Goal: Task Accomplishment & Management: Use online tool/utility

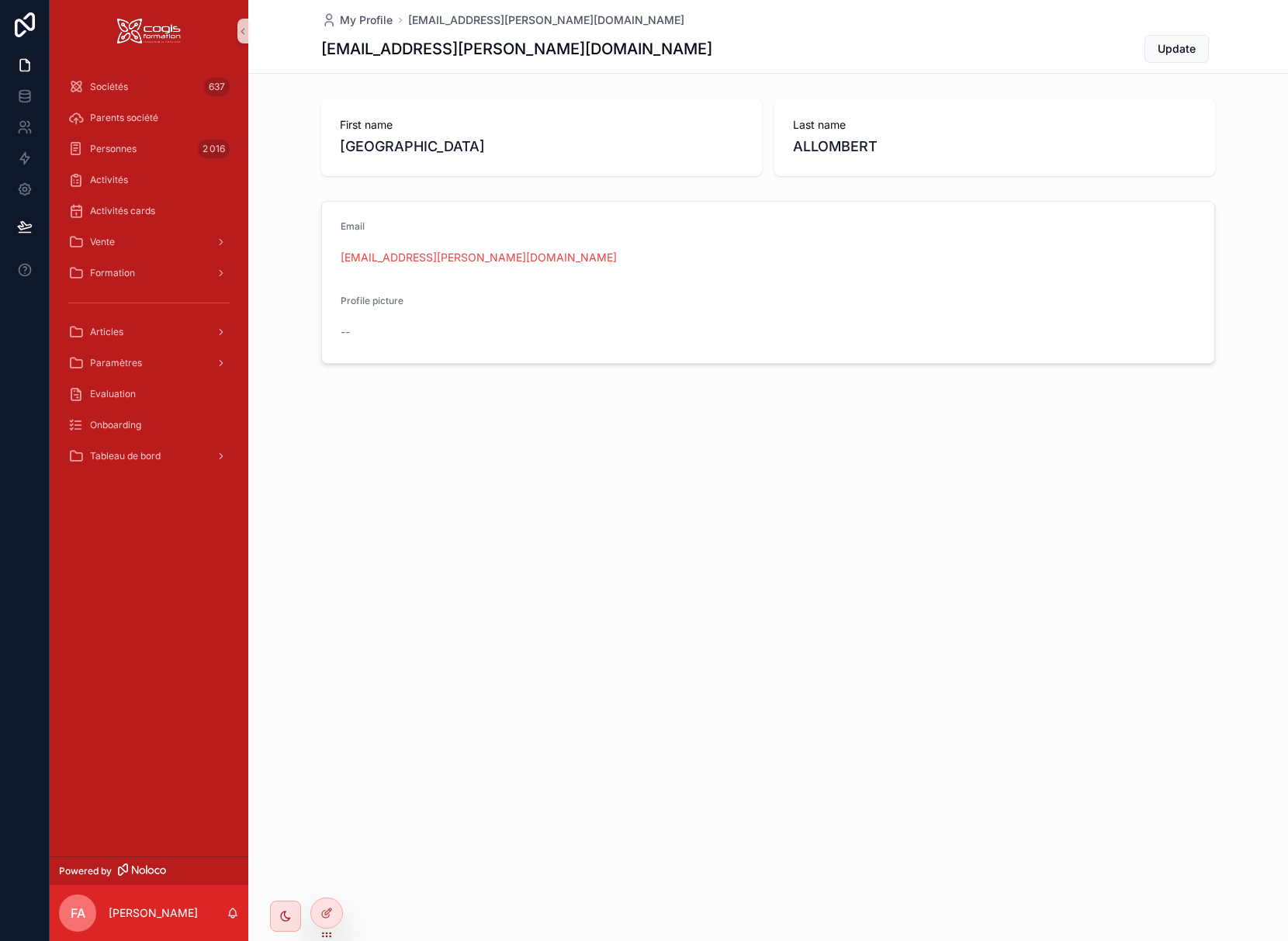
click at [501, 472] on div "My Profile [EMAIL_ADDRESS][PERSON_NAME][DOMAIN_NAME] [DOMAIN_NAME][EMAIL_ADDRES…" at bounding box center [768, 470] width 1040 height 941
click at [1163, 54] on span "Update" at bounding box center [1177, 49] width 38 height 16
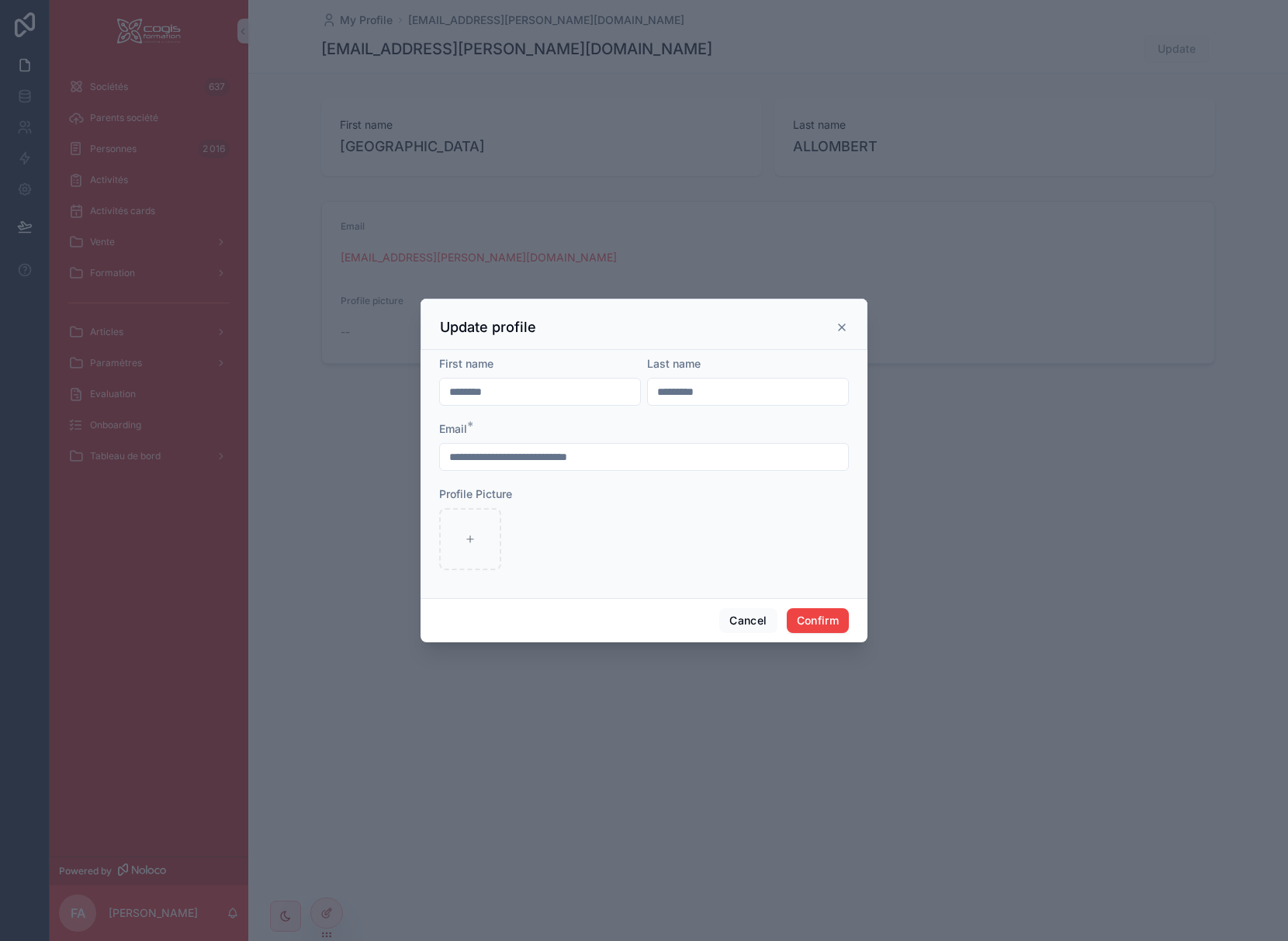
click at [843, 323] on icon at bounding box center [842, 327] width 12 height 12
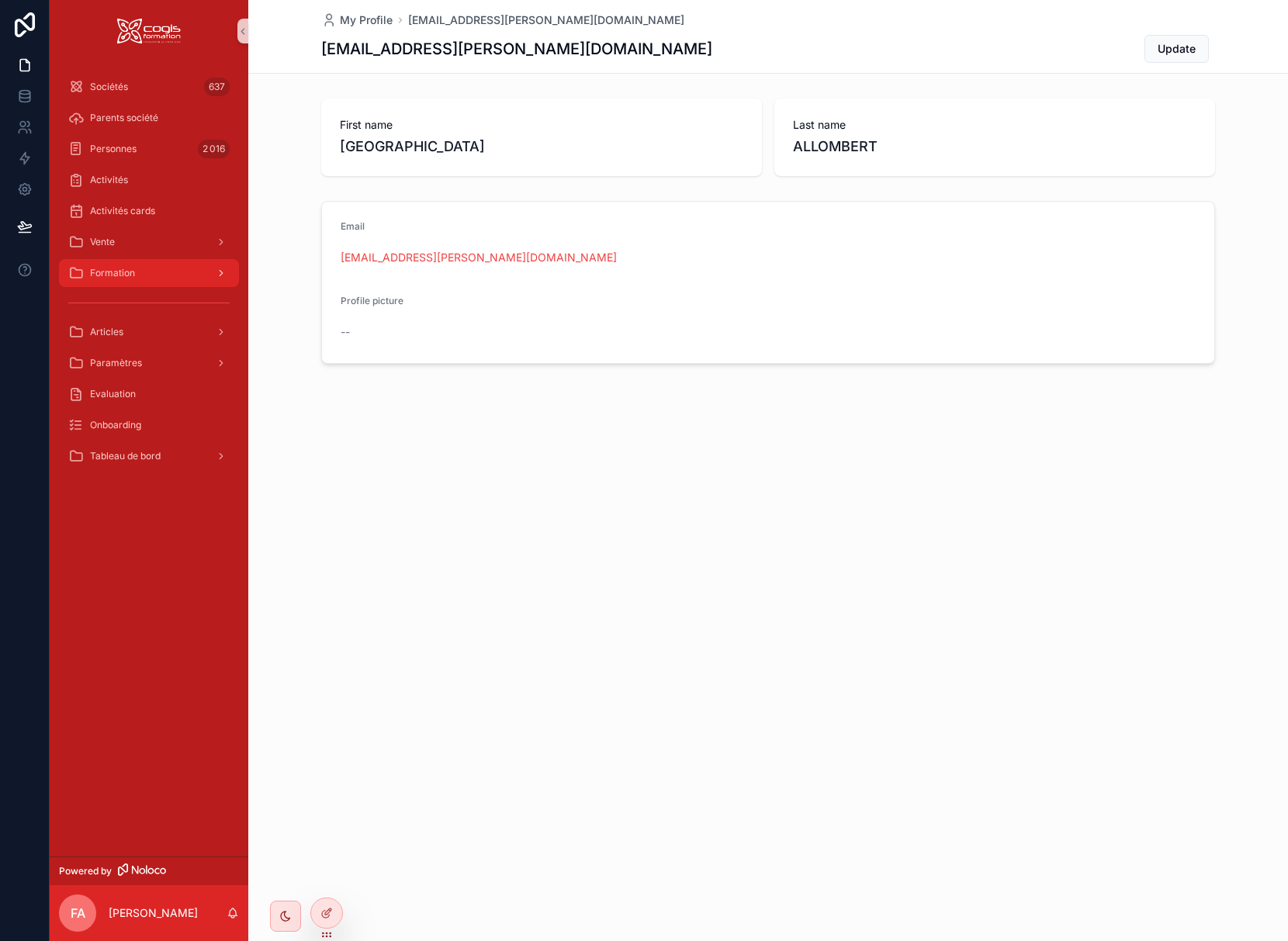
click at [104, 276] on span "Formation" at bounding box center [113, 273] width 45 height 12
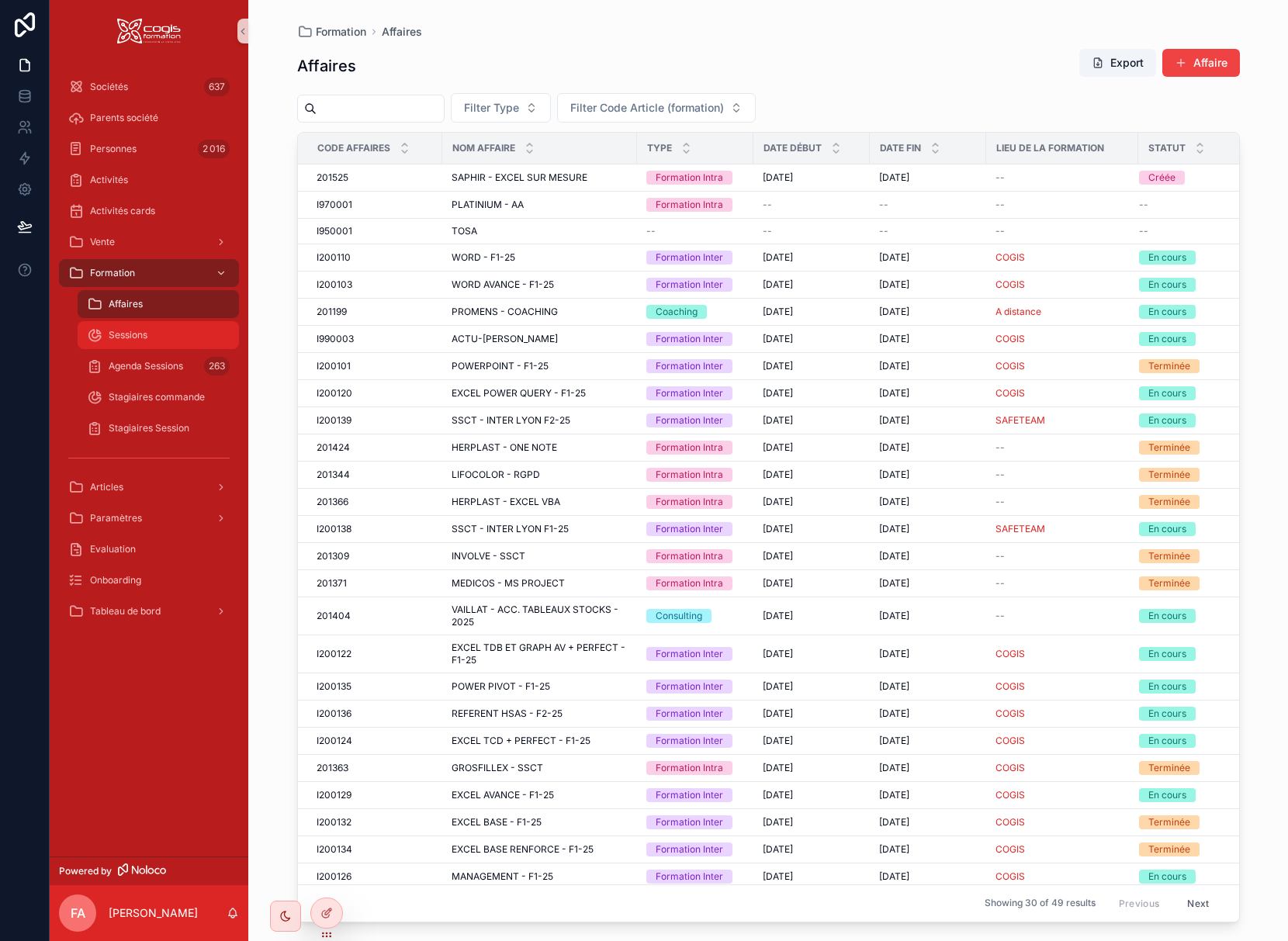
click at [119, 334] on span "Sessions" at bounding box center [128, 335] width 39 height 12
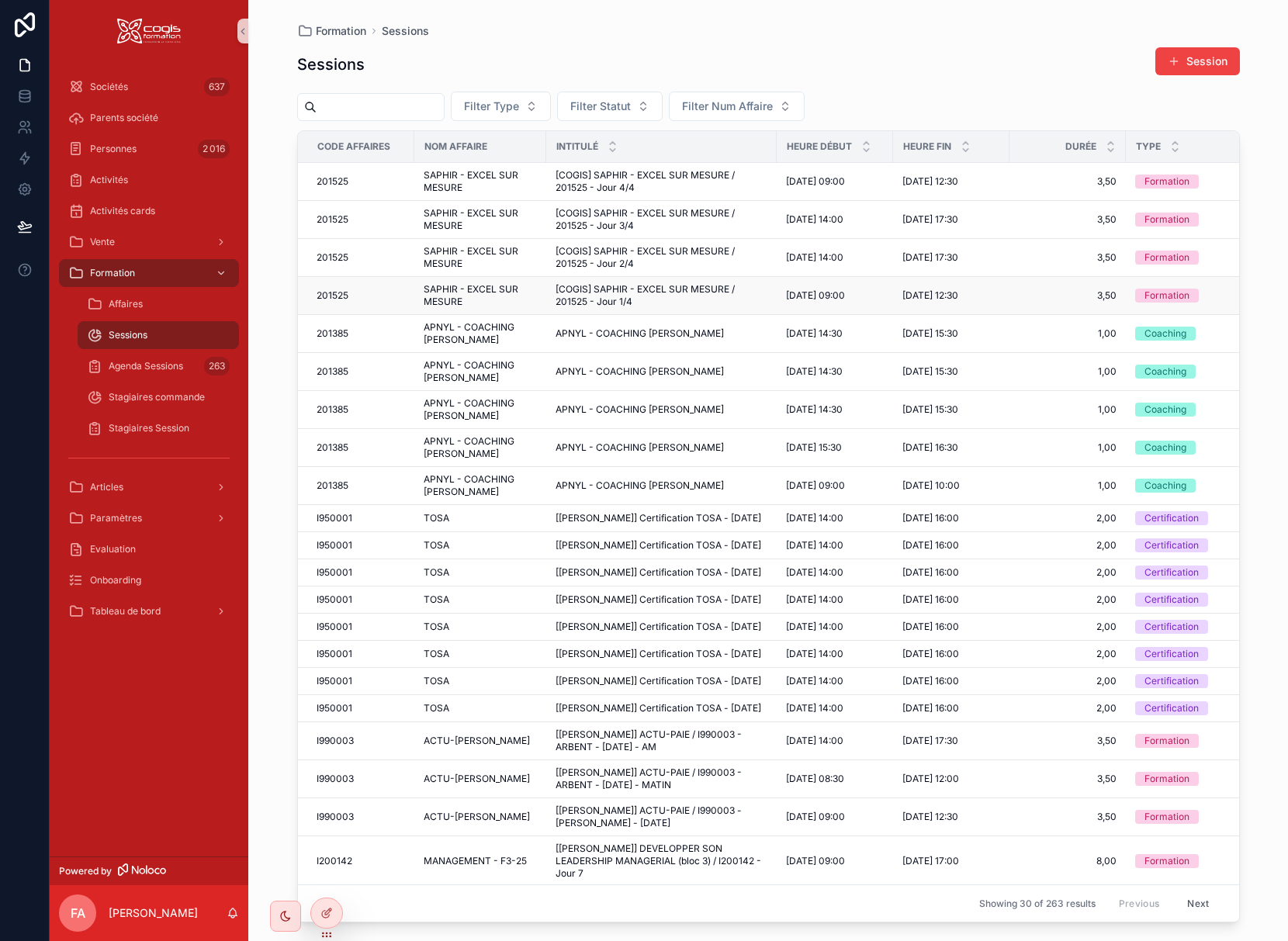
click at [414, 300] on td "SAPHIR - EXCEL SUR MESURE SAPHIR - EXCEL SUR MESURE" at bounding box center [480, 296] width 132 height 38
click at [453, 296] on span "SAPHIR - EXCEL SUR MESURE" at bounding box center [480, 296] width 113 height 25
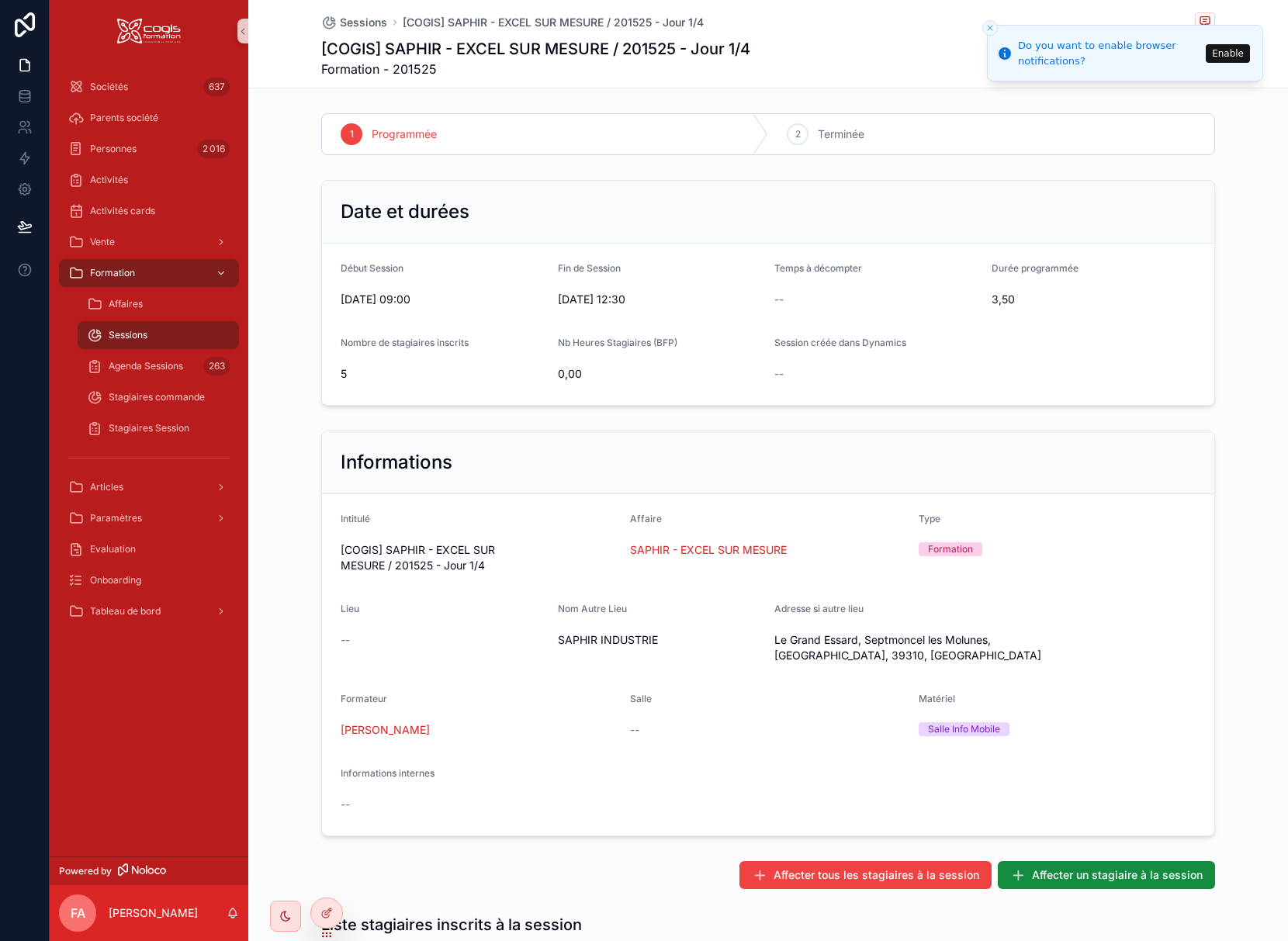
click at [992, 30] on icon "Close toast" at bounding box center [990, 28] width 9 height 9
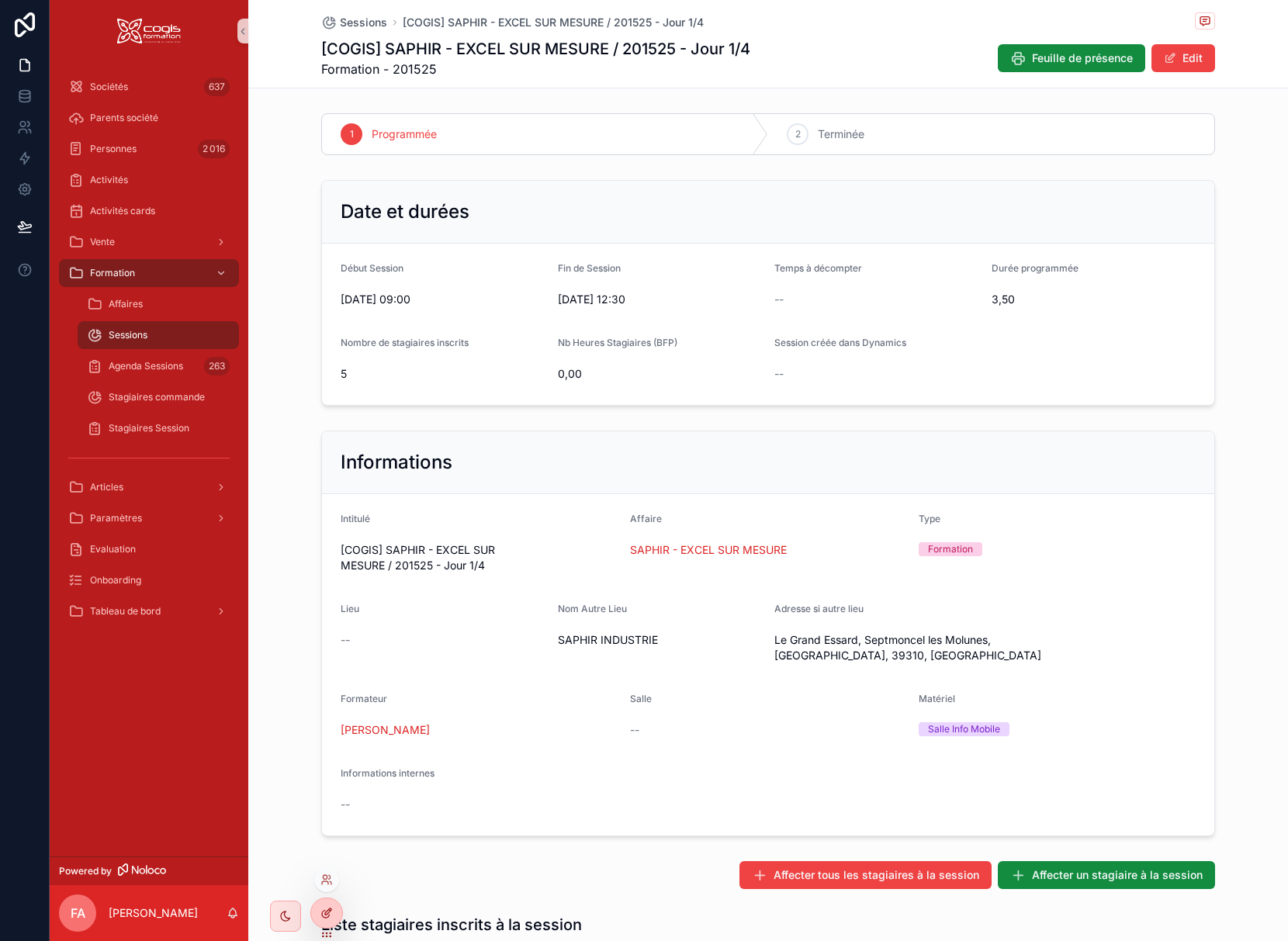
click at [331, 909] on icon at bounding box center [328, 911] width 6 height 6
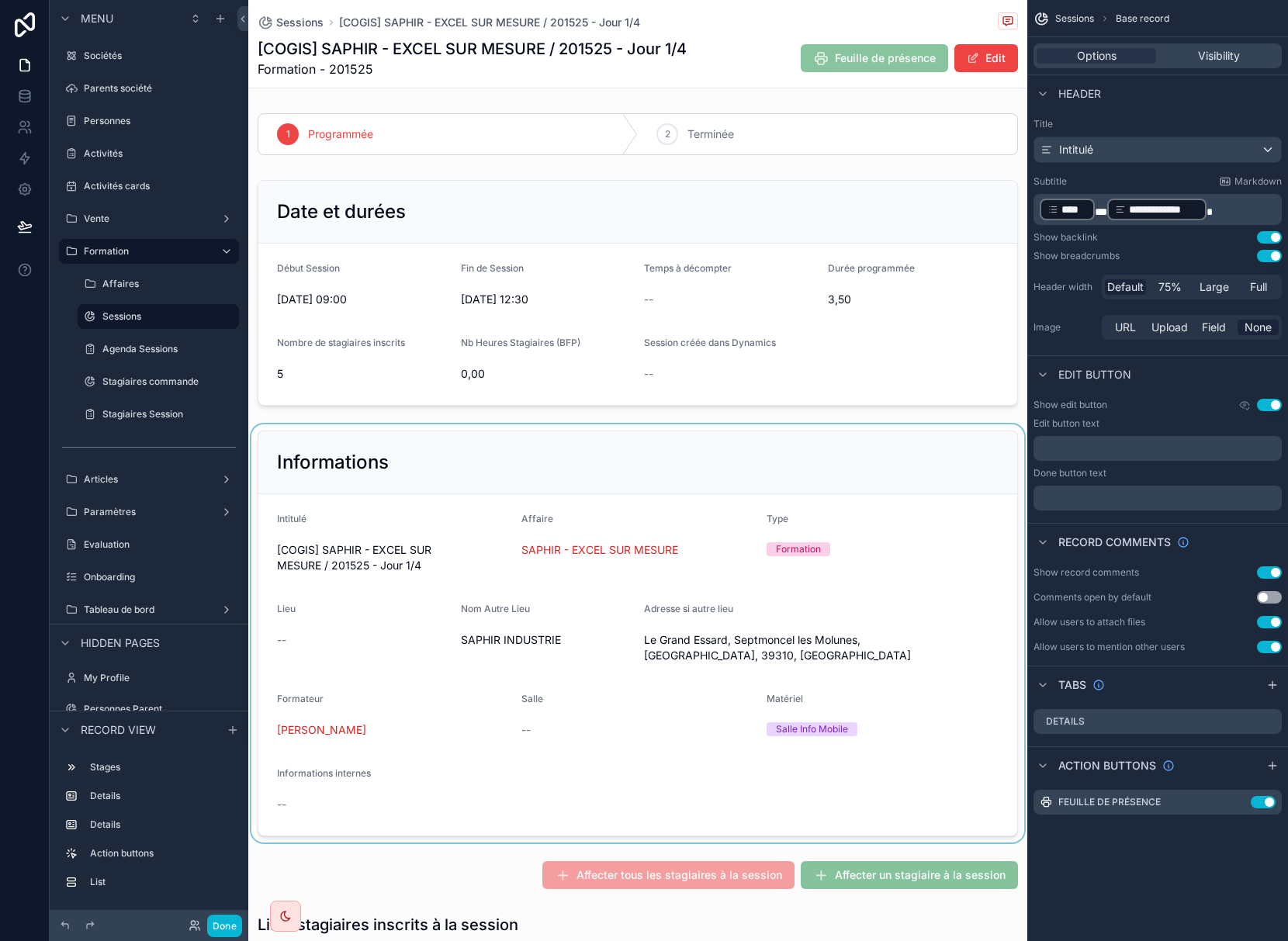
click at [723, 648] on div "scrollable content" at bounding box center [638, 633] width 779 height 418
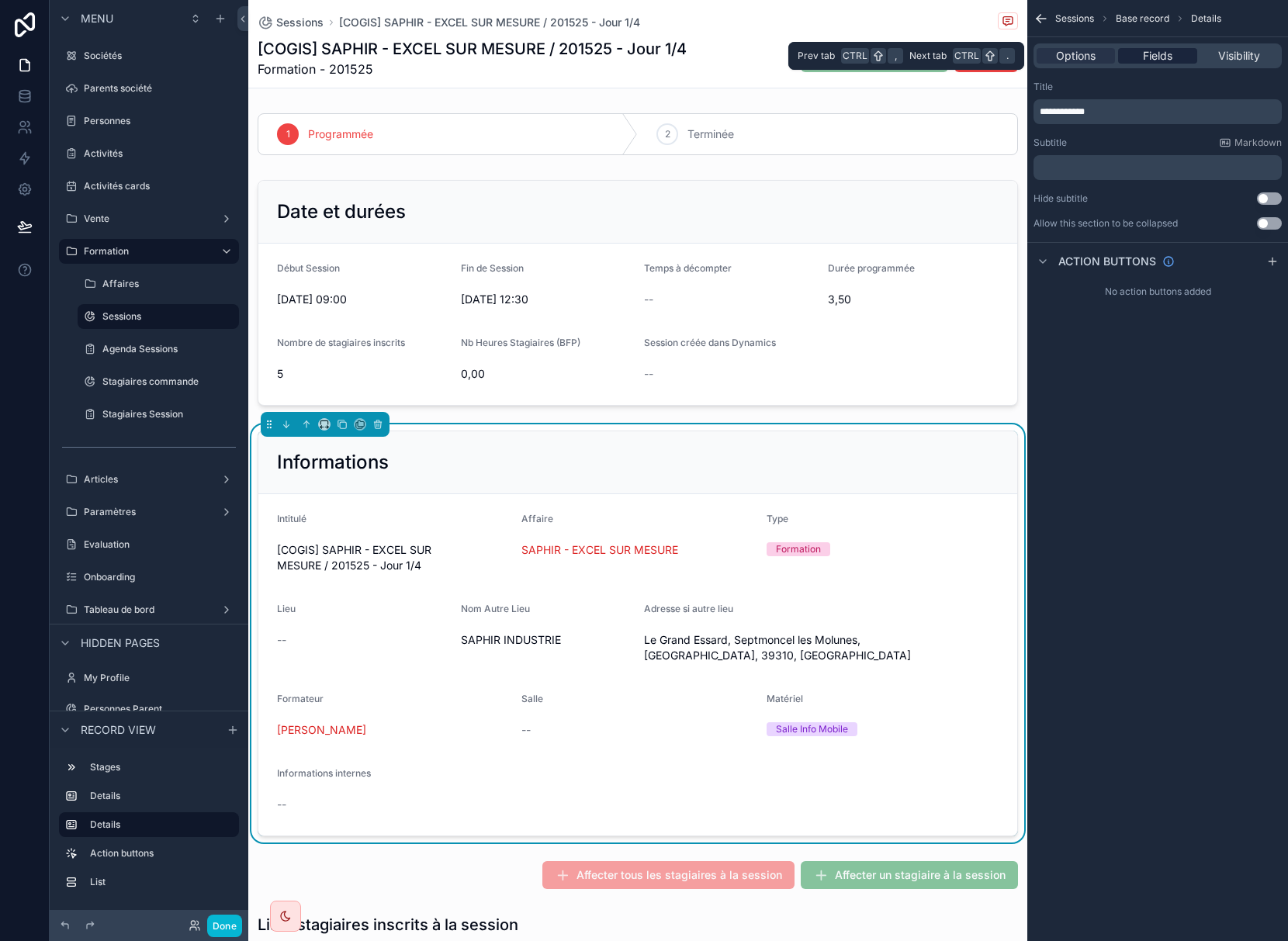
click at [1174, 57] on div "Fields" at bounding box center [1157, 56] width 79 height 16
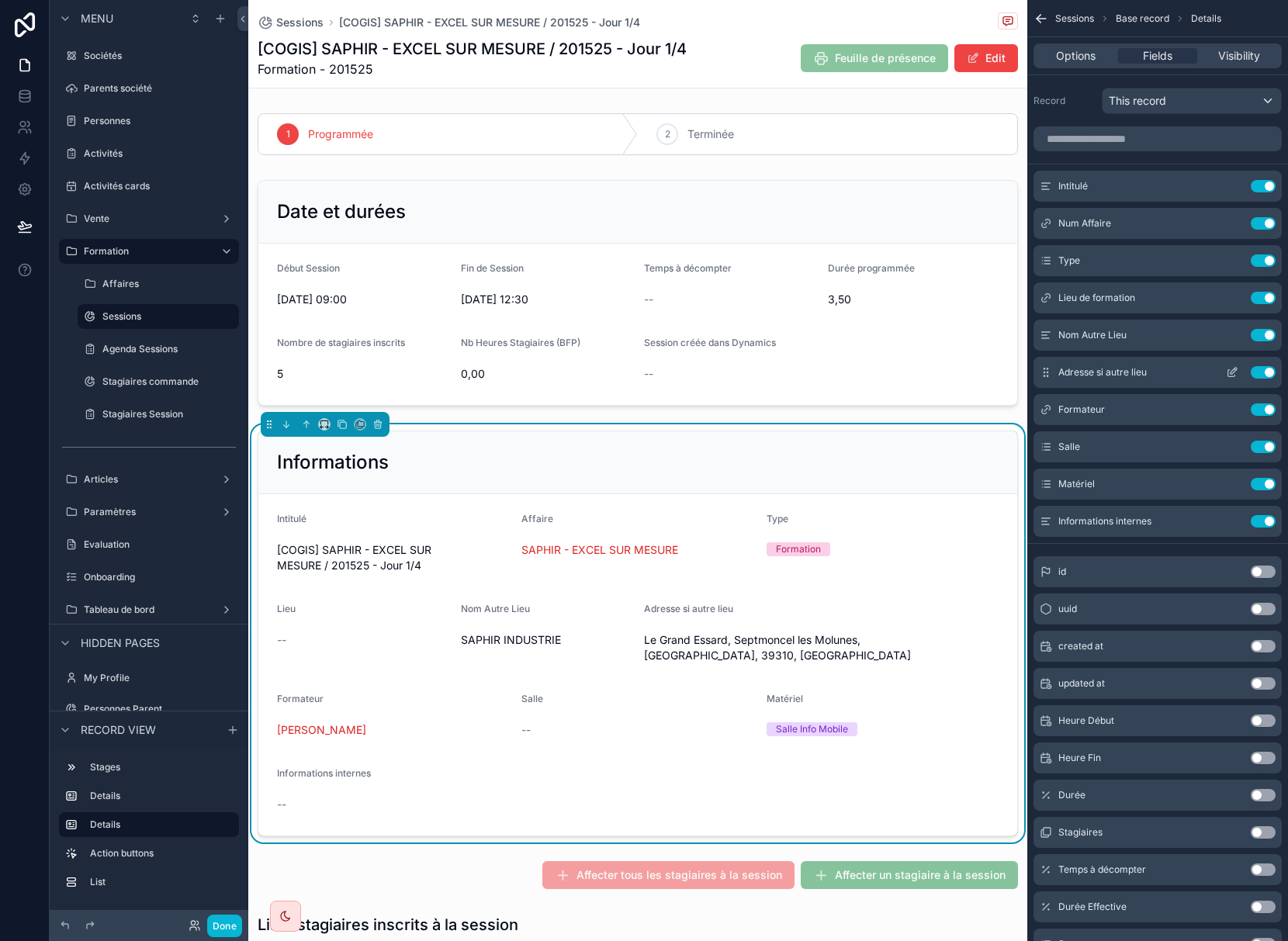
click at [1233, 370] on icon "scrollable content" at bounding box center [1232, 372] width 12 height 12
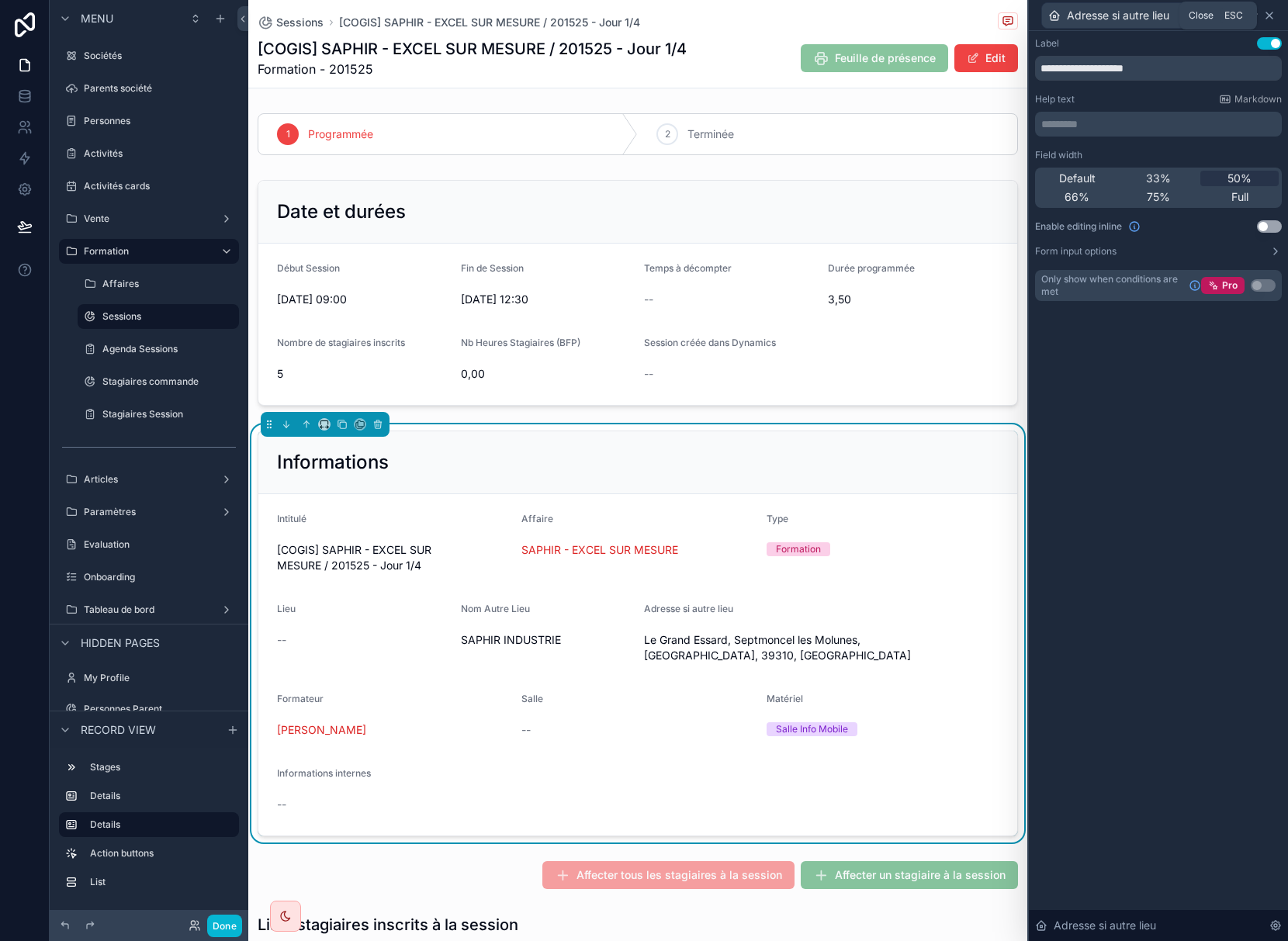
click at [1272, 19] on icon at bounding box center [1269, 16] width 12 height 12
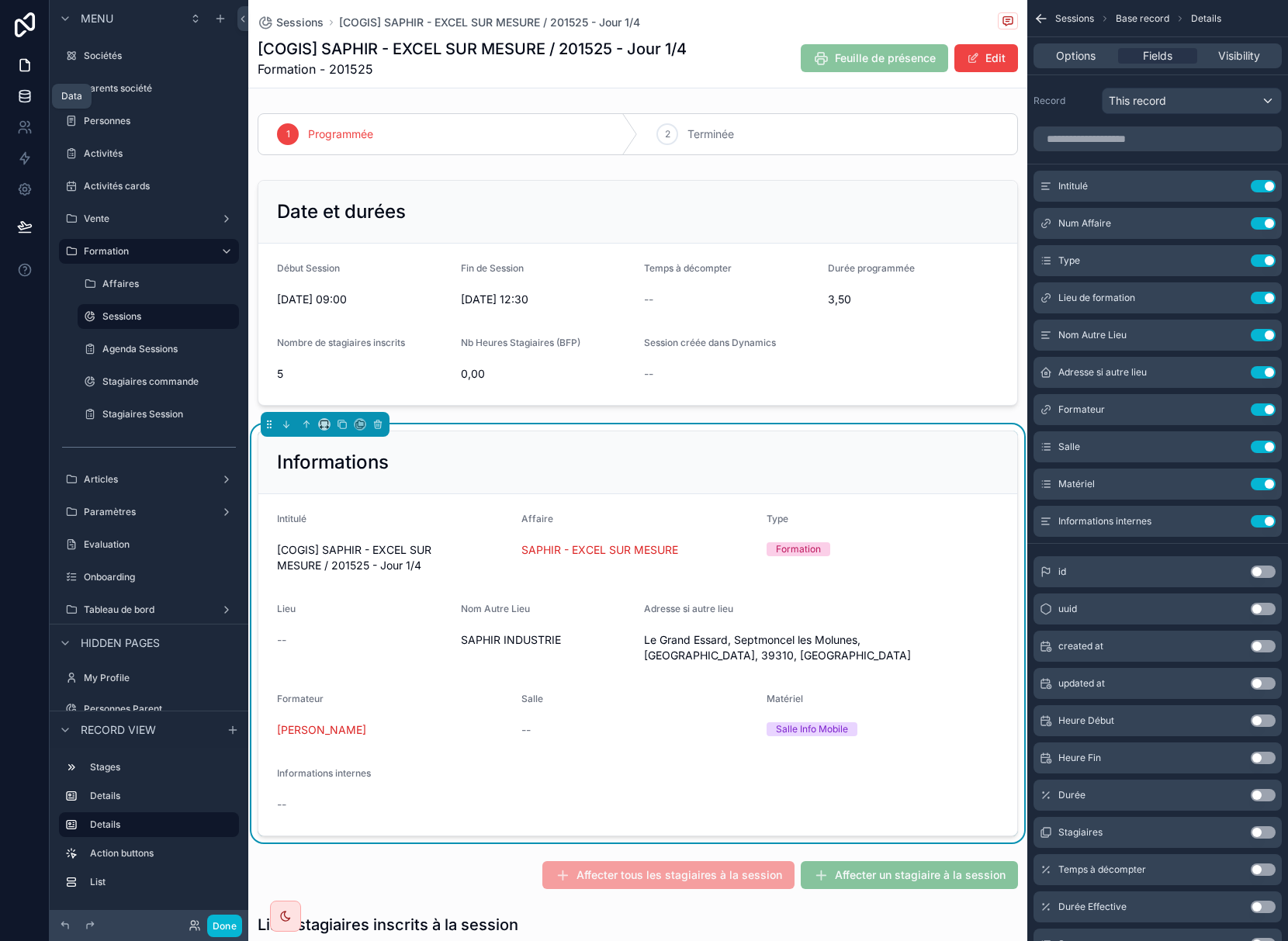
click at [21, 100] on icon at bounding box center [25, 97] width 16 height 16
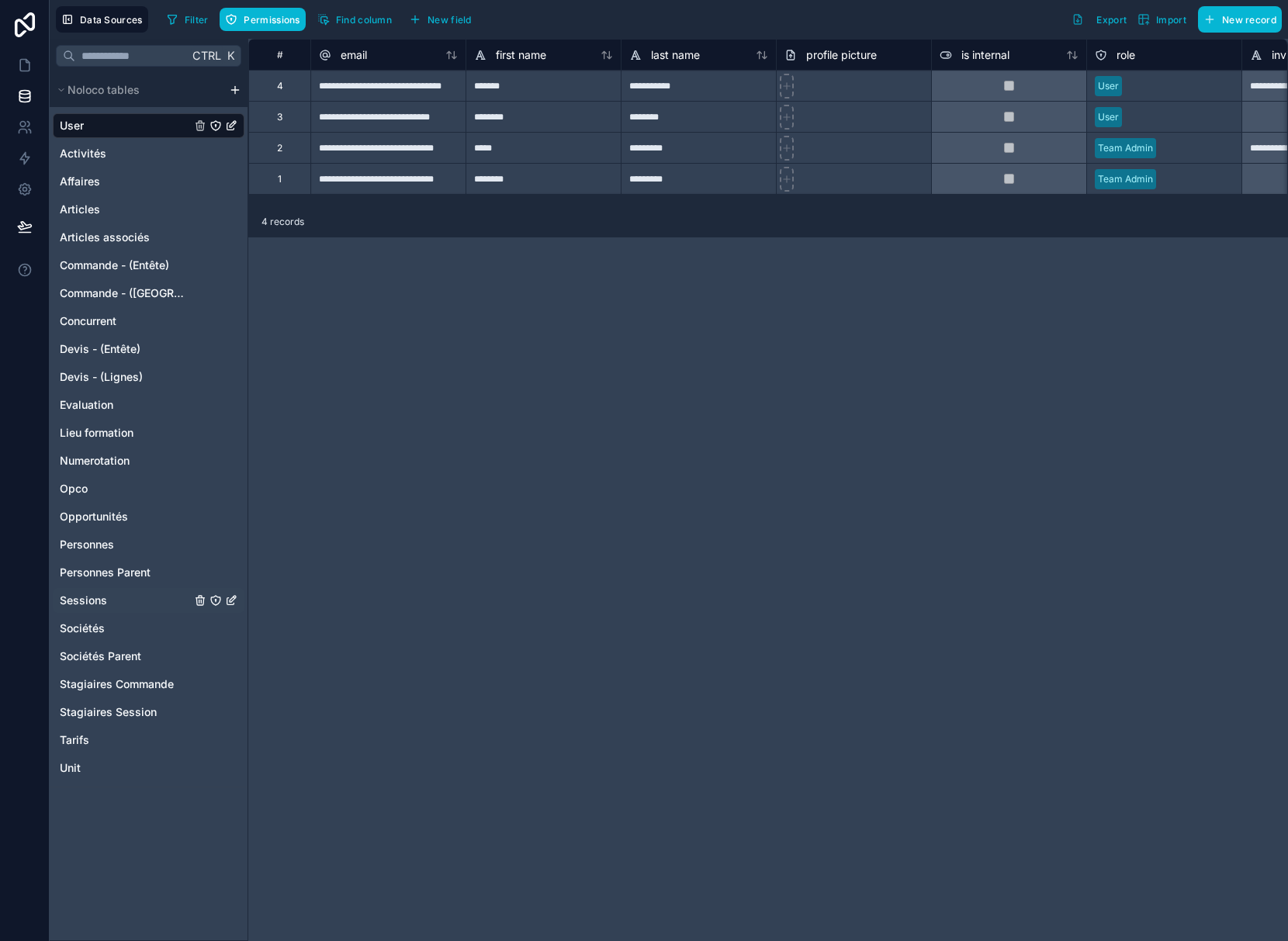
click at [86, 605] on span "Sessions" at bounding box center [83, 600] width 48 height 16
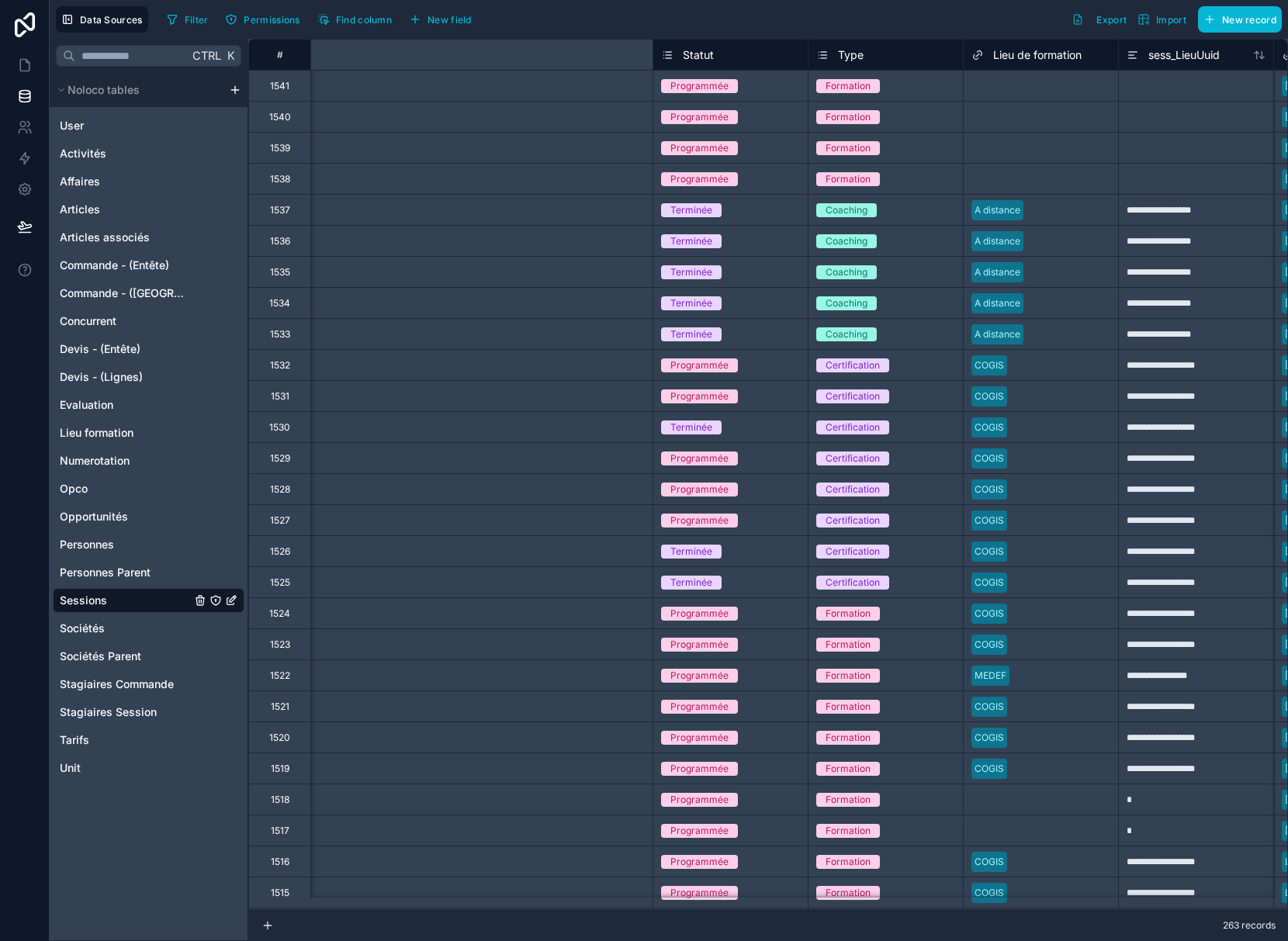
scroll to position [0, 1798]
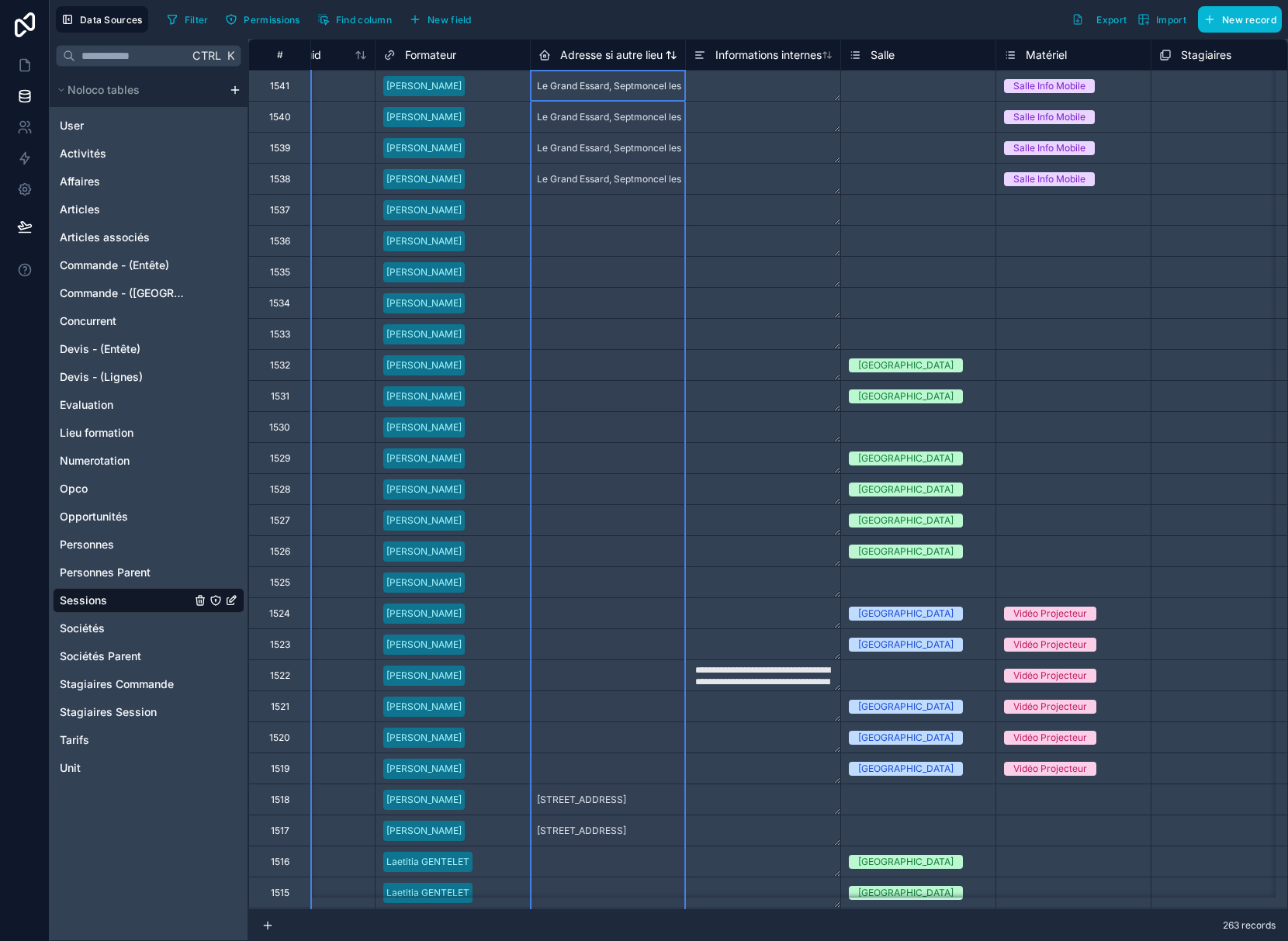
click at [622, 54] on span "Adresse si autre lieu" at bounding box center [611, 55] width 103 height 16
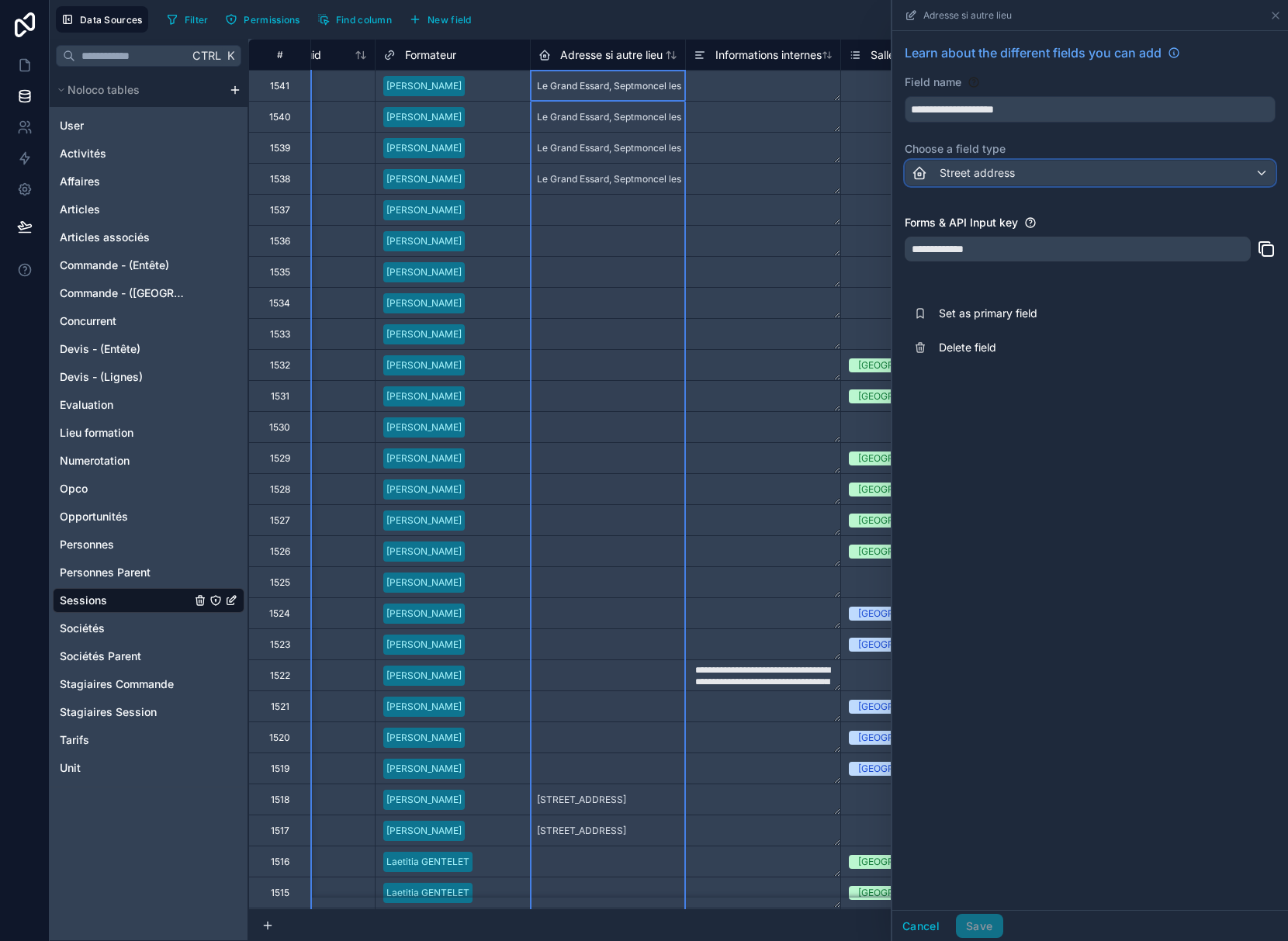
click at [1047, 176] on div "Street address" at bounding box center [1090, 173] width 369 height 25
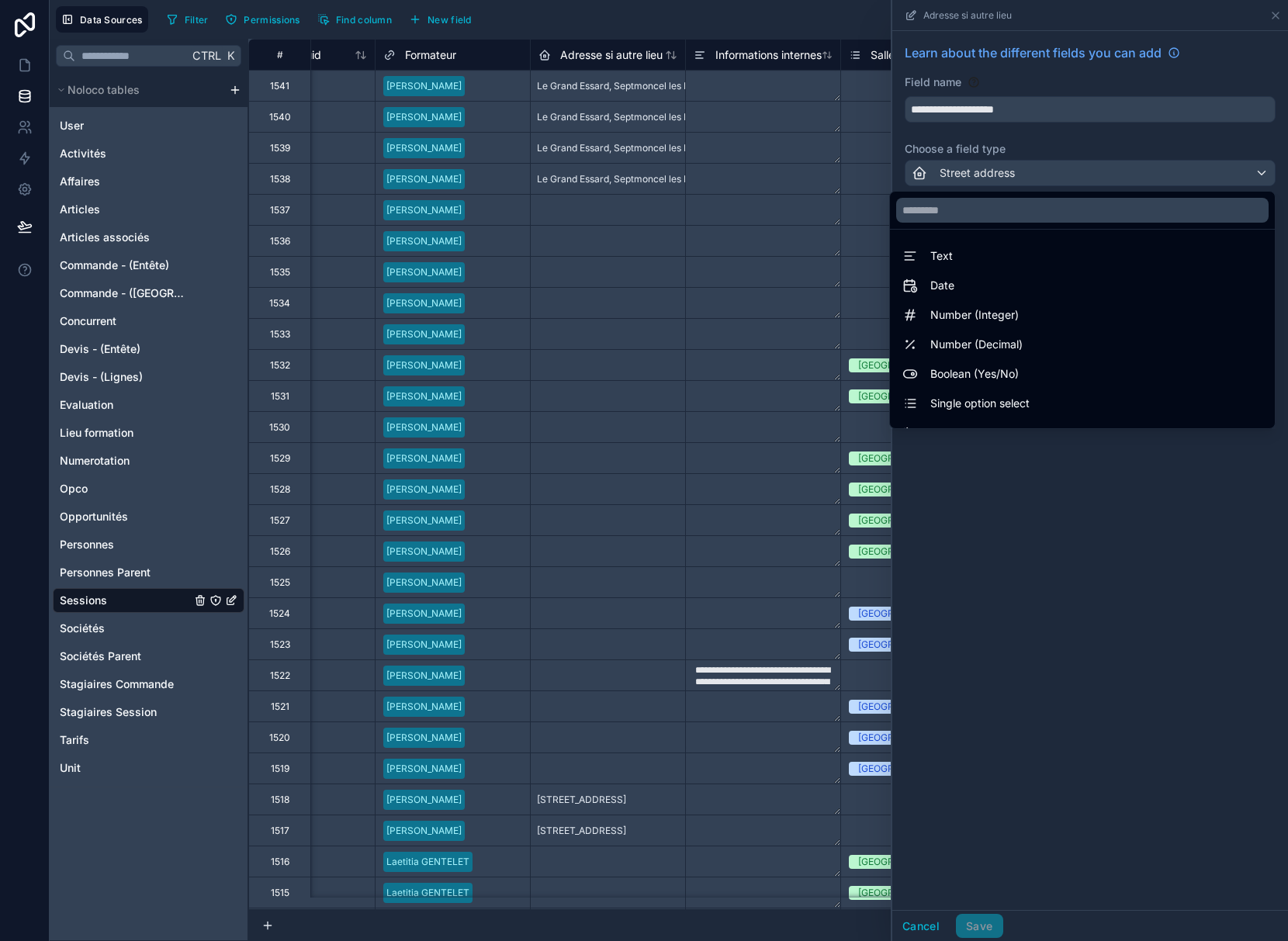
click at [1047, 176] on div at bounding box center [1090, 470] width 396 height 941
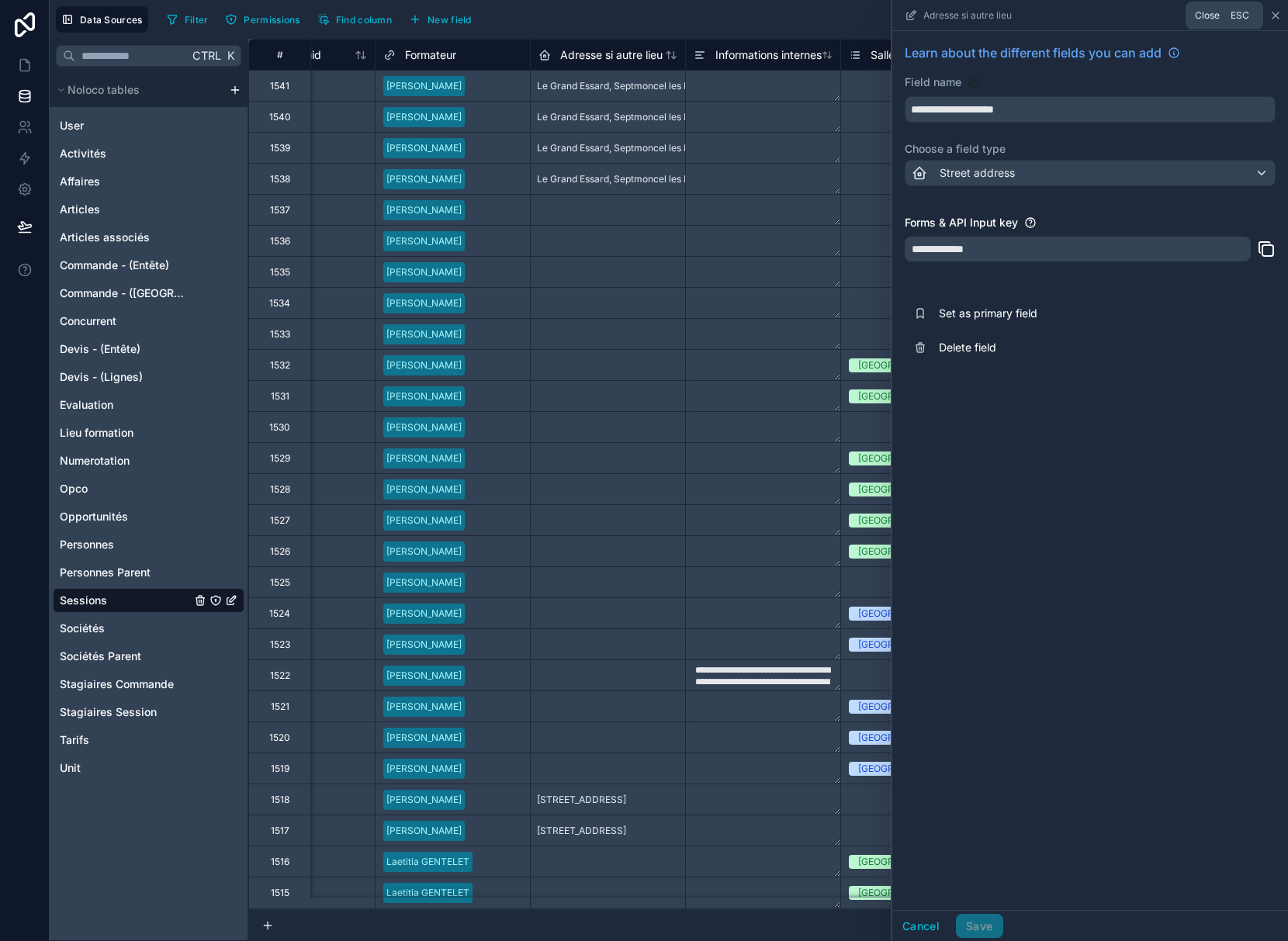
click at [1276, 17] on icon at bounding box center [1276, 16] width 12 height 12
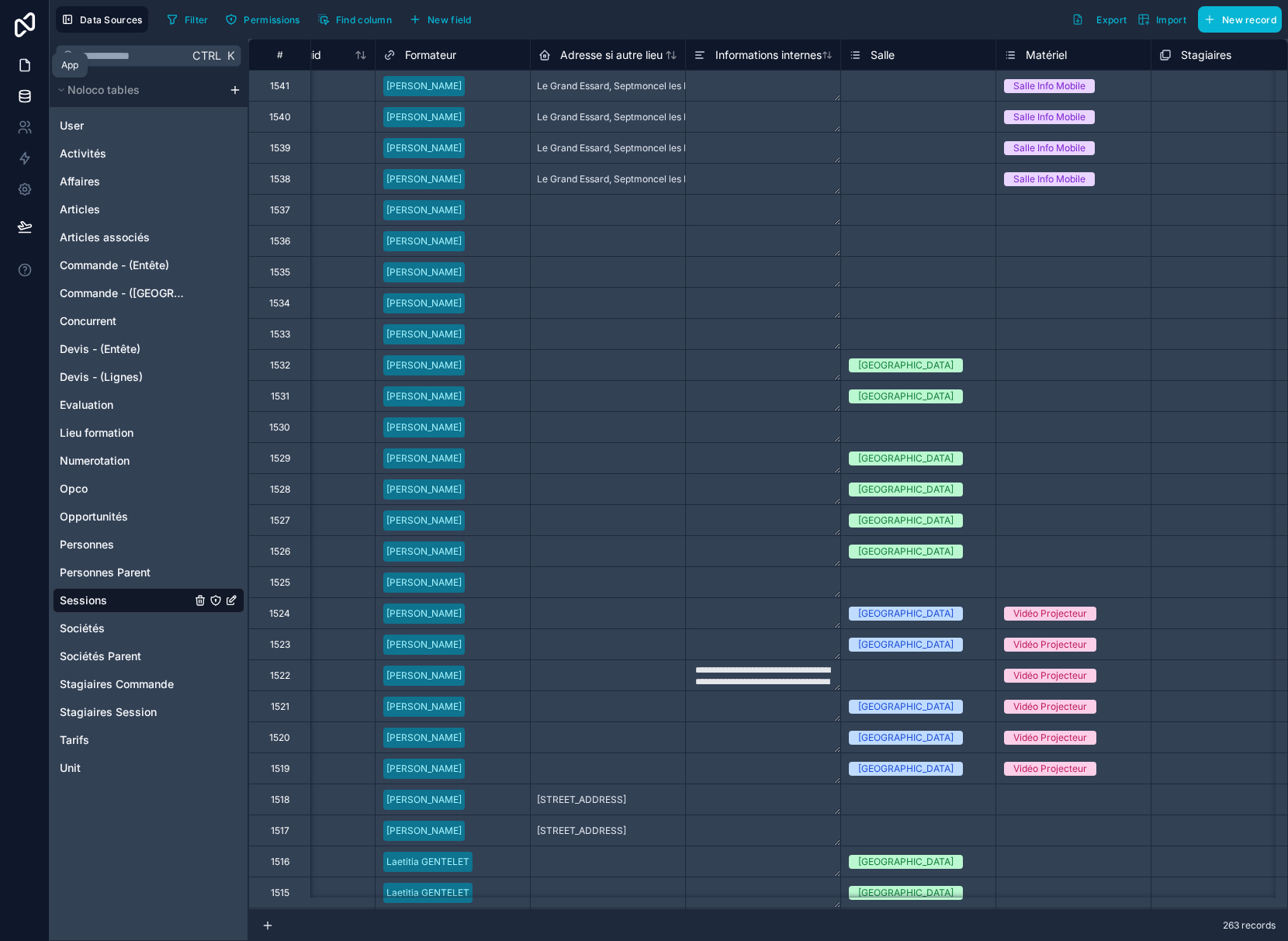
click at [28, 61] on icon at bounding box center [25, 65] width 9 height 12
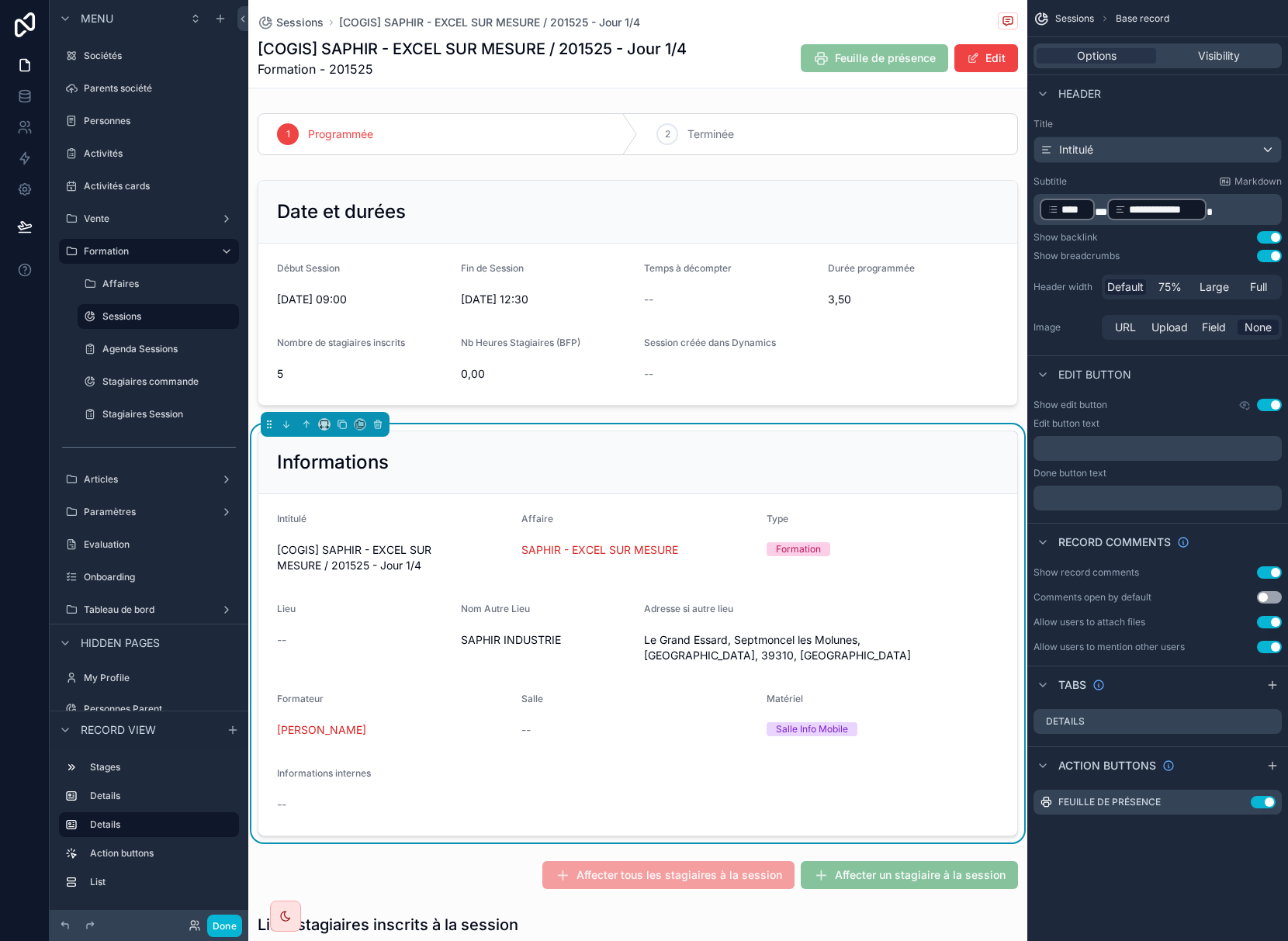
click at [948, 785] on div "Informations internes" at bounding box center [638, 776] width 722 height 19
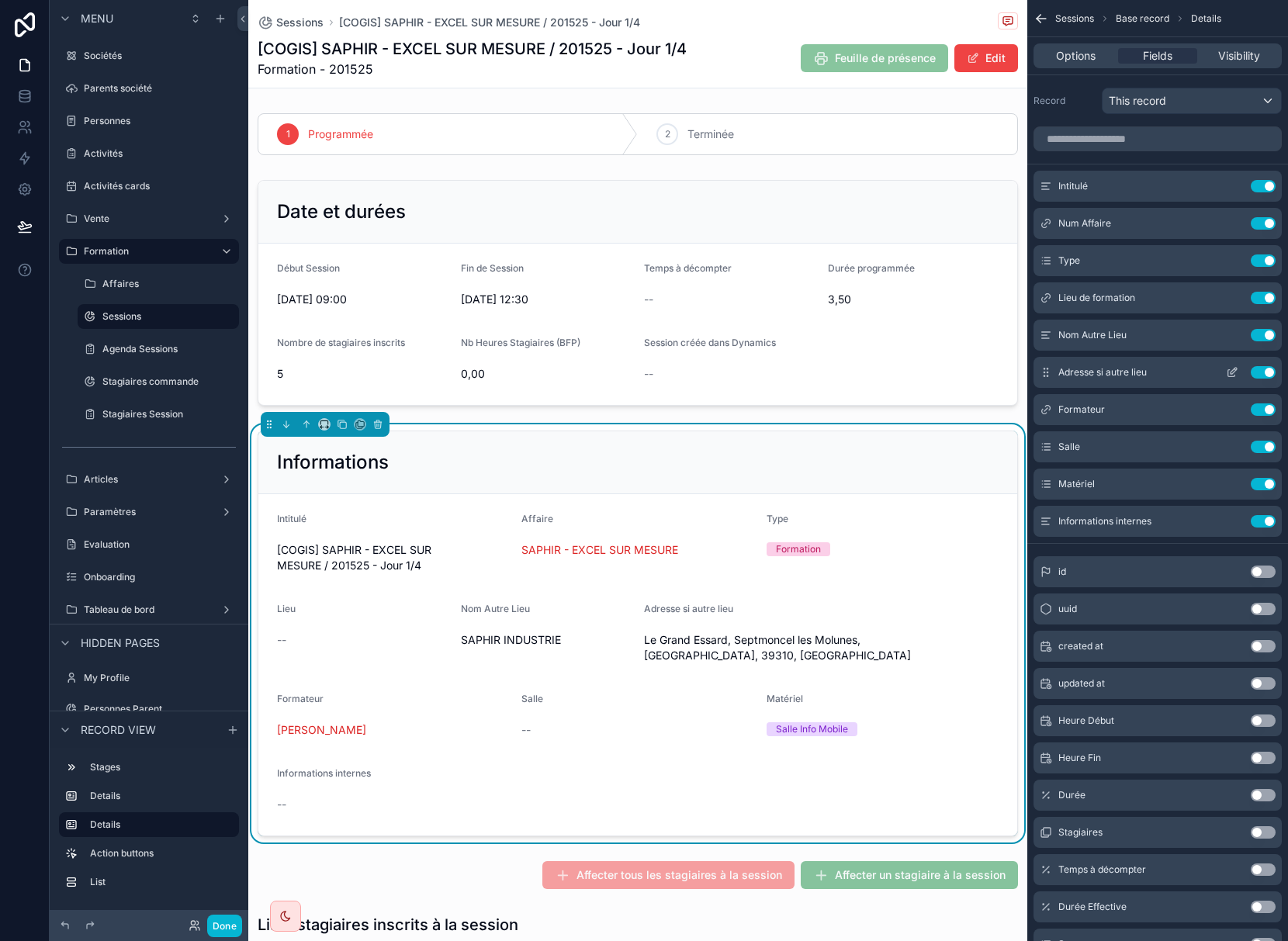
click at [1233, 369] on icon "scrollable content" at bounding box center [1232, 372] width 12 height 12
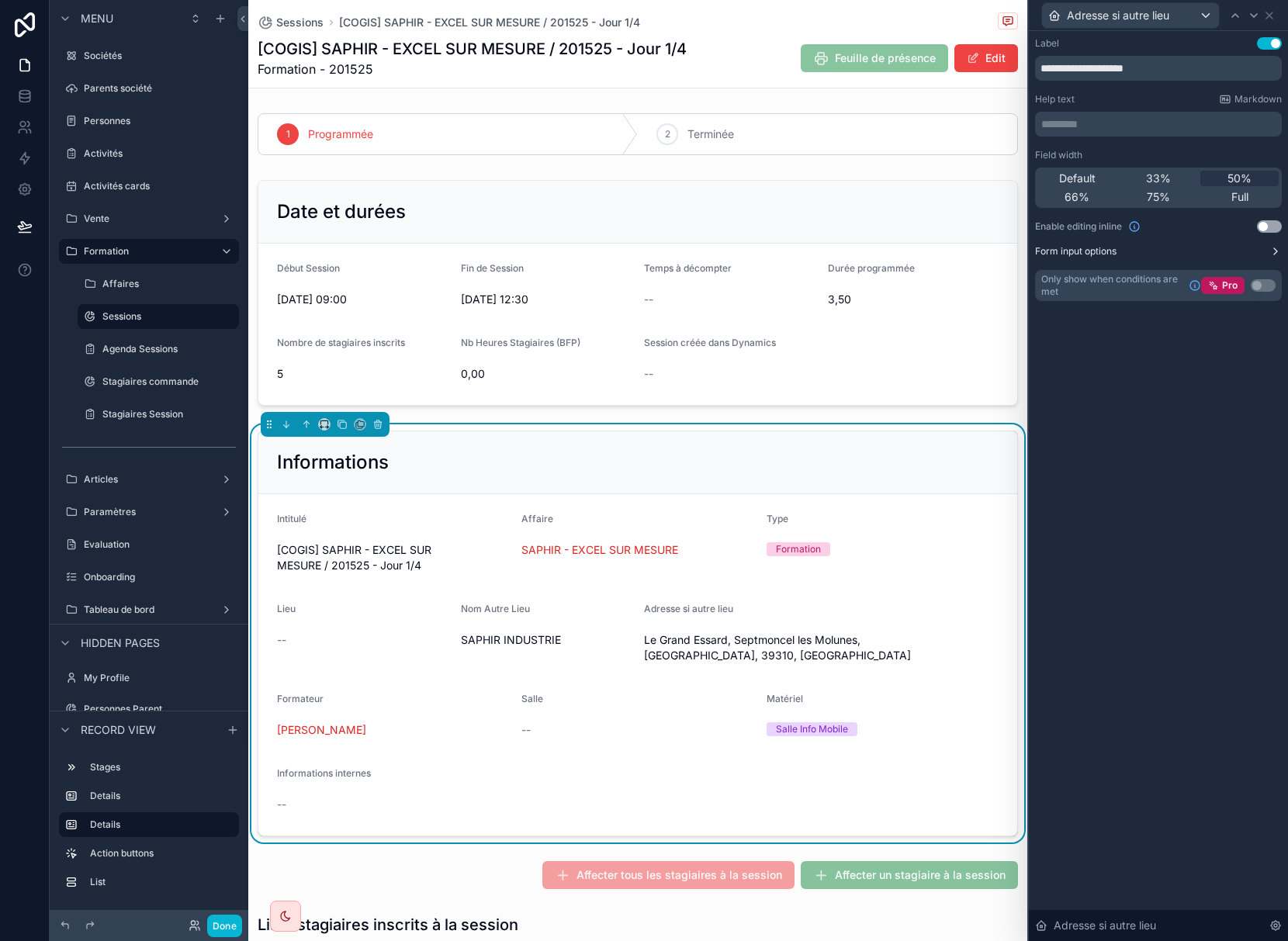
click at [1274, 252] on icon at bounding box center [1276, 251] width 12 height 12
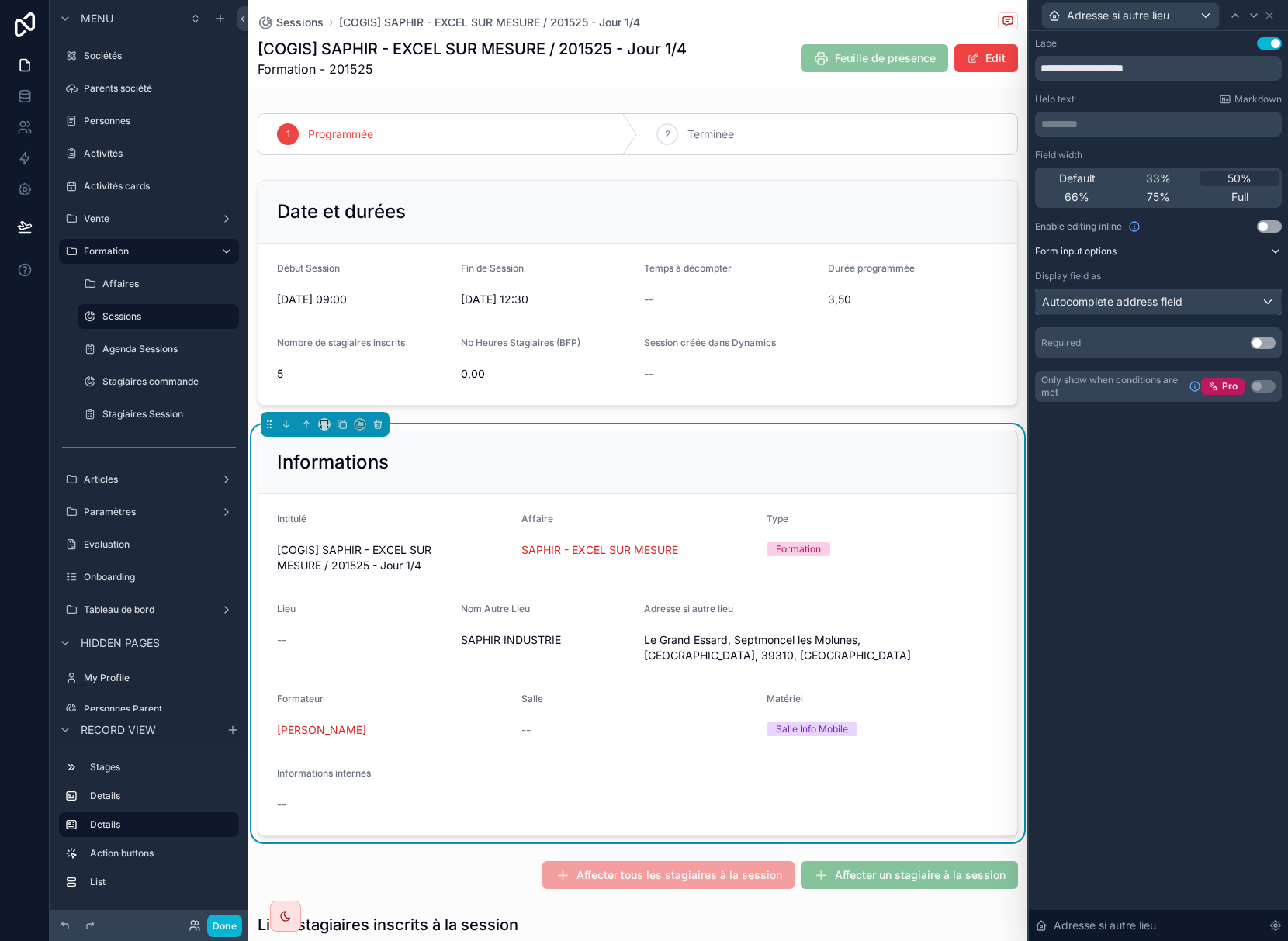
click at [1268, 300] on div "Autocomplete address field" at bounding box center [1158, 302] width 245 height 25
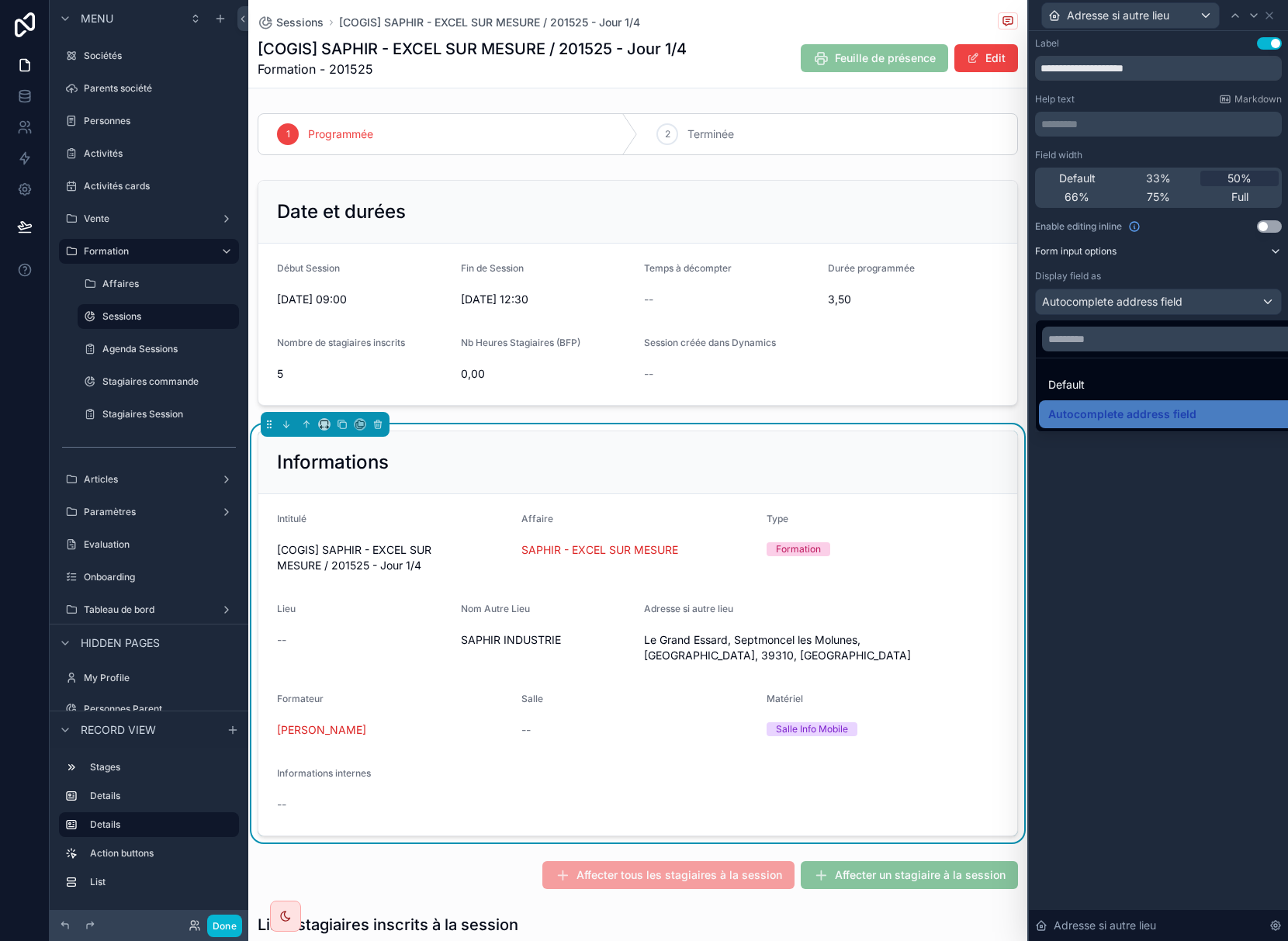
click at [1268, 300] on div at bounding box center [1158, 470] width 259 height 941
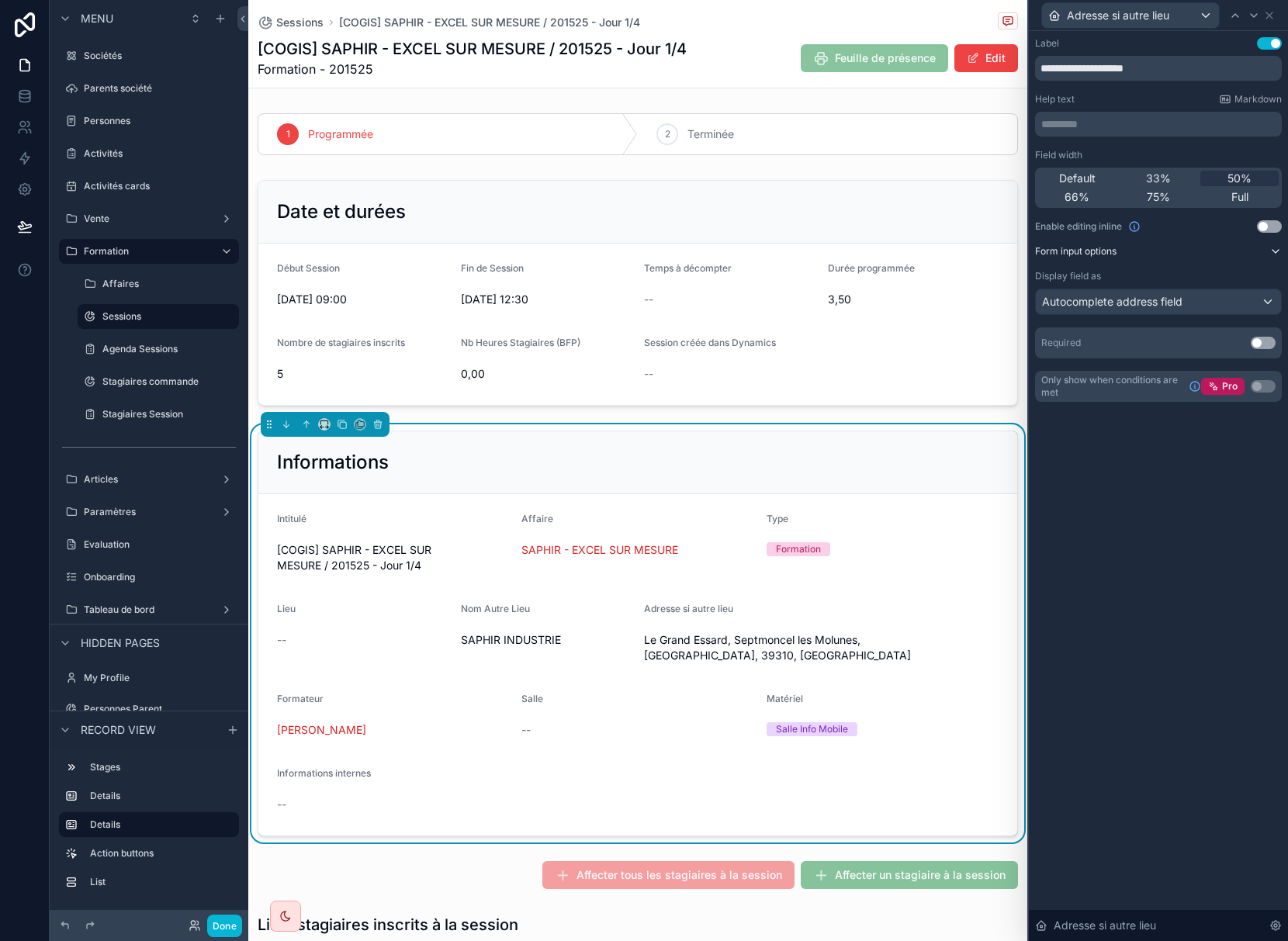
click at [1273, 251] on icon at bounding box center [1276, 251] width 12 height 12
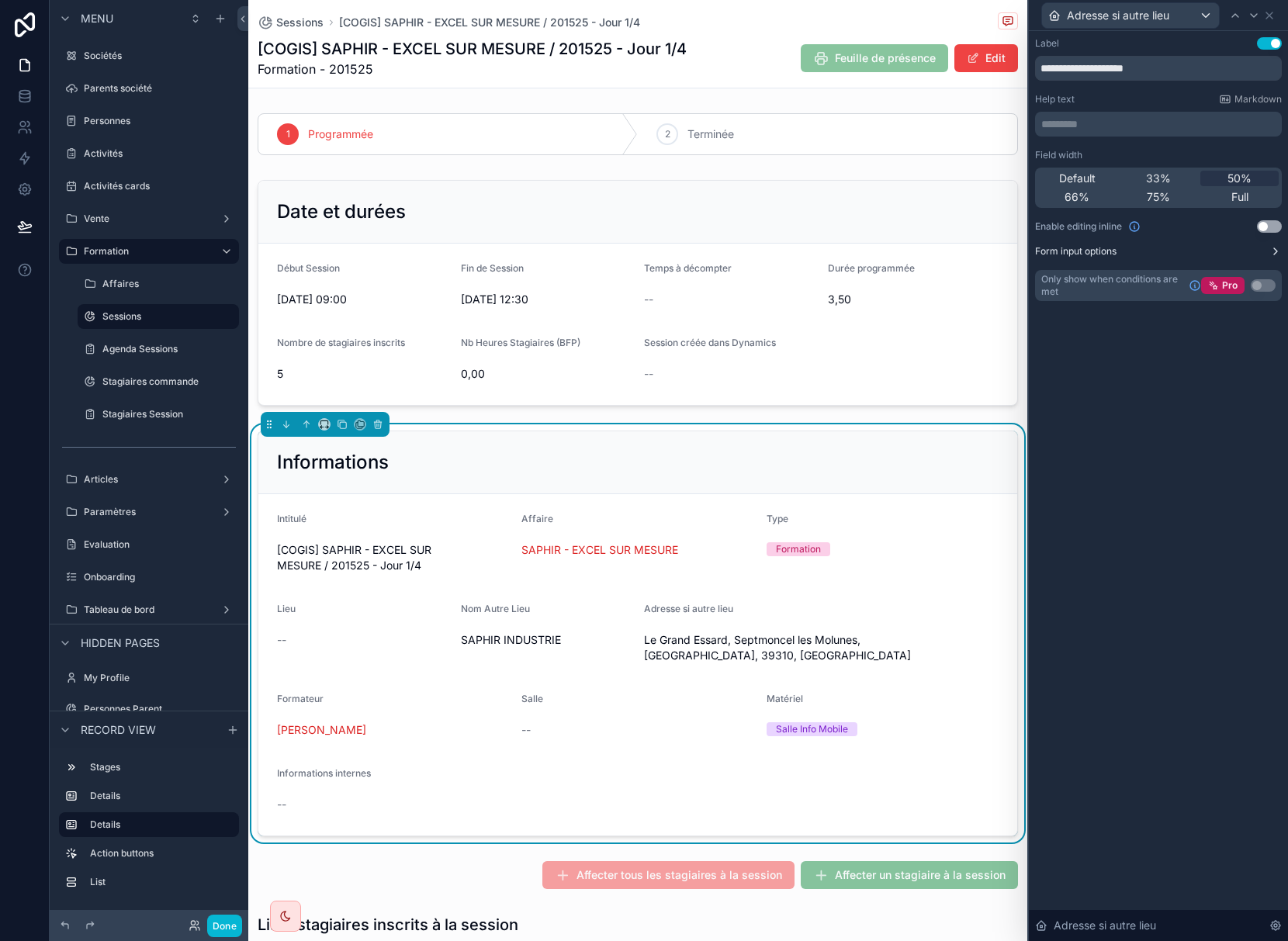
click at [1274, 251] on icon at bounding box center [1276, 251] width 12 height 12
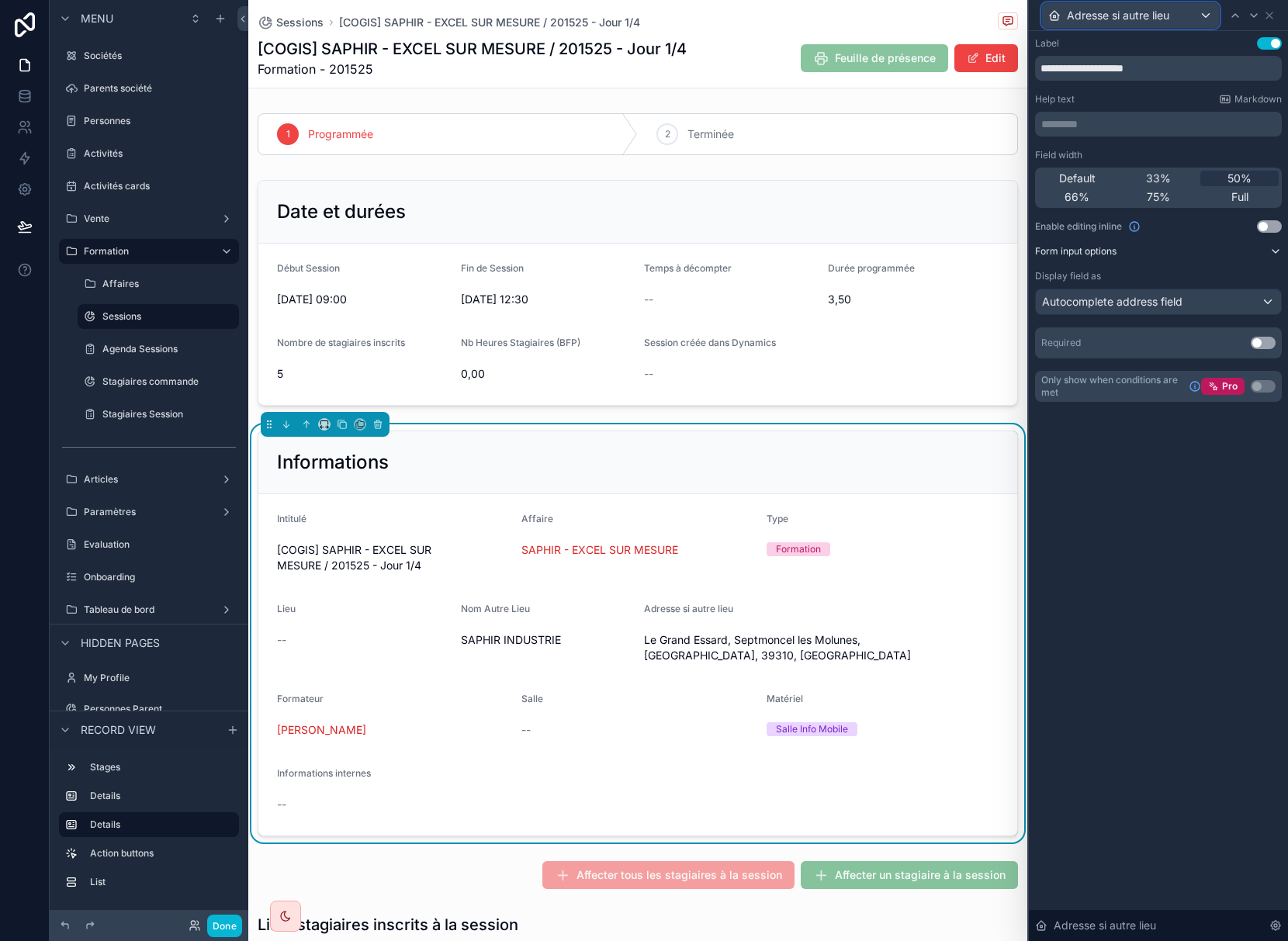
click at [1205, 15] on div "Adresse si autre lieu" at bounding box center [1130, 16] width 177 height 25
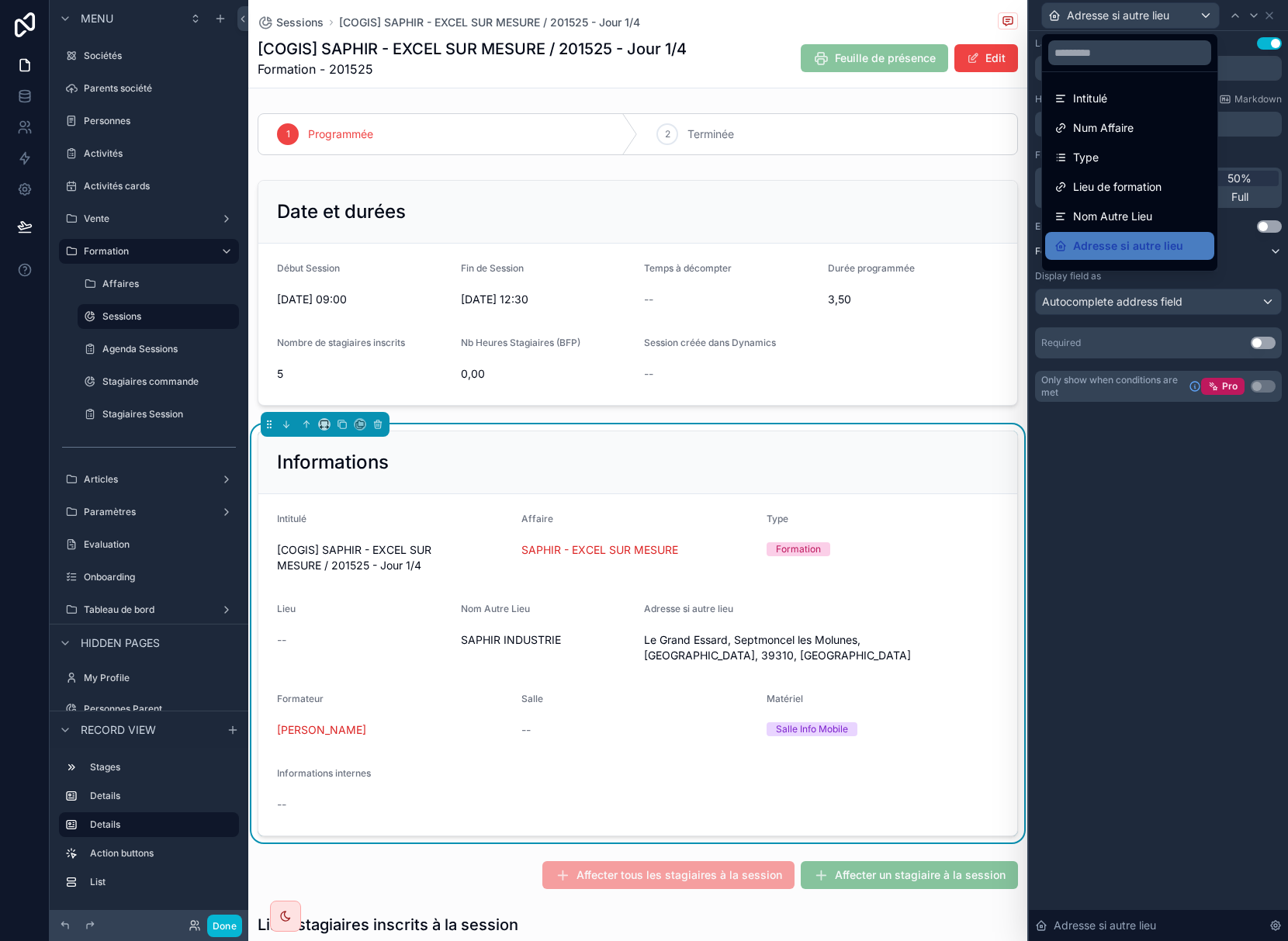
click at [1205, 15] on div at bounding box center [1158, 470] width 259 height 941
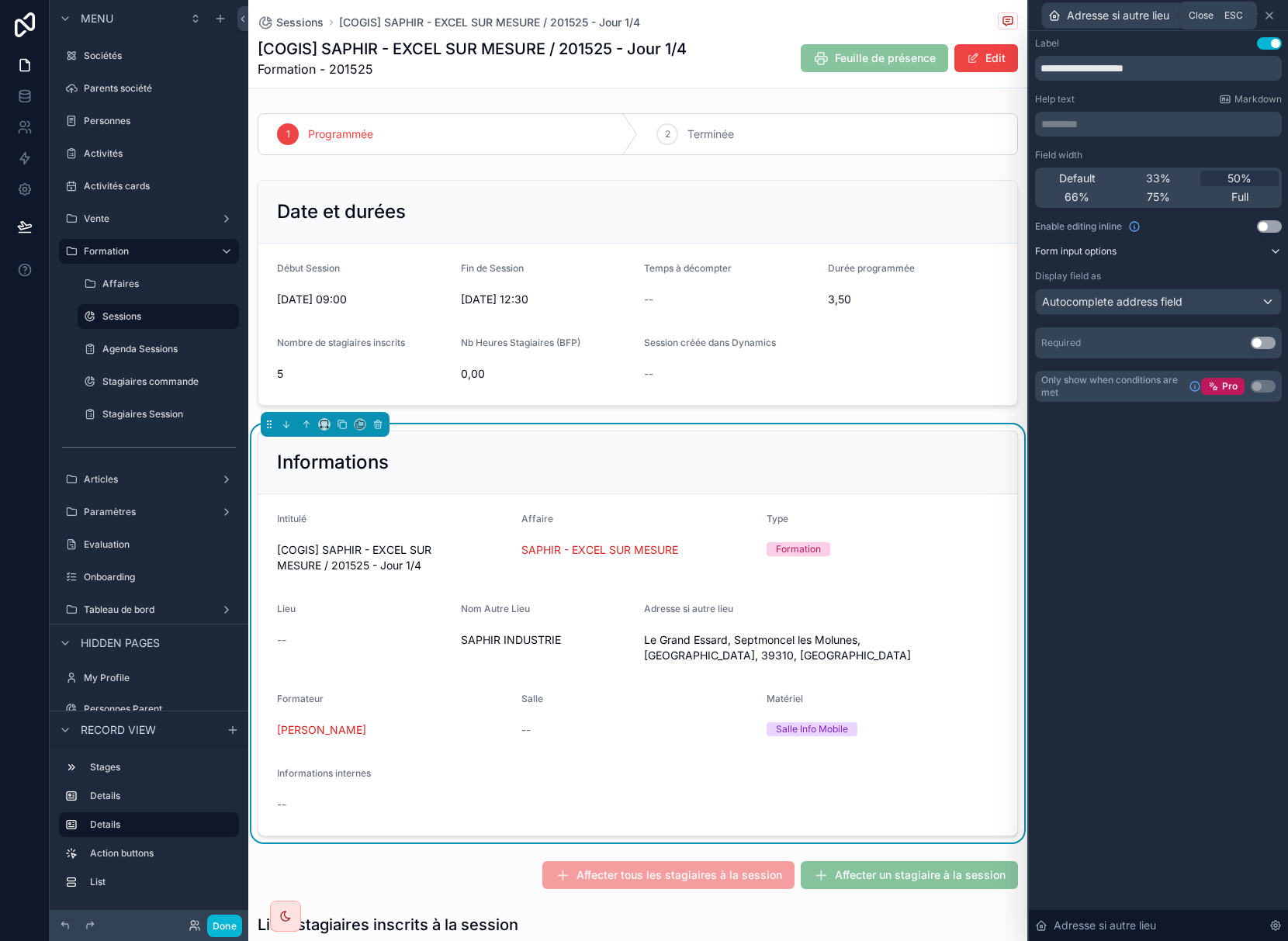
click at [1269, 16] on icon at bounding box center [1269, 16] width 12 height 12
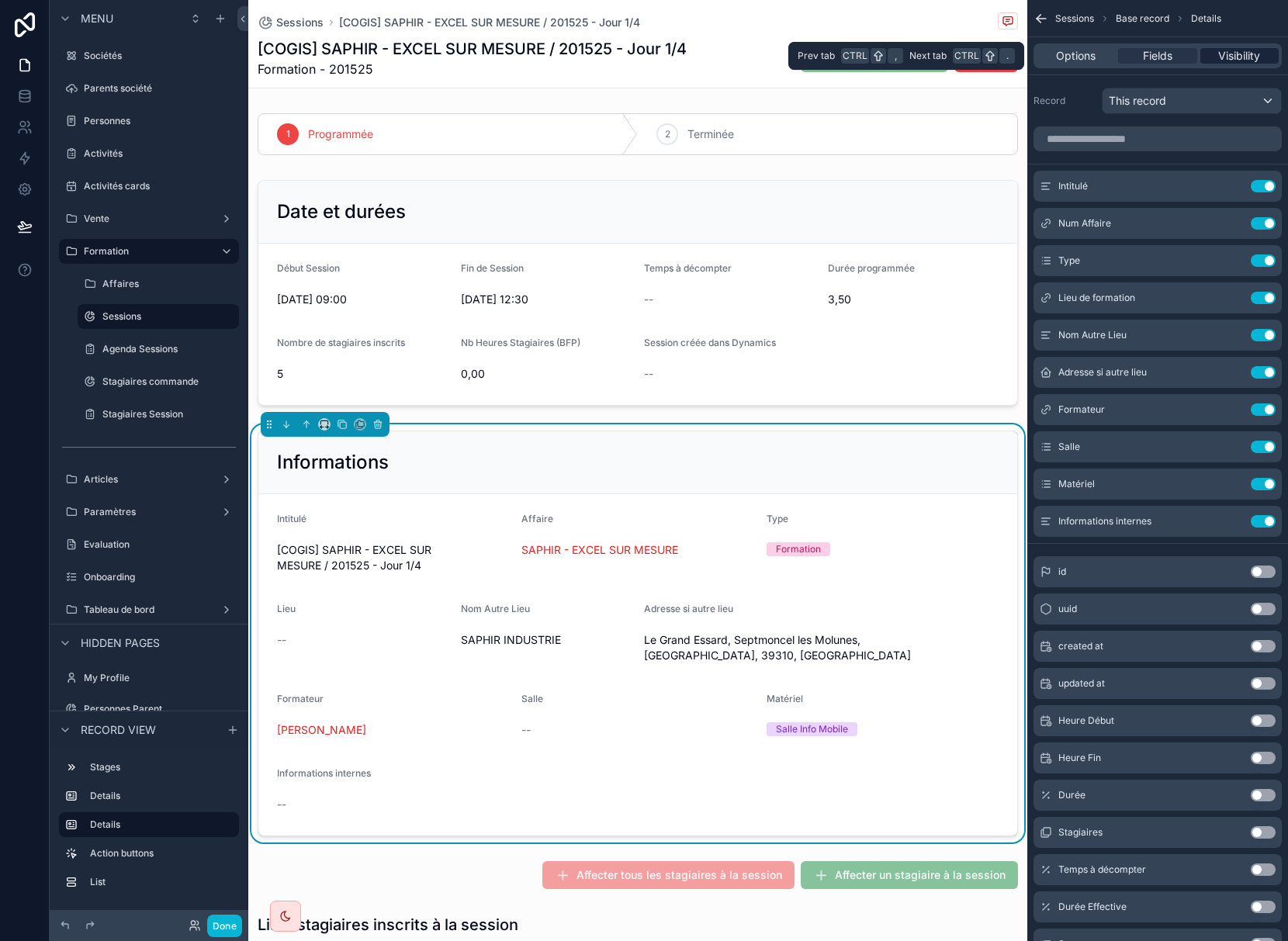
click at [1253, 54] on span "Visibility" at bounding box center [1239, 56] width 42 height 16
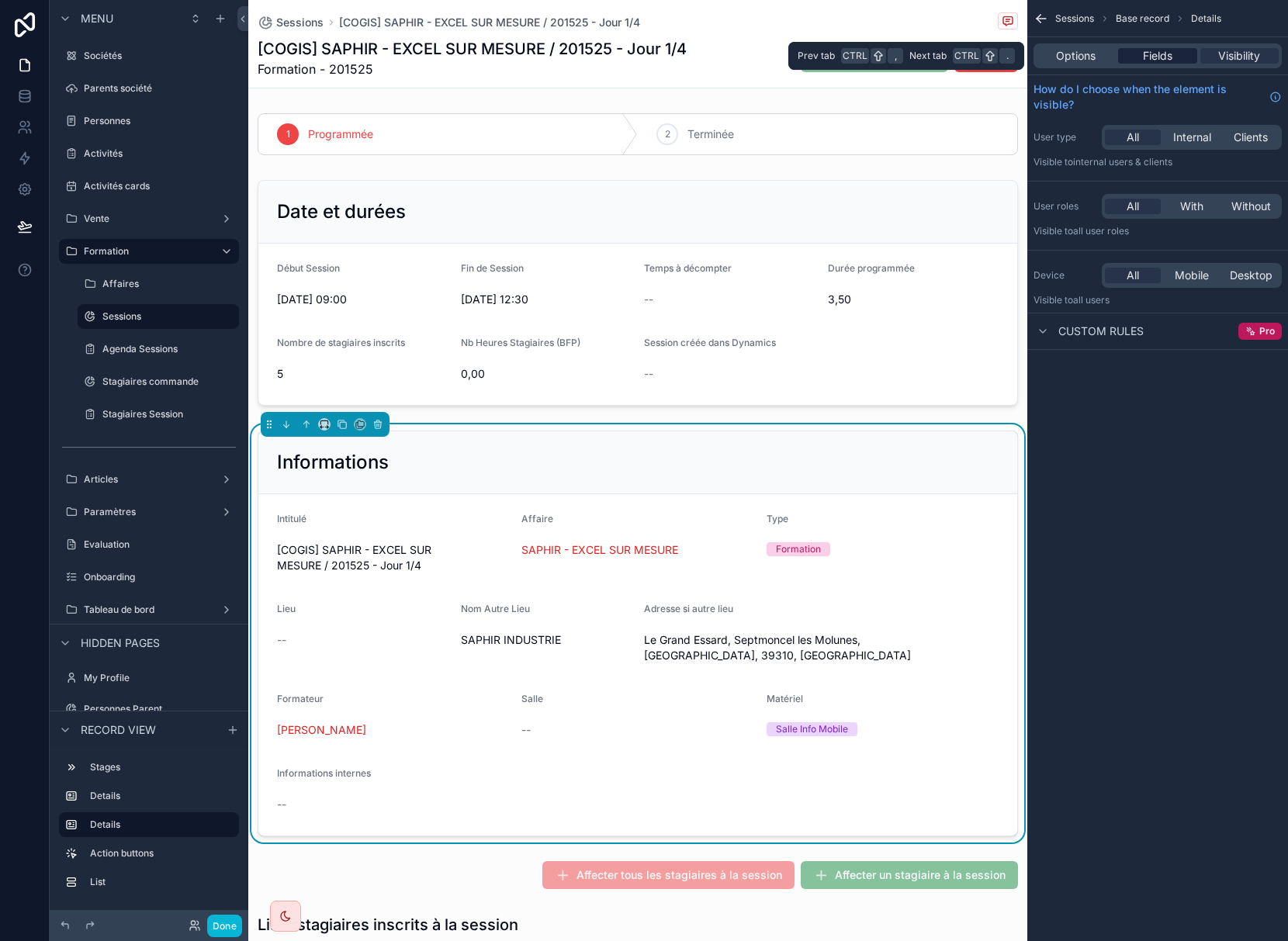
click at [1170, 52] on span "Fields" at bounding box center [1158, 56] width 30 height 16
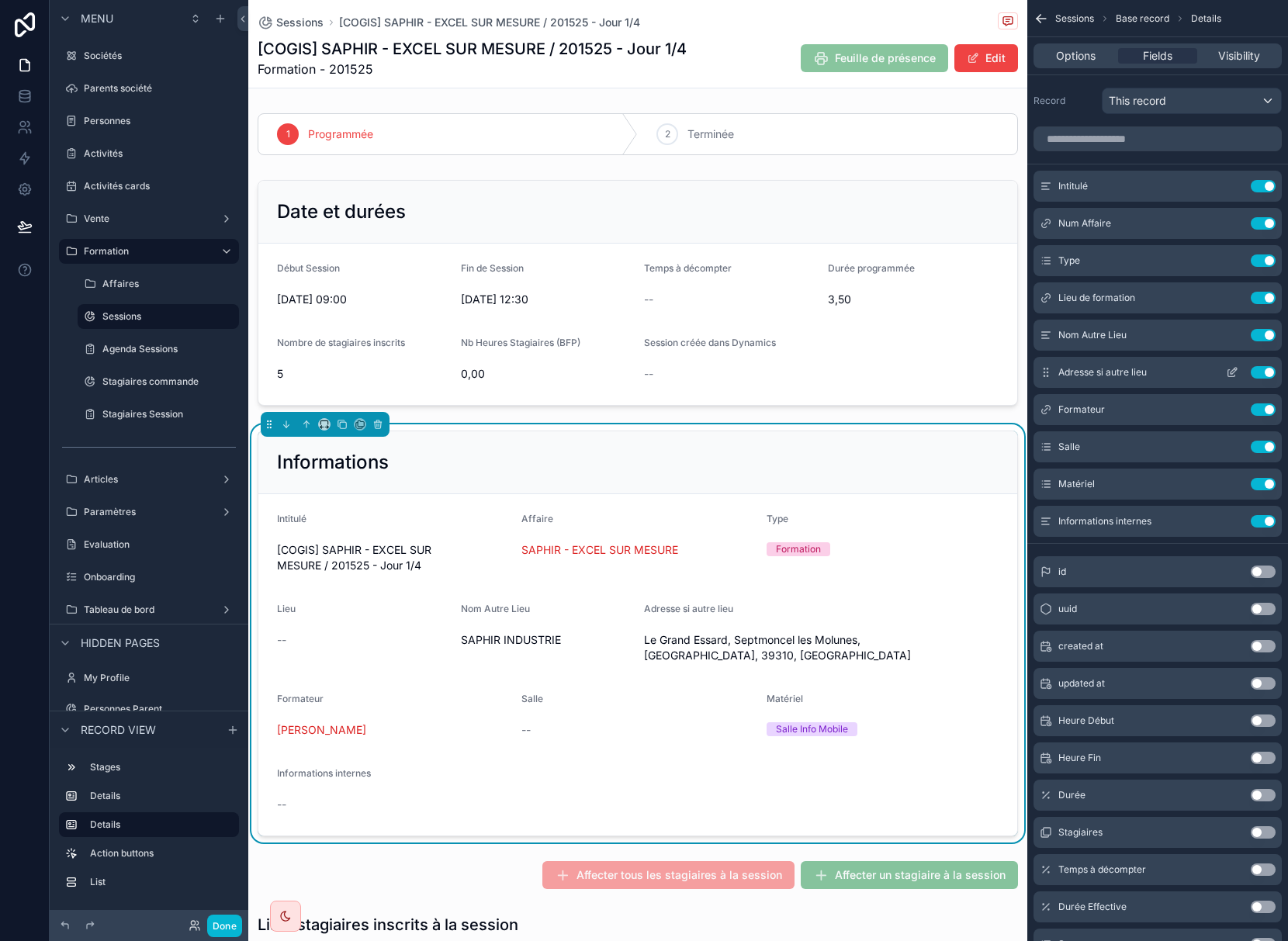
click at [1230, 371] on icon "scrollable content" at bounding box center [1232, 372] width 12 height 12
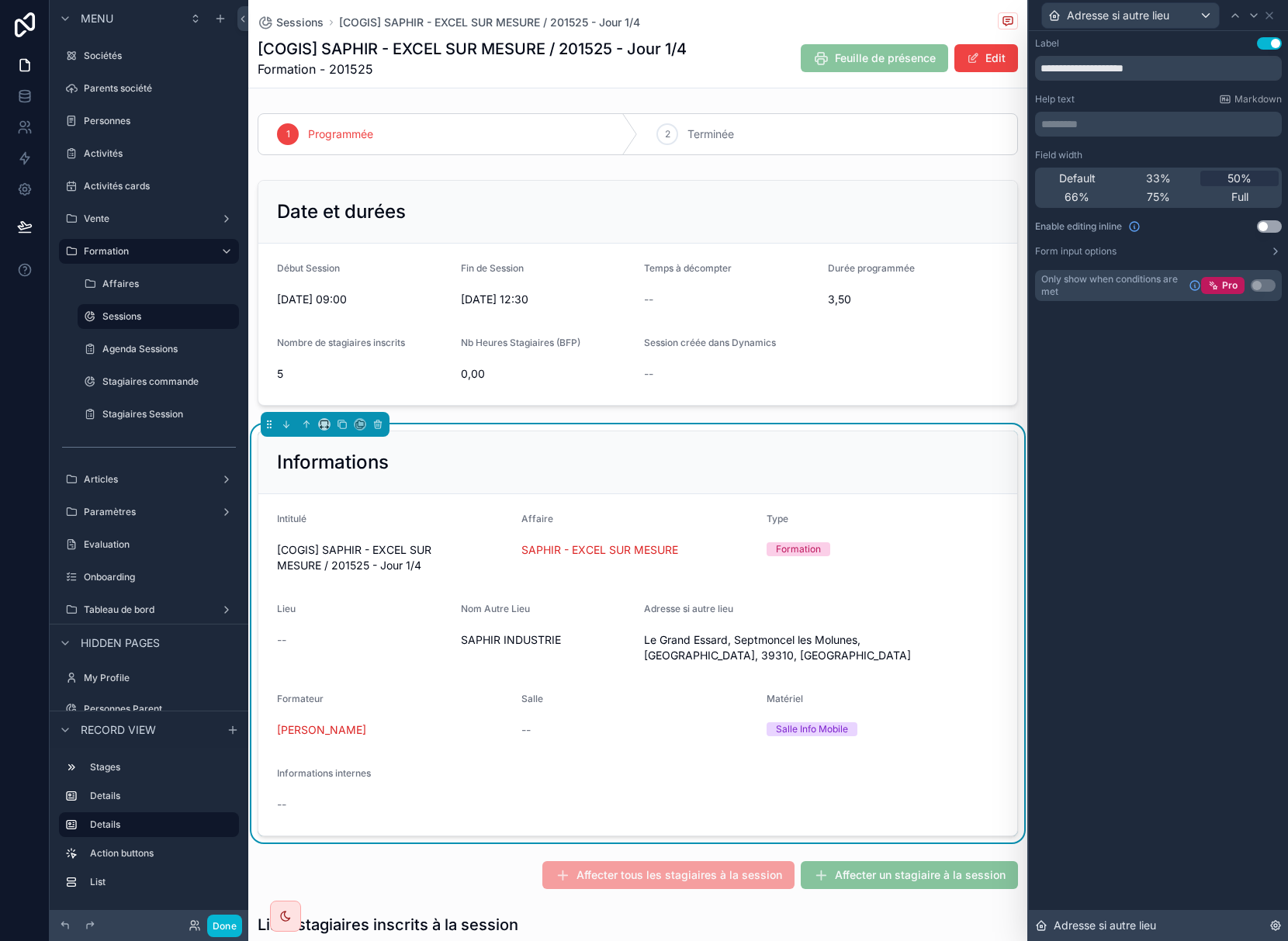
click at [1274, 924] on icon at bounding box center [1276, 925] width 3 height 3
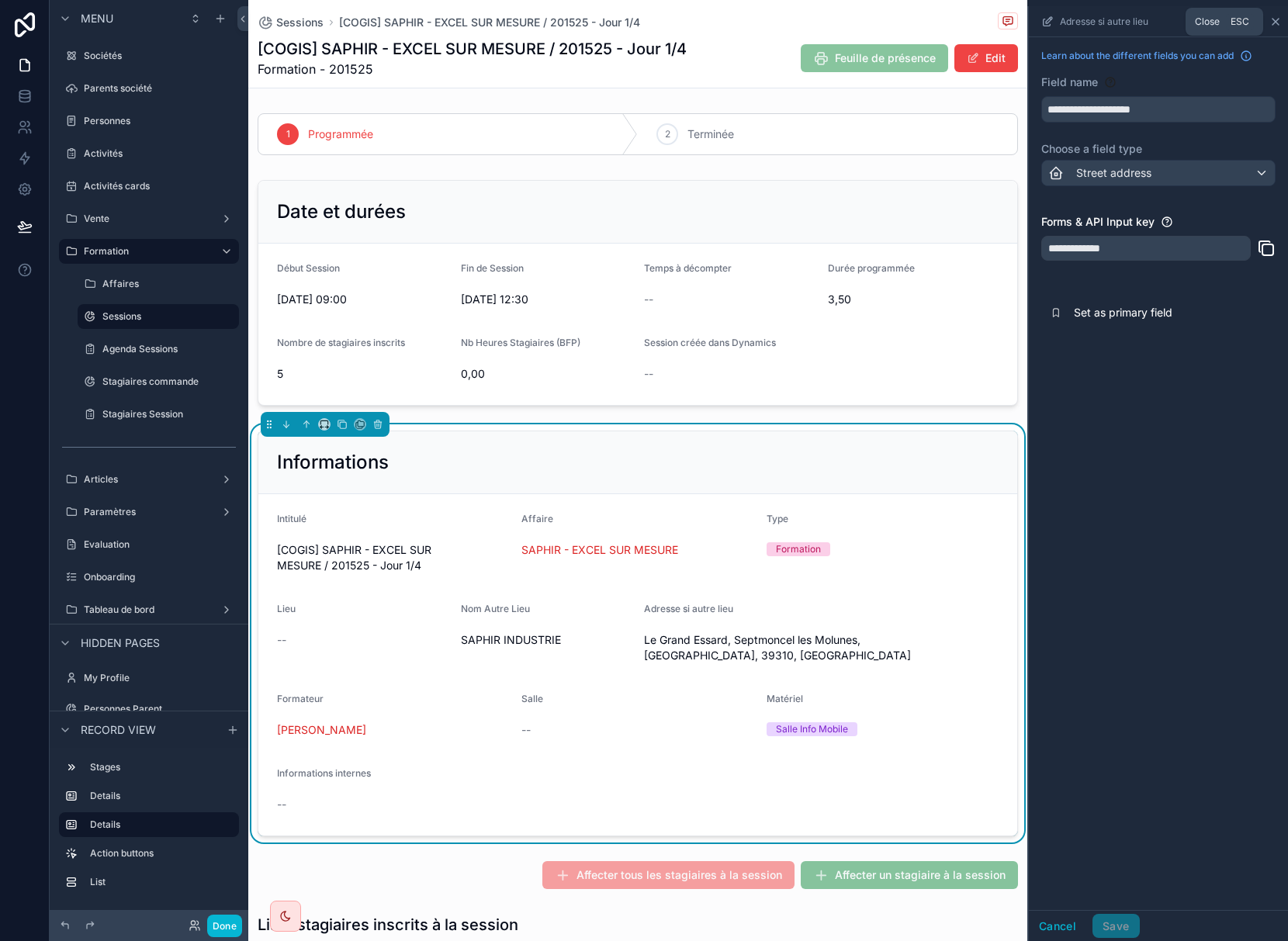
click at [1274, 23] on icon "scrollable content" at bounding box center [1276, 22] width 12 height 12
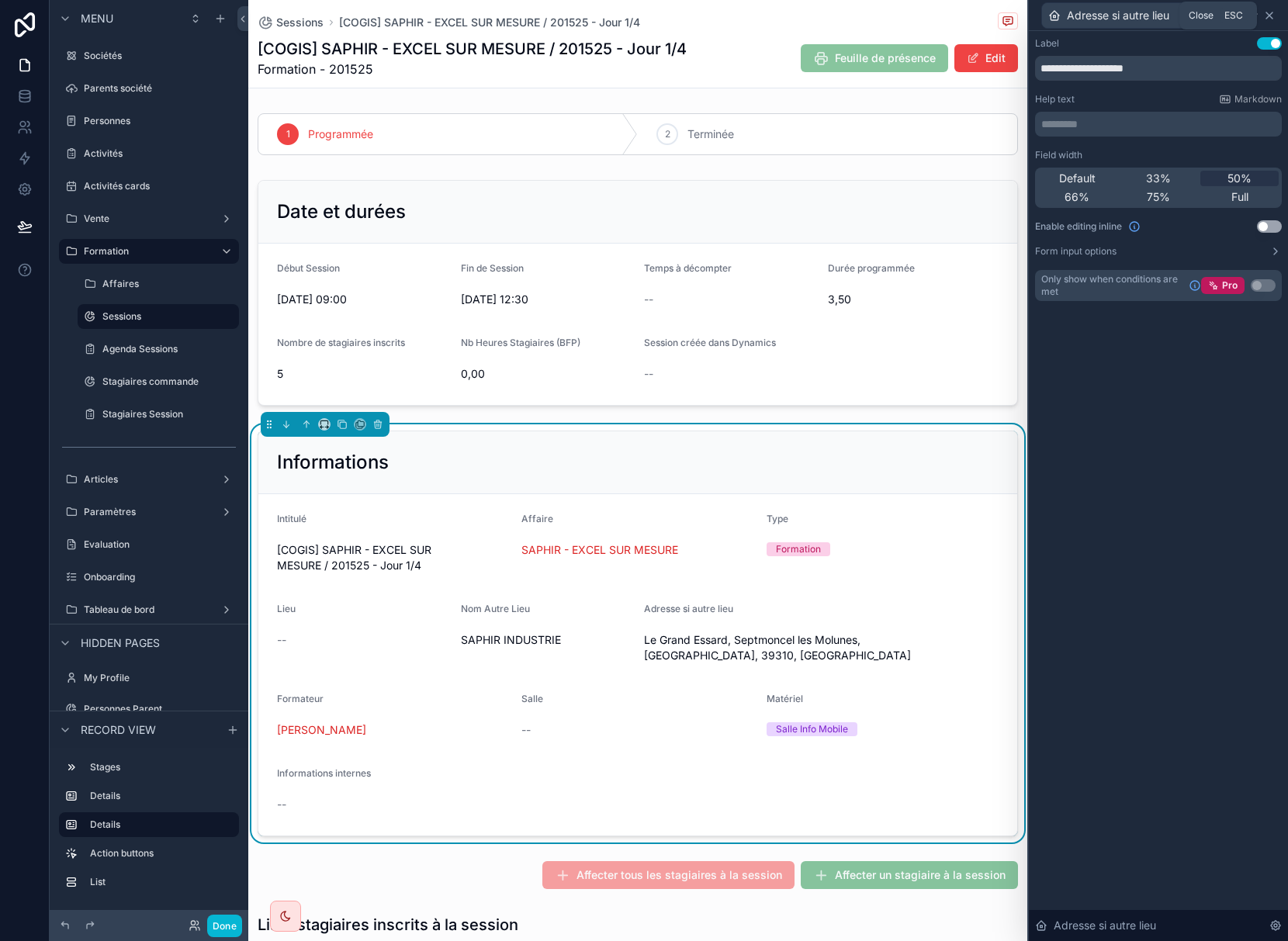
click at [1267, 11] on icon at bounding box center [1269, 16] width 12 height 12
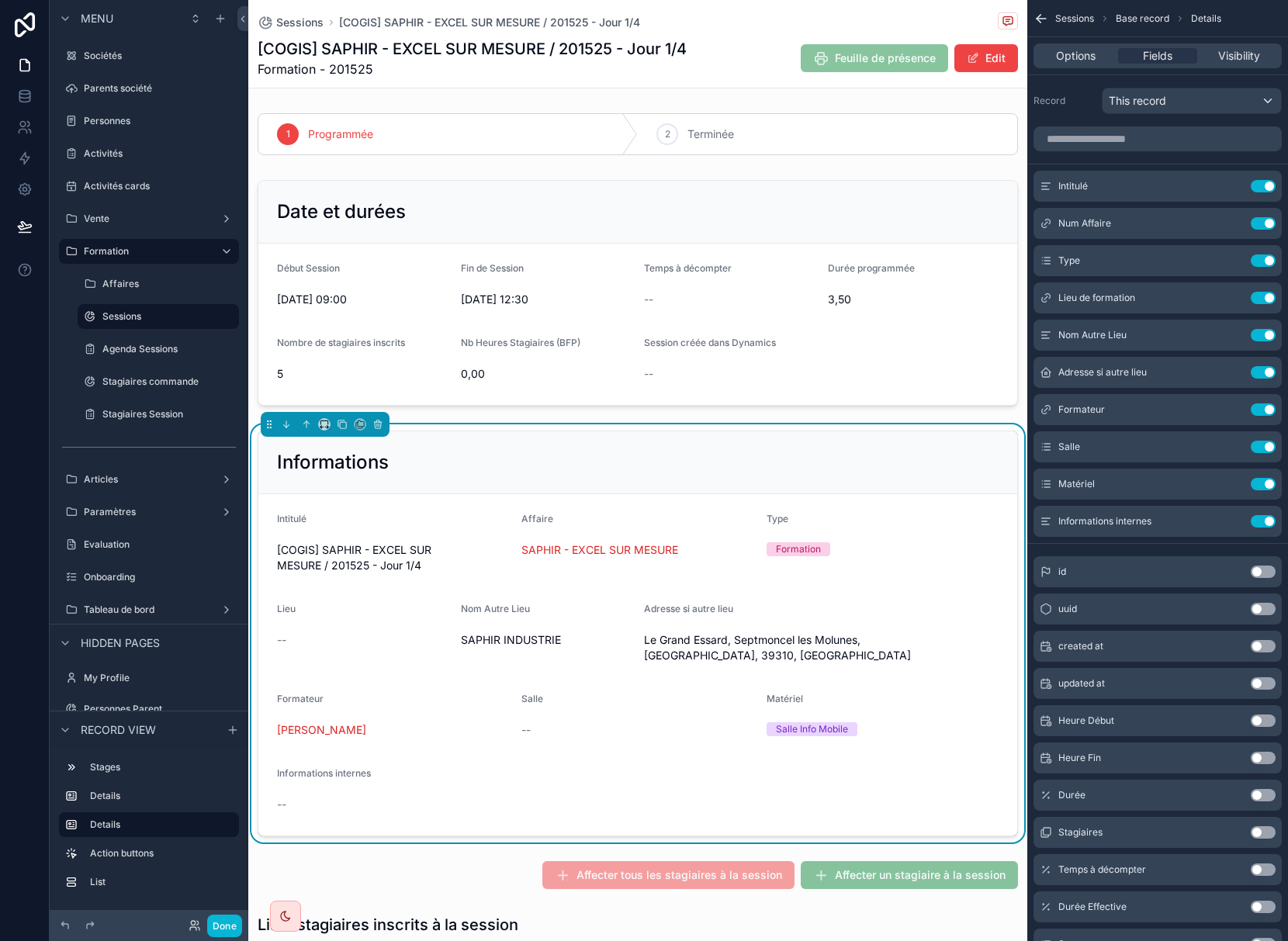
click at [1044, 19] on icon "scrollable content" at bounding box center [1041, 19] width 16 height 16
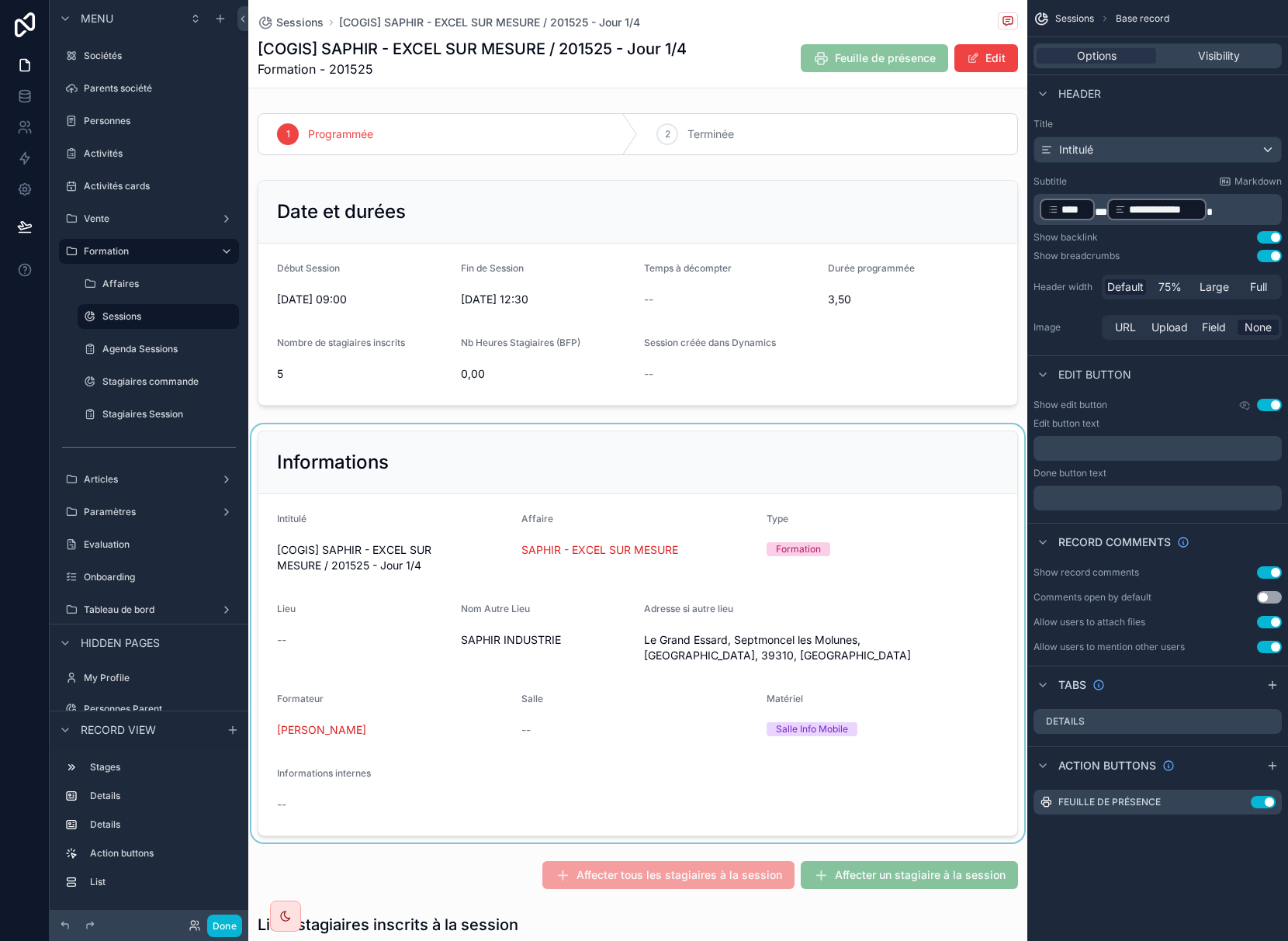
click at [944, 484] on div "scrollable content" at bounding box center [638, 633] width 779 height 418
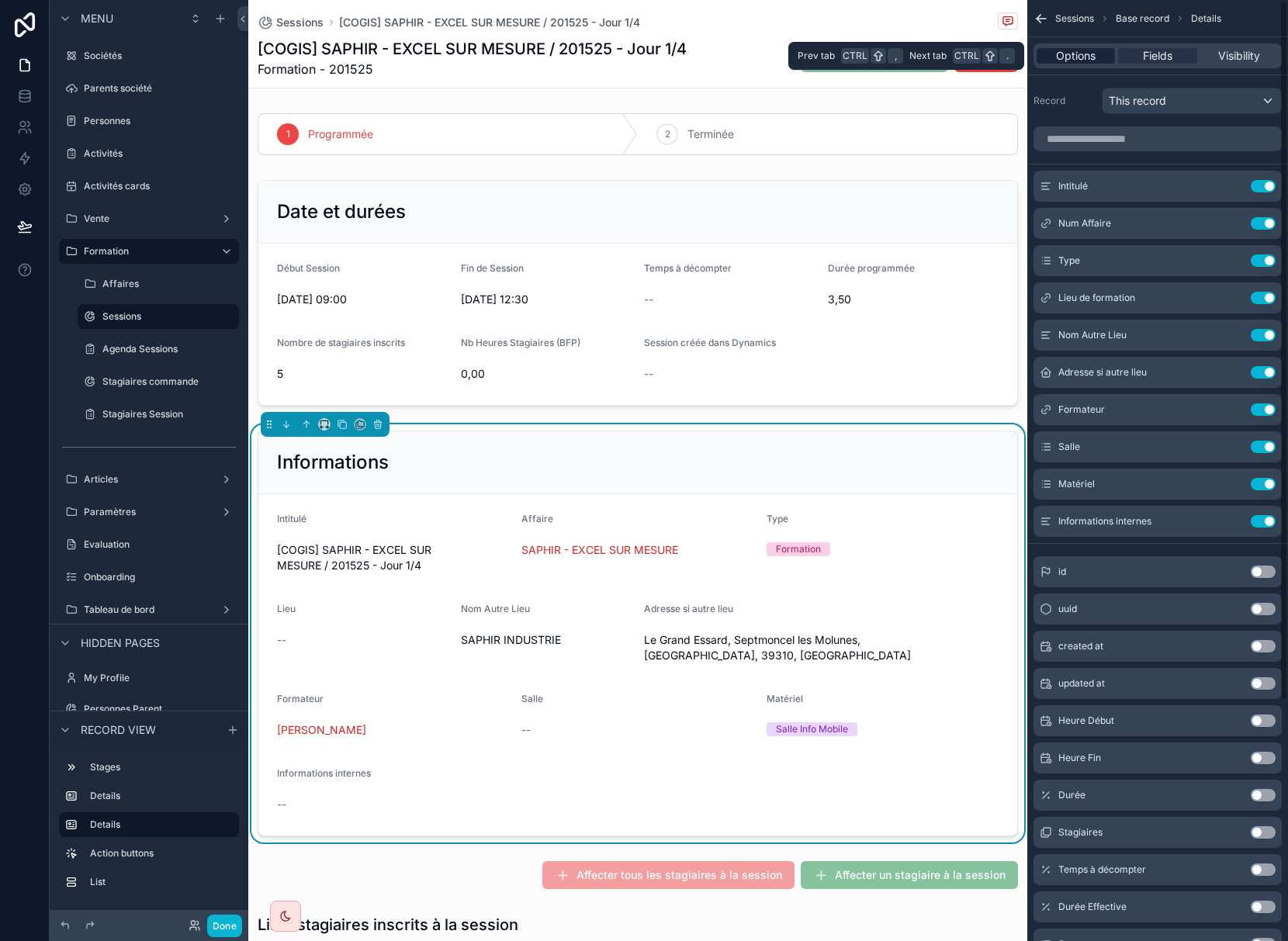
click at [1068, 56] on span "Options" at bounding box center [1075, 56] width 40 height 16
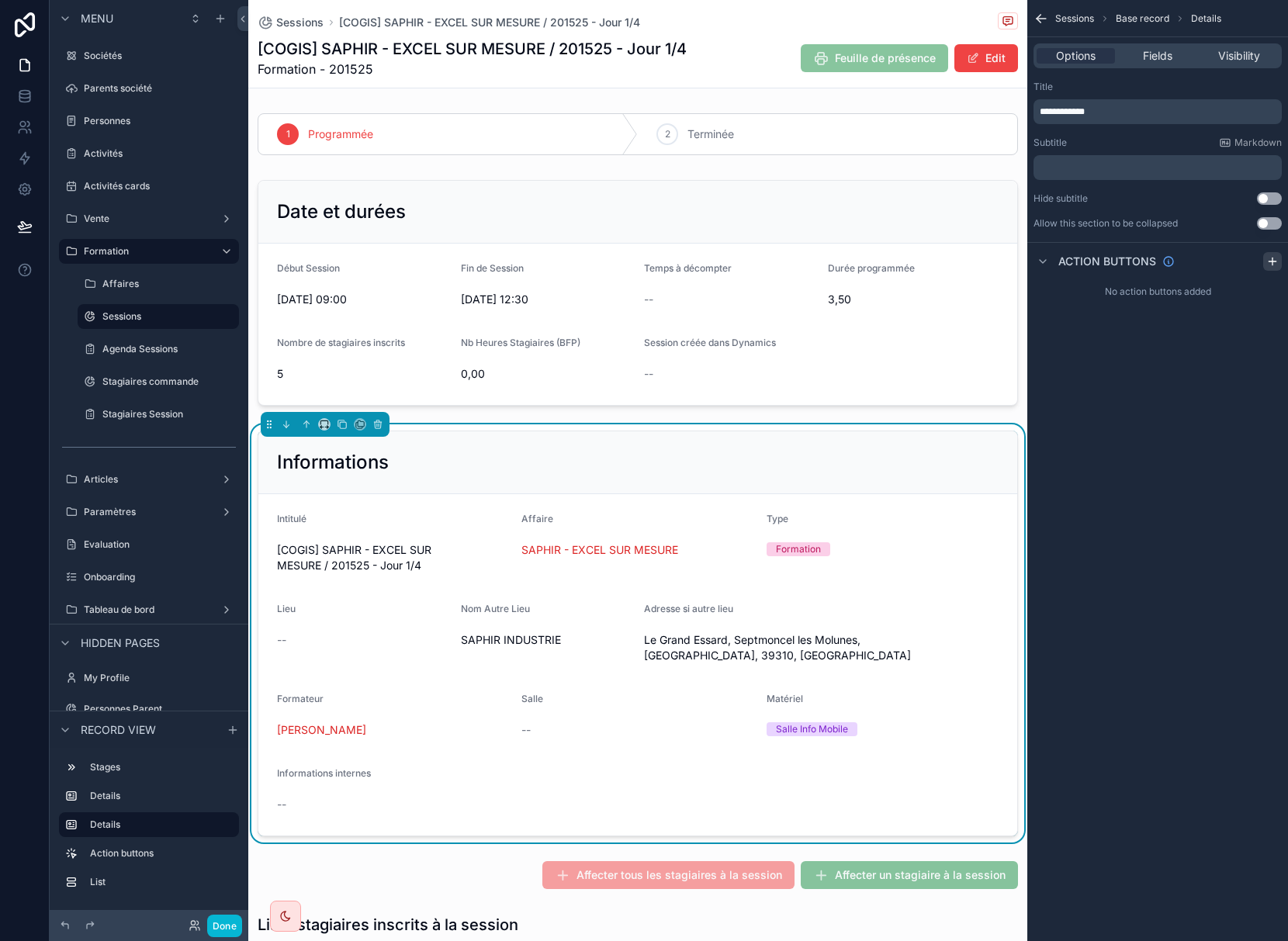
click at [1275, 260] on icon "scrollable content" at bounding box center [1272, 262] width 12 height 12
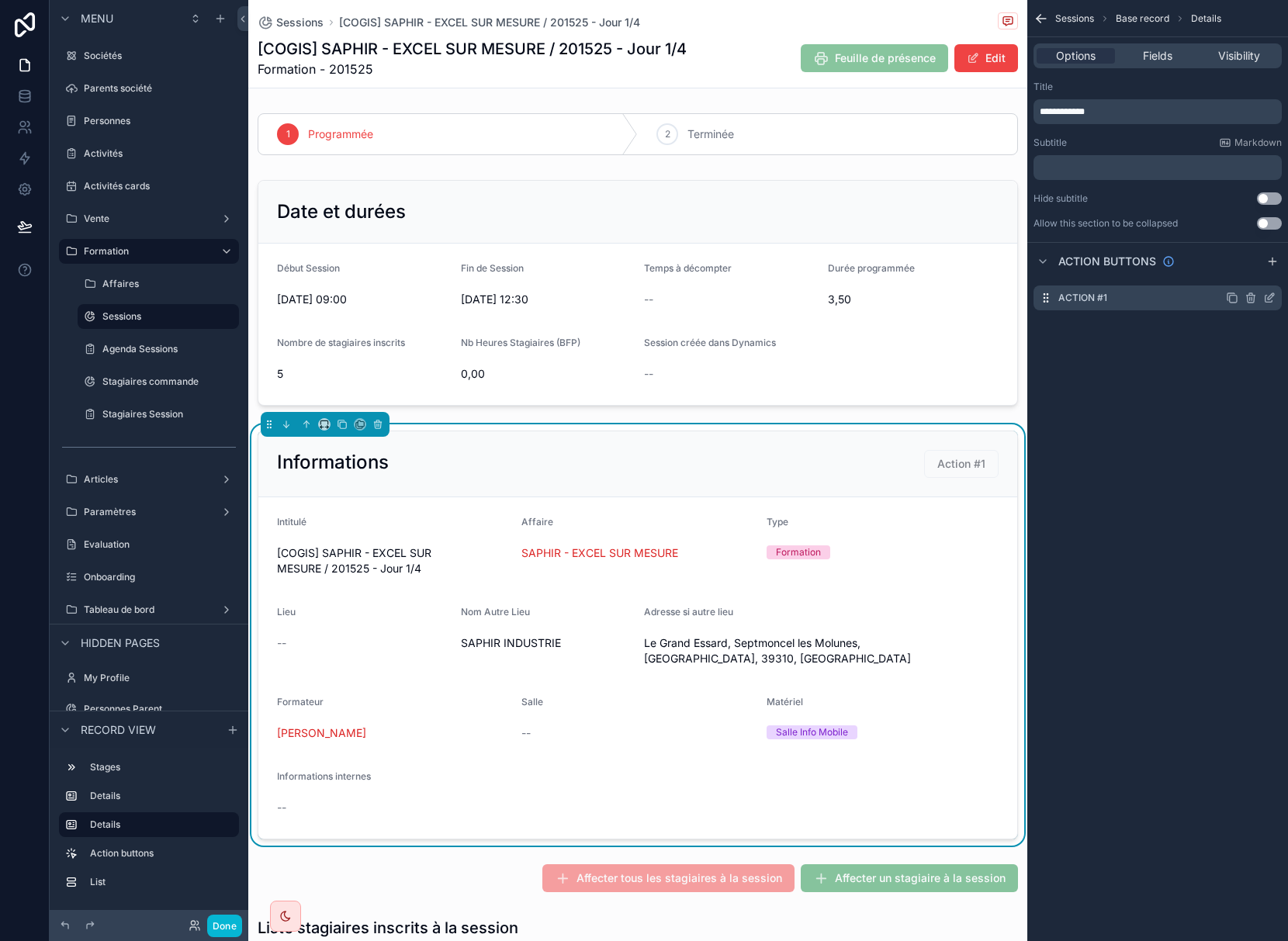
click at [1269, 295] on icon "scrollable content" at bounding box center [1269, 298] width 12 height 12
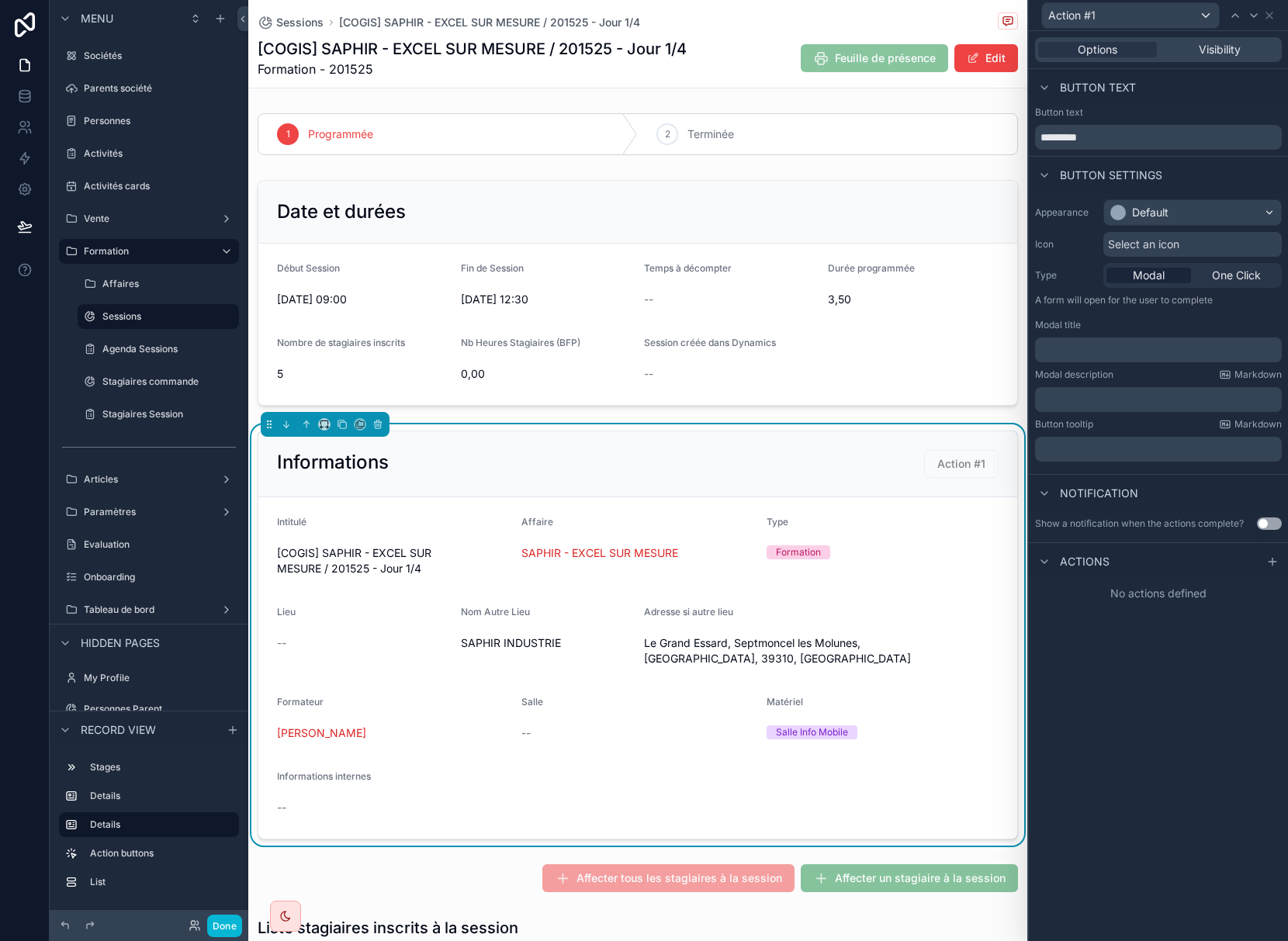
click at [1202, 244] on div "Select an icon" at bounding box center [1192, 244] width 178 height 25
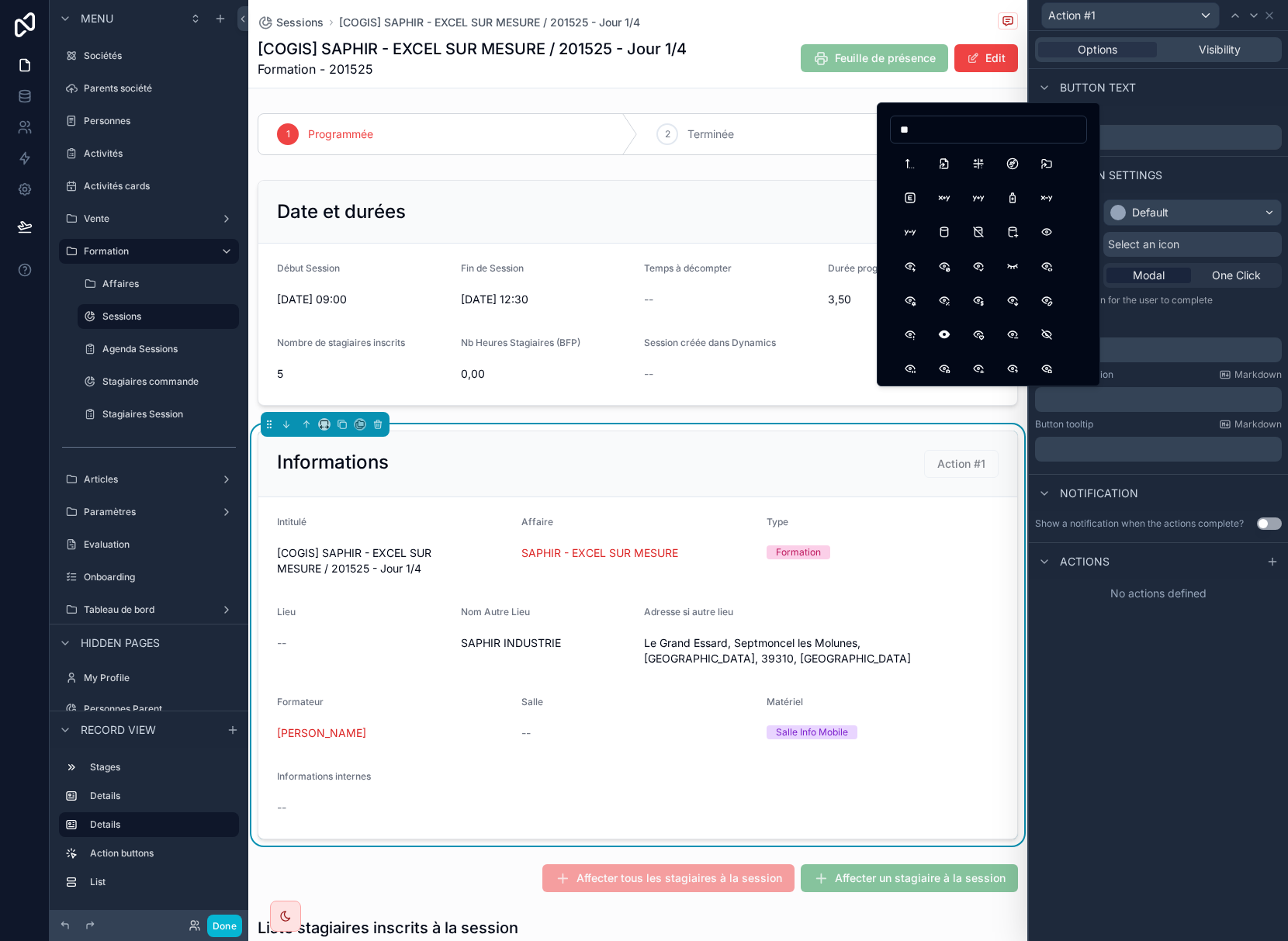
type input "*"
type input "**********"
click at [909, 300] on button "CalendarPlus" at bounding box center [910, 300] width 28 height 28
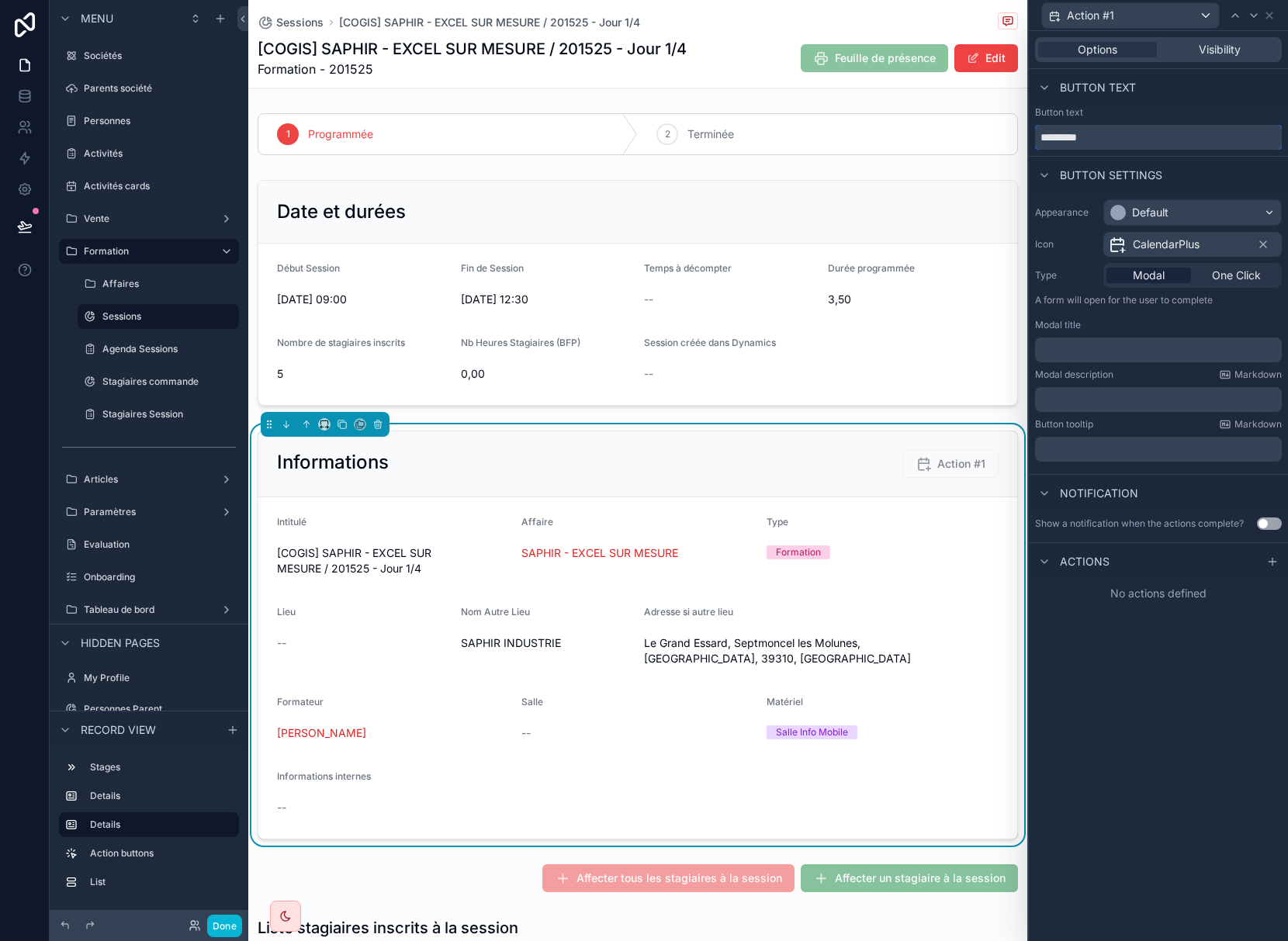
click at [1103, 143] on input "*********" at bounding box center [1158, 137] width 247 height 25
drag, startPoint x: 1107, startPoint y: 137, endPoint x: 1033, endPoint y: 127, distance: 74.7
click at [1033, 127] on div "Button text *********" at bounding box center [1158, 128] width 259 height 44
type input "**********"
click at [1103, 566] on span "Actions" at bounding box center [1085, 561] width 50 height 16
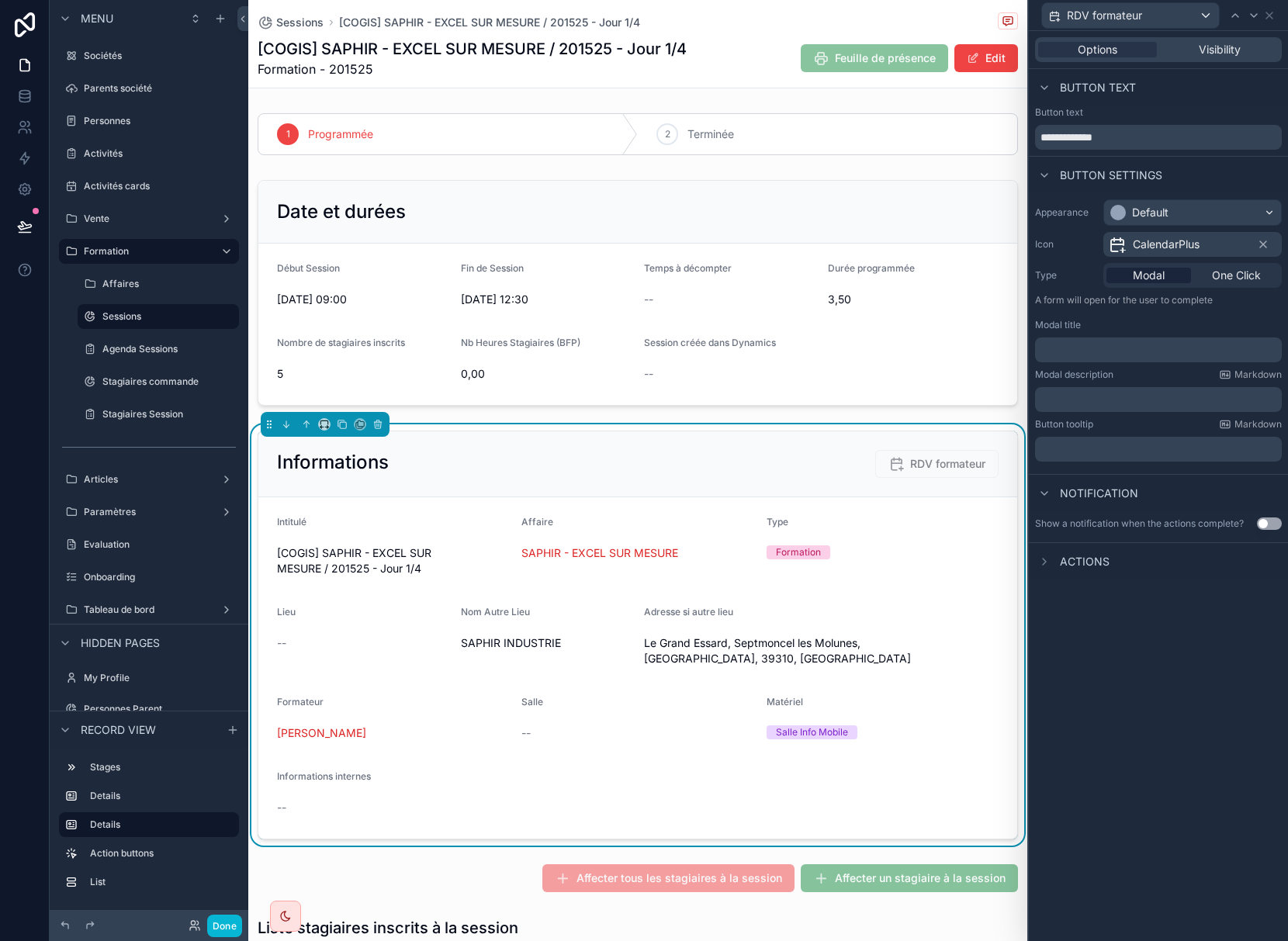
click at [1102, 566] on span "Actions" at bounding box center [1085, 561] width 50 height 16
click at [1272, 564] on icon at bounding box center [1272, 561] width 12 height 12
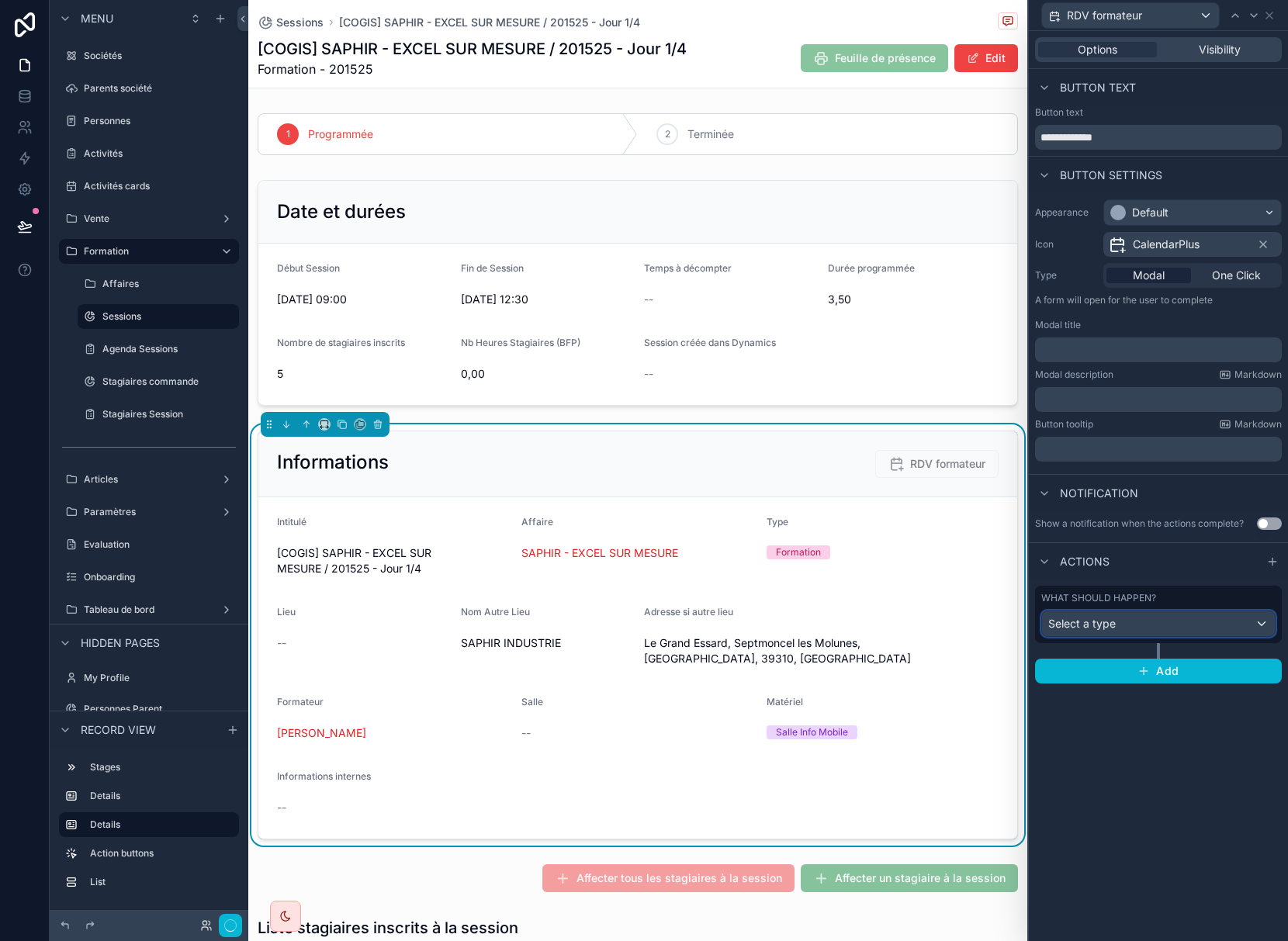
click at [1181, 620] on div "Select a type" at bounding box center [1158, 623] width 233 height 25
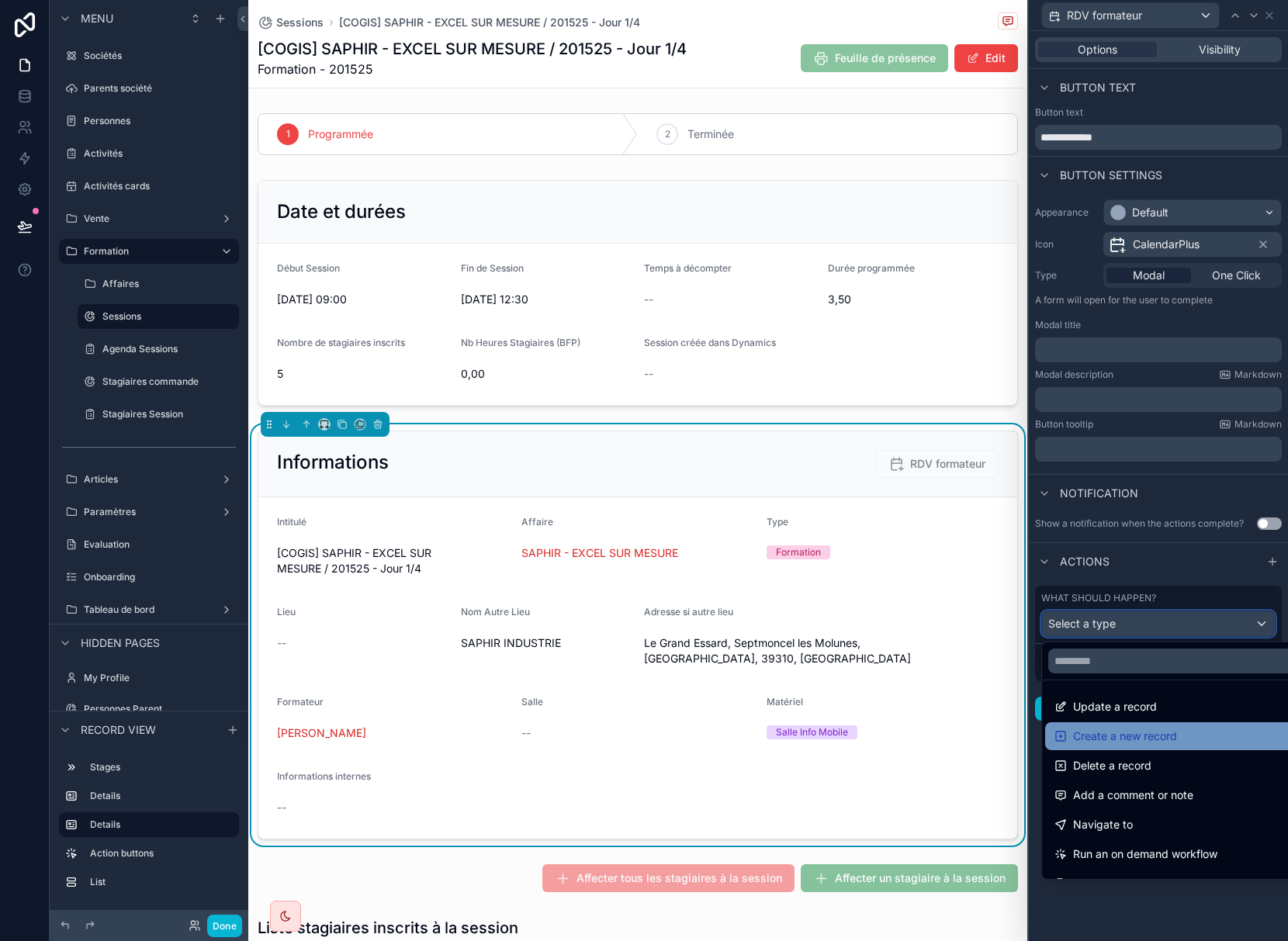
scroll to position [78, 0]
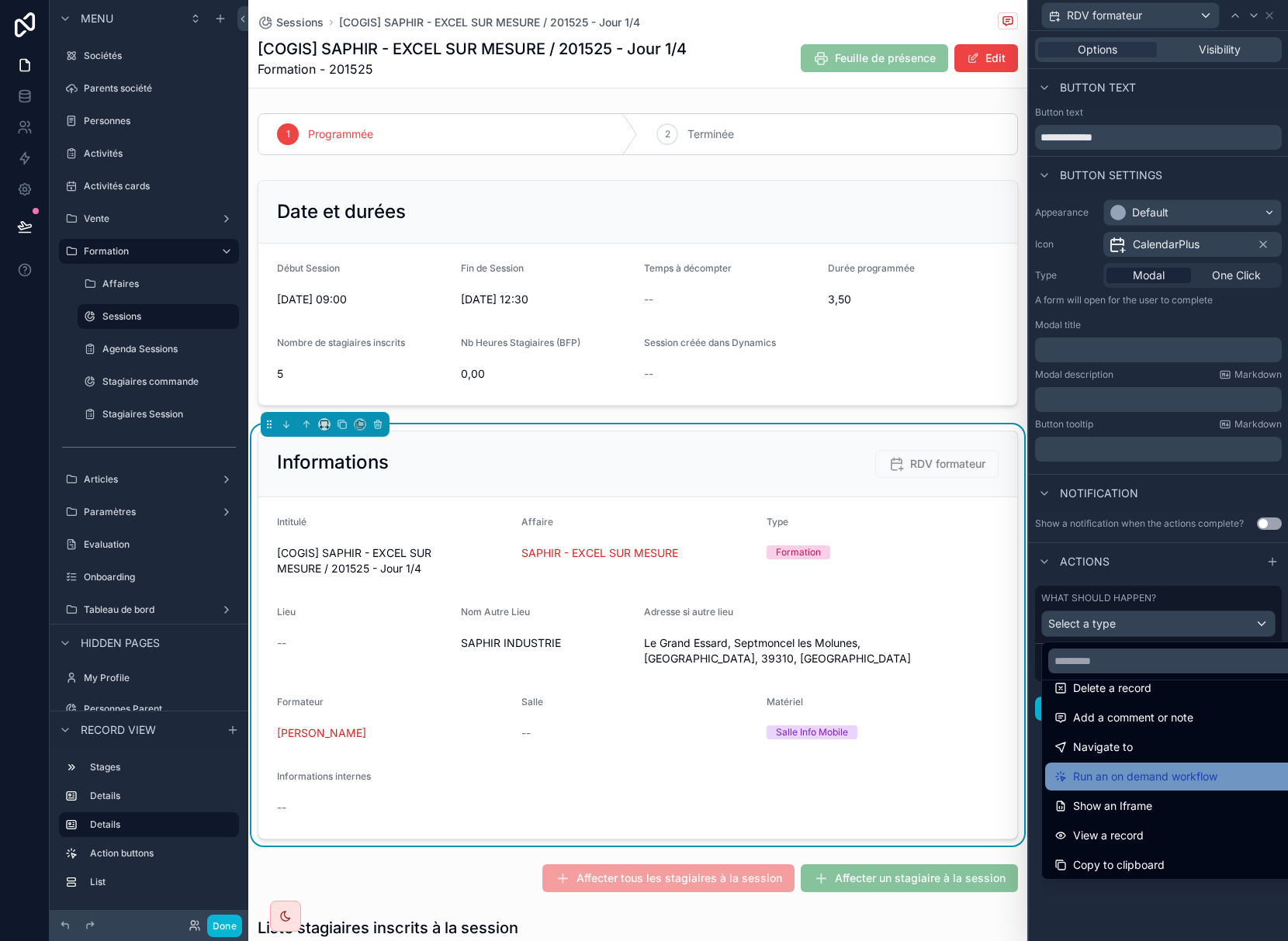
click at [1139, 778] on span "Run an on demand workflow" at bounding box center [1145, 776] width 144 height 19
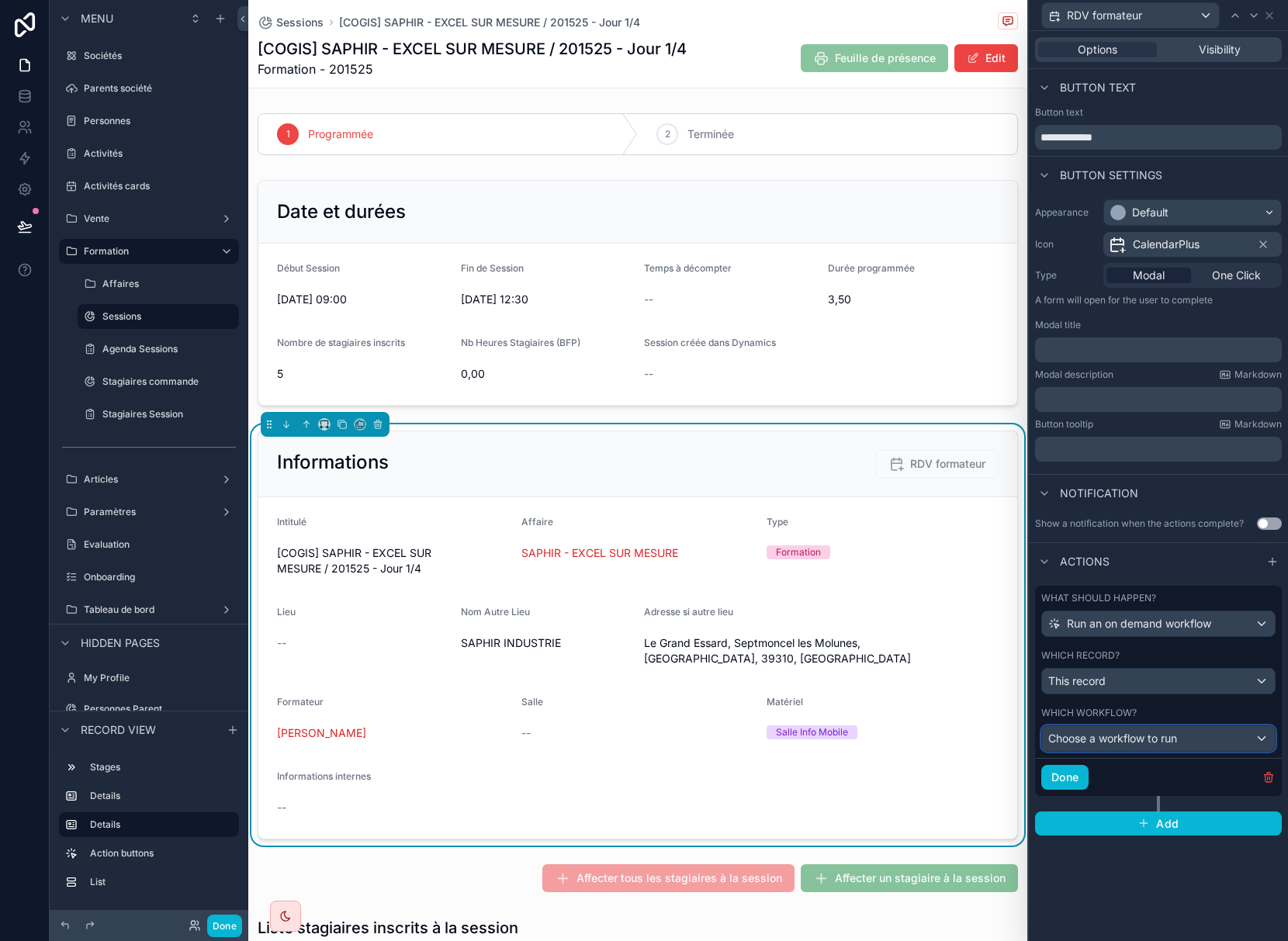
click at [1166, 747] on div "Choose a workflow to run" at bounding box center [1158, 739] width 233 height 25
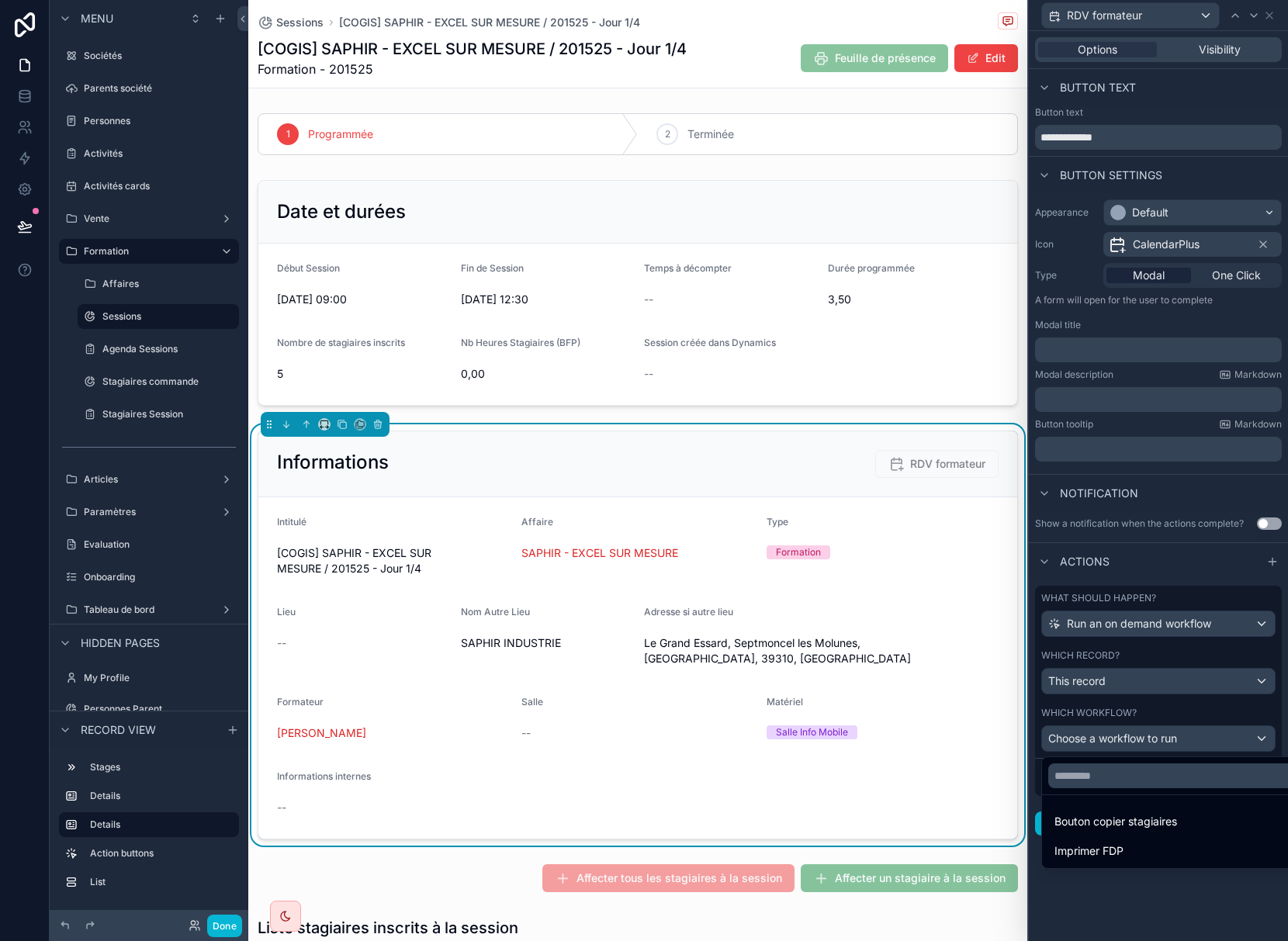
click at [1166, 747] on div at bounding box center [1158, 470] width 259 height 941
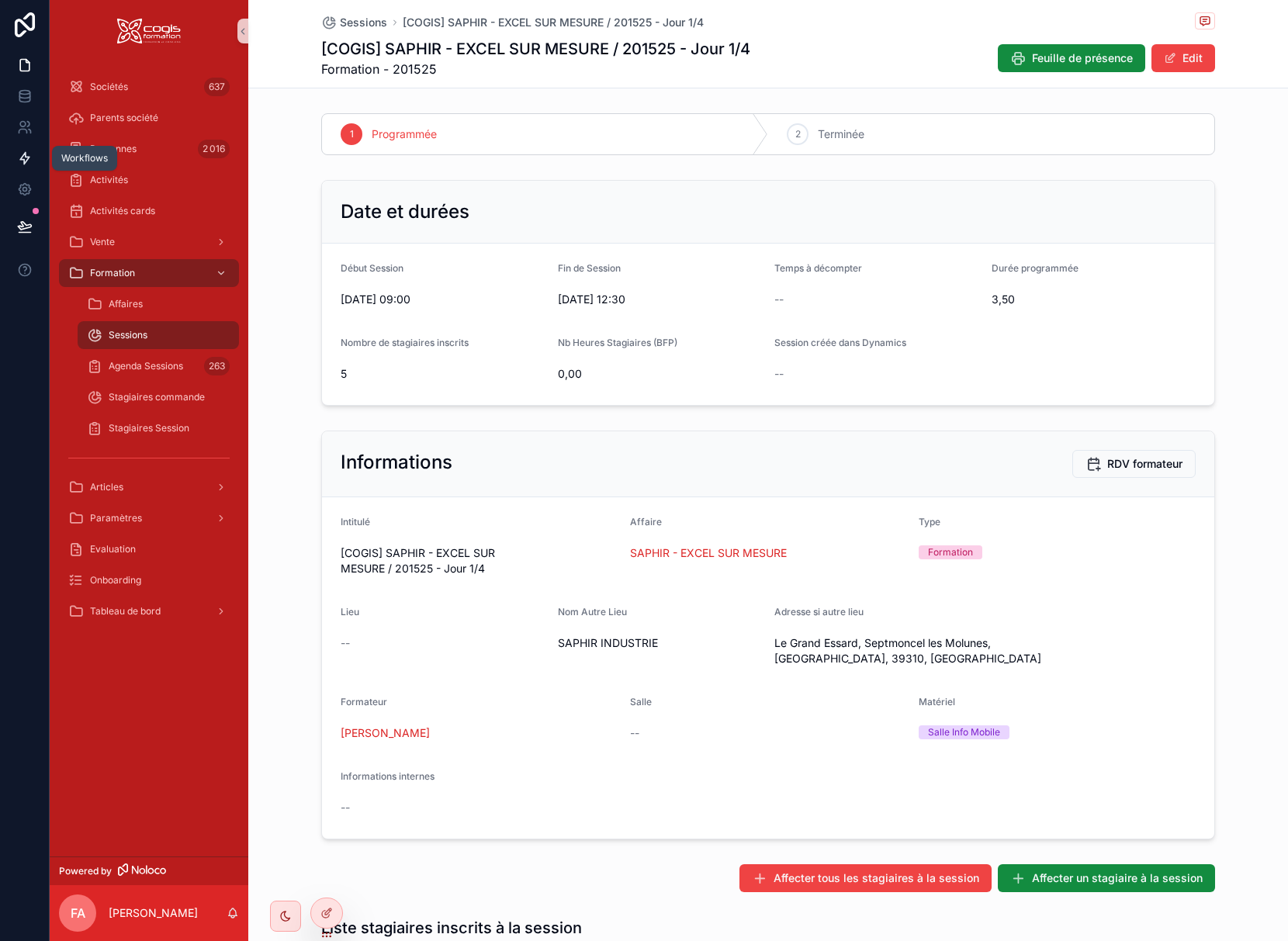
click at [31, 156] on icon at bounding box center [25, 158] width 16 height 16
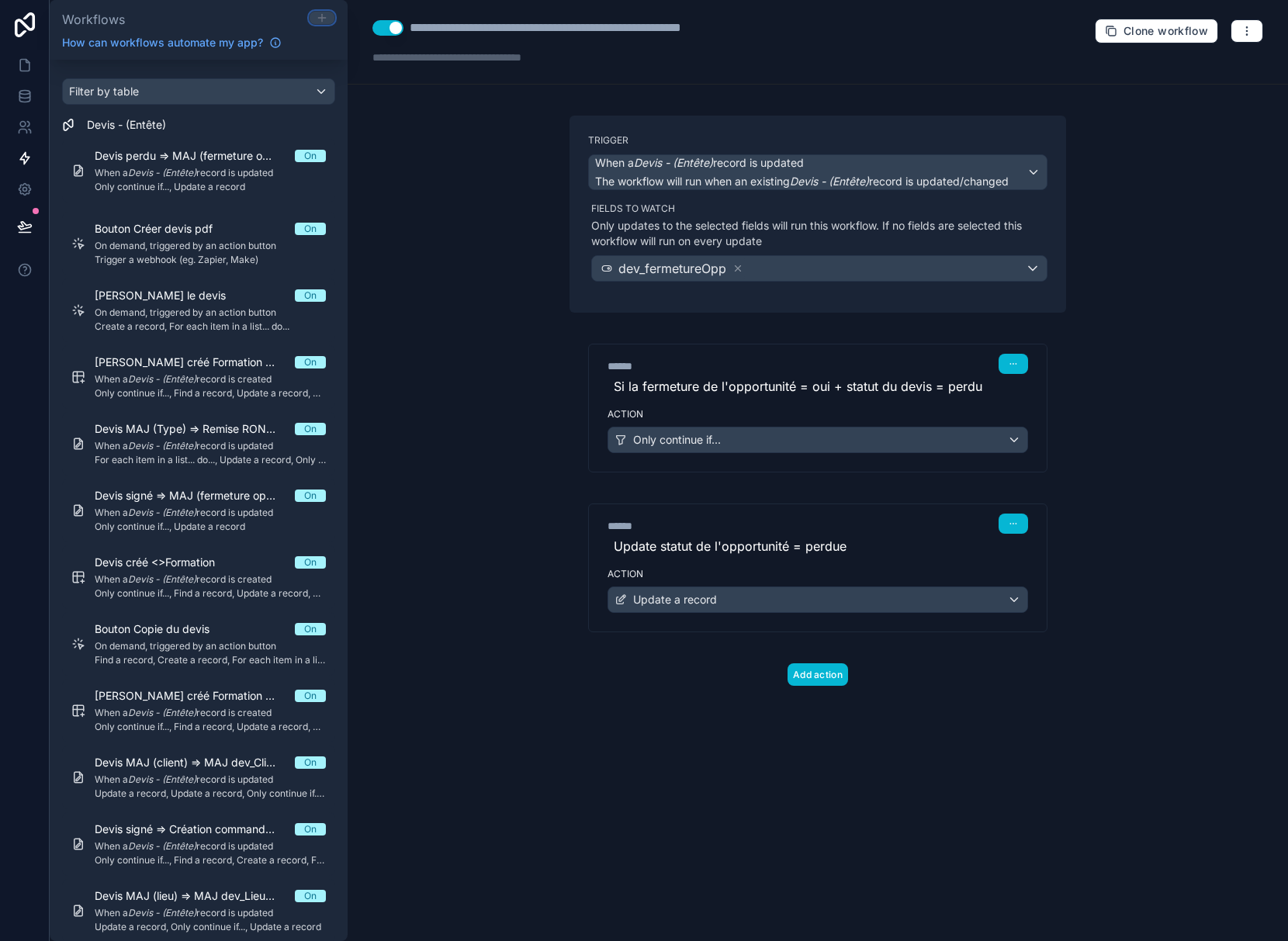
click at [319, 19] on icon at bounding box center [322, 18] width 12 height 12
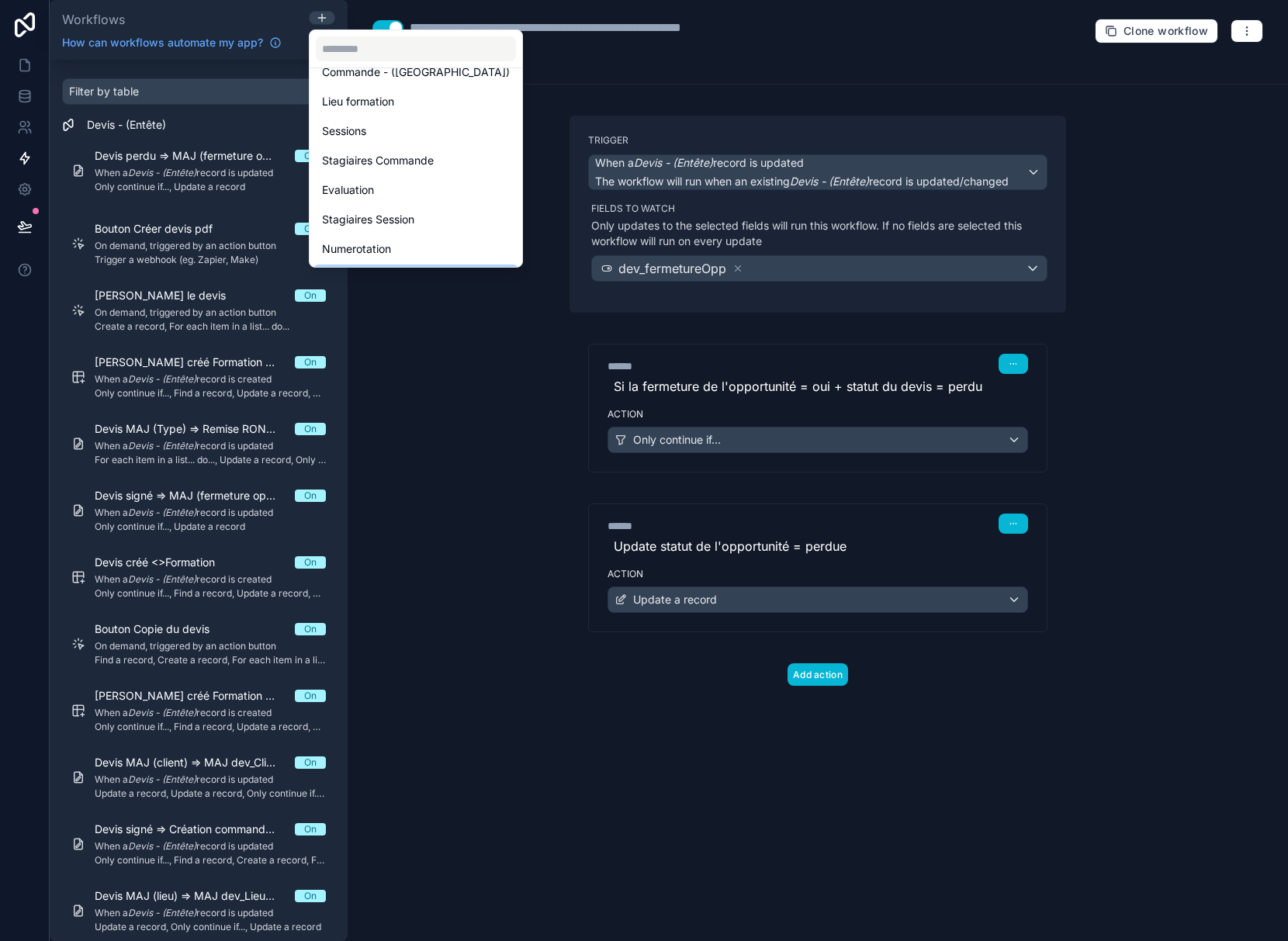
scroll to position [314, 0]
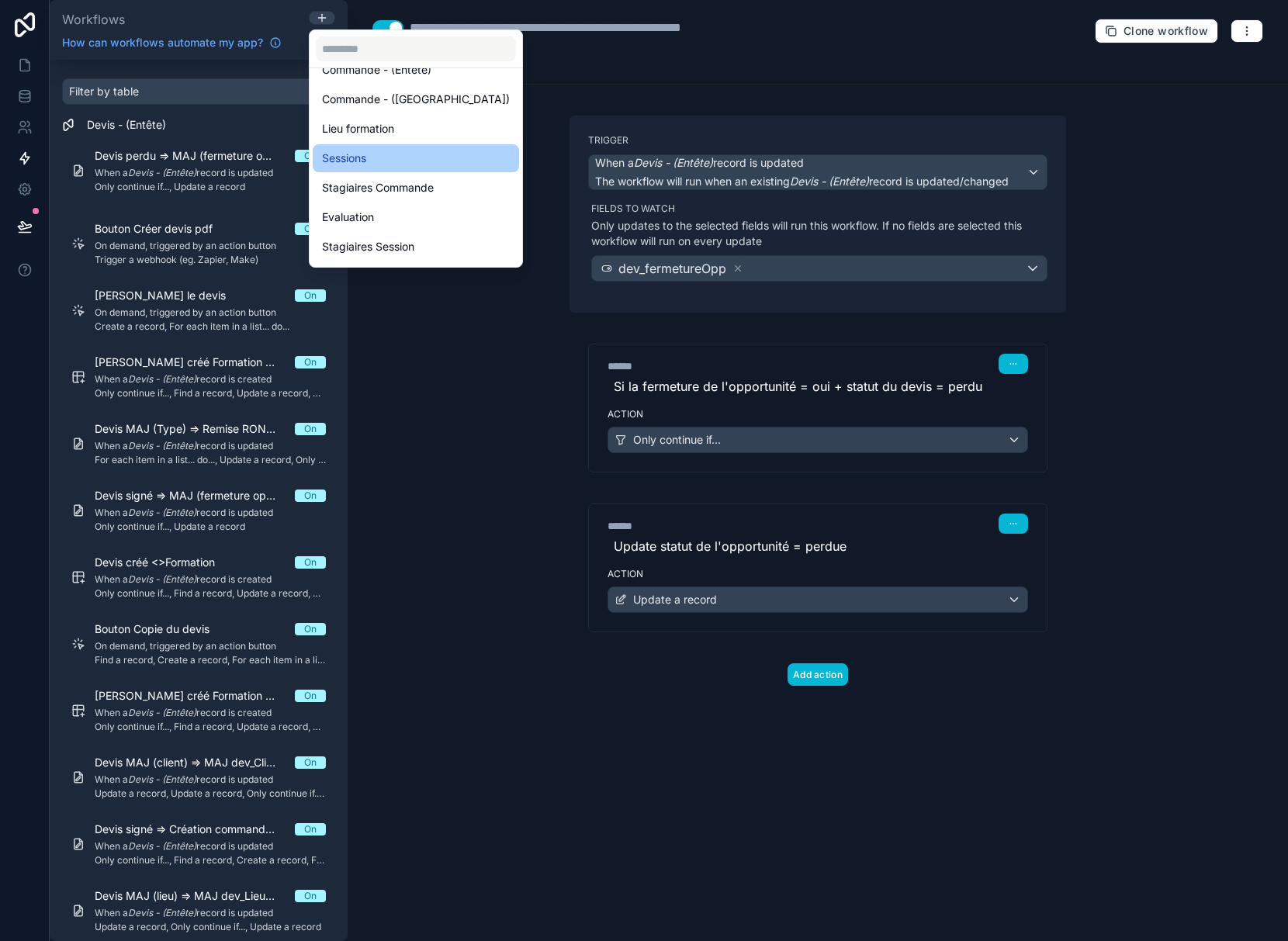
click at [353, 160] on span "Sessions" at bounding box center [343, 158] width 44 height 19
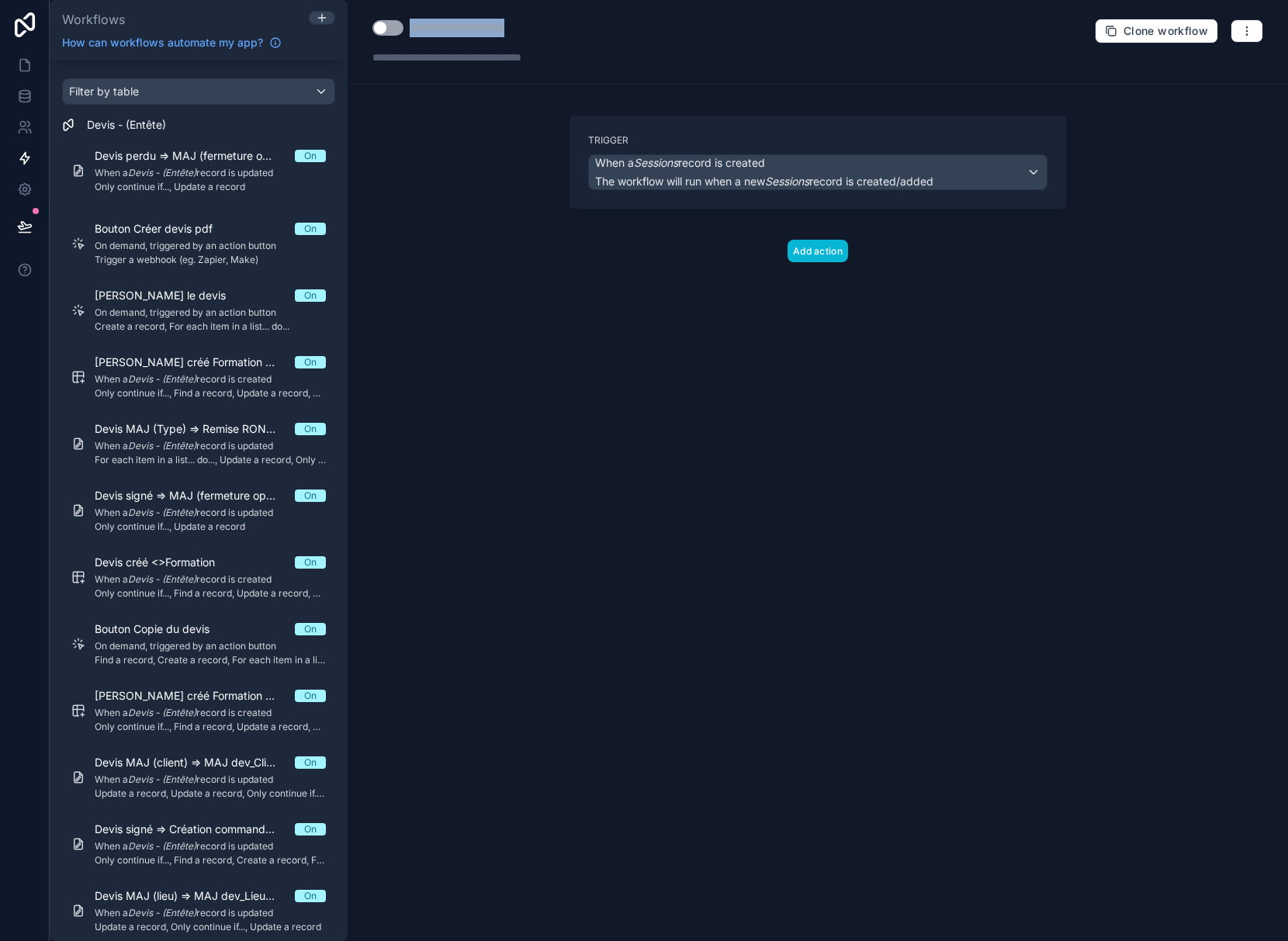
drag, startPoint x: 413, startPoint y: 28, endPoint x: 548, endPoint y: 27, distance: 135.0
click at [548, 27] on div "**********" at bounding box center [480, 28] width 141 height 19
type div "**********"
click at [382, 23] on button "Use setting" at bounding box center [388, 28] width 31 height 16
click at [699, 179] on span "The workflow will run when a new Sessions record is created/added" at bounding box center [764, 181] width 338 height 13
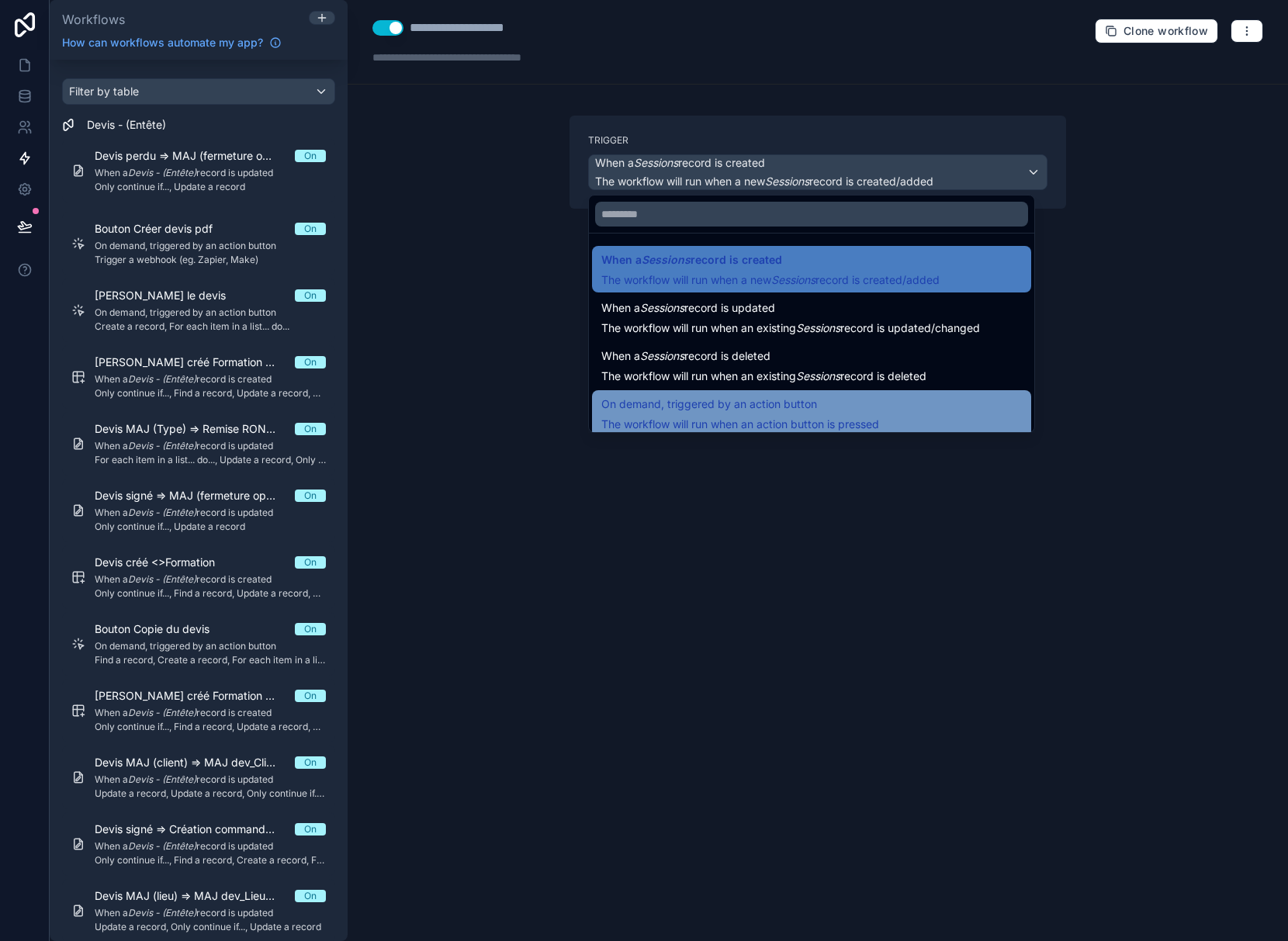
click at [742, 417] on span "The workflow will run when an action button is pressed" at bounding box center [740, 423] width 278 height 13
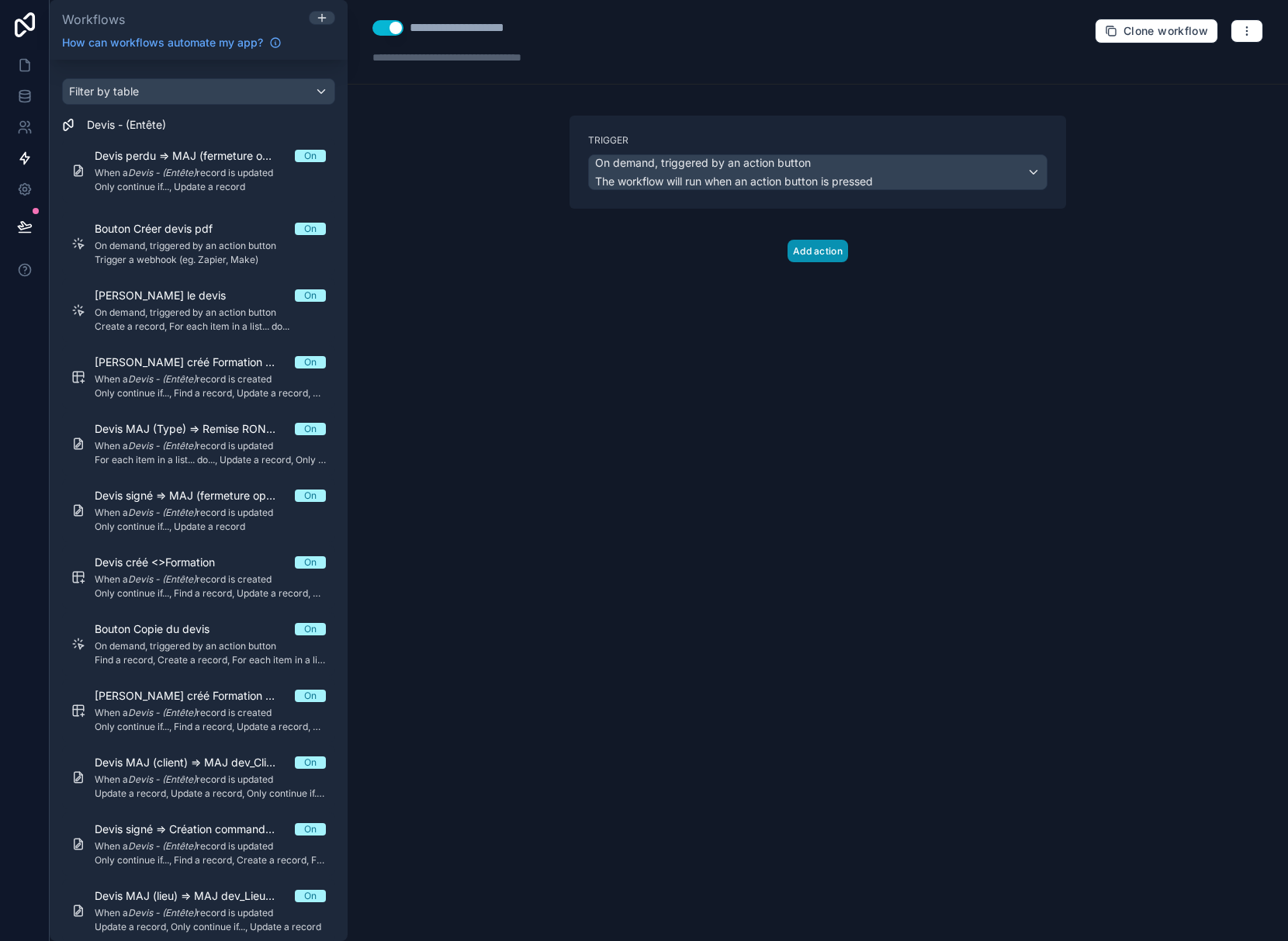
click at [806, 257] on button "Add action" at bounding box center [818, 251] width 61 height 23
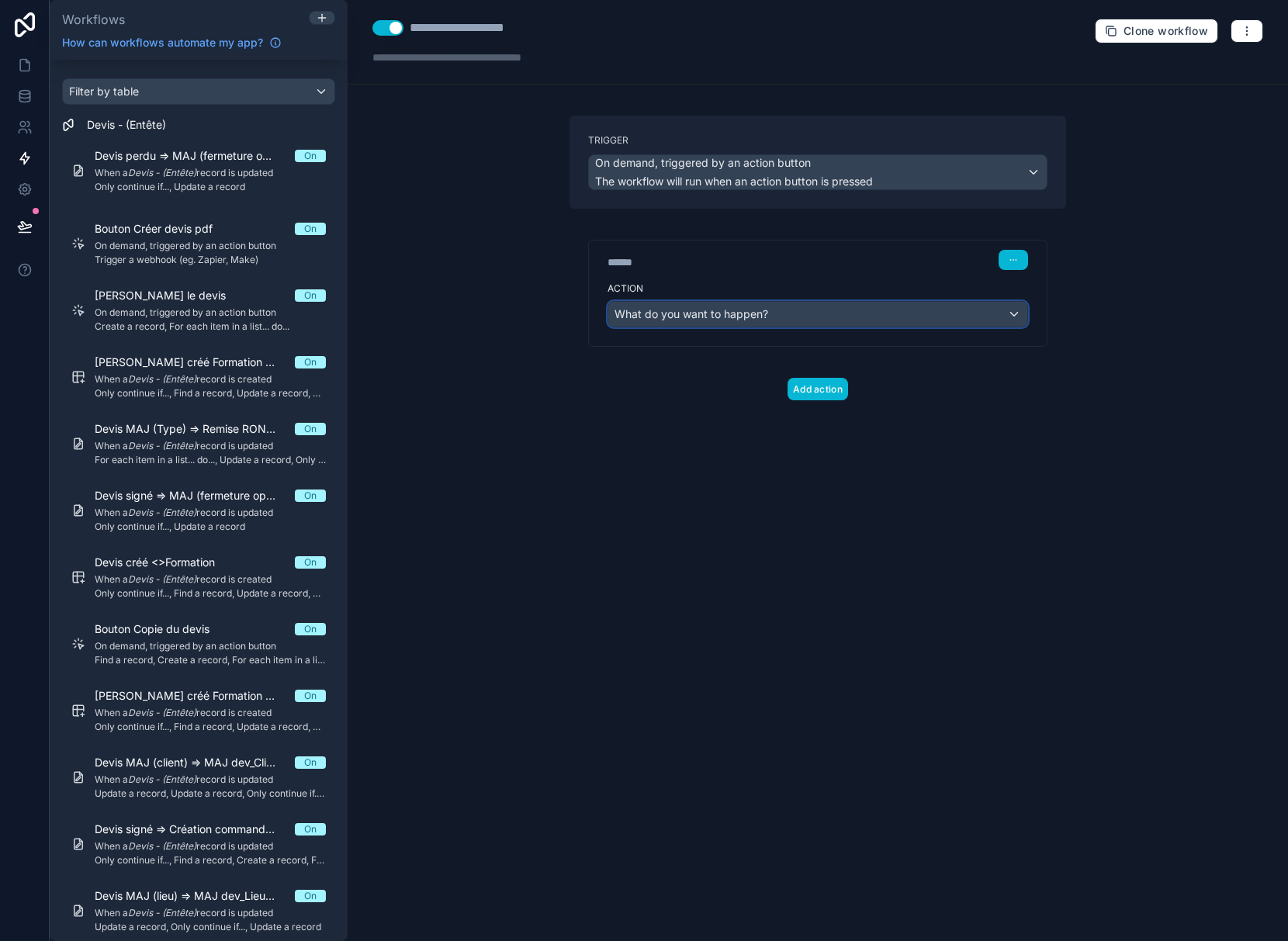
click at [796, 309] on div "What do you want to happen?" at bounding box center [818, 314] width 419 height 25
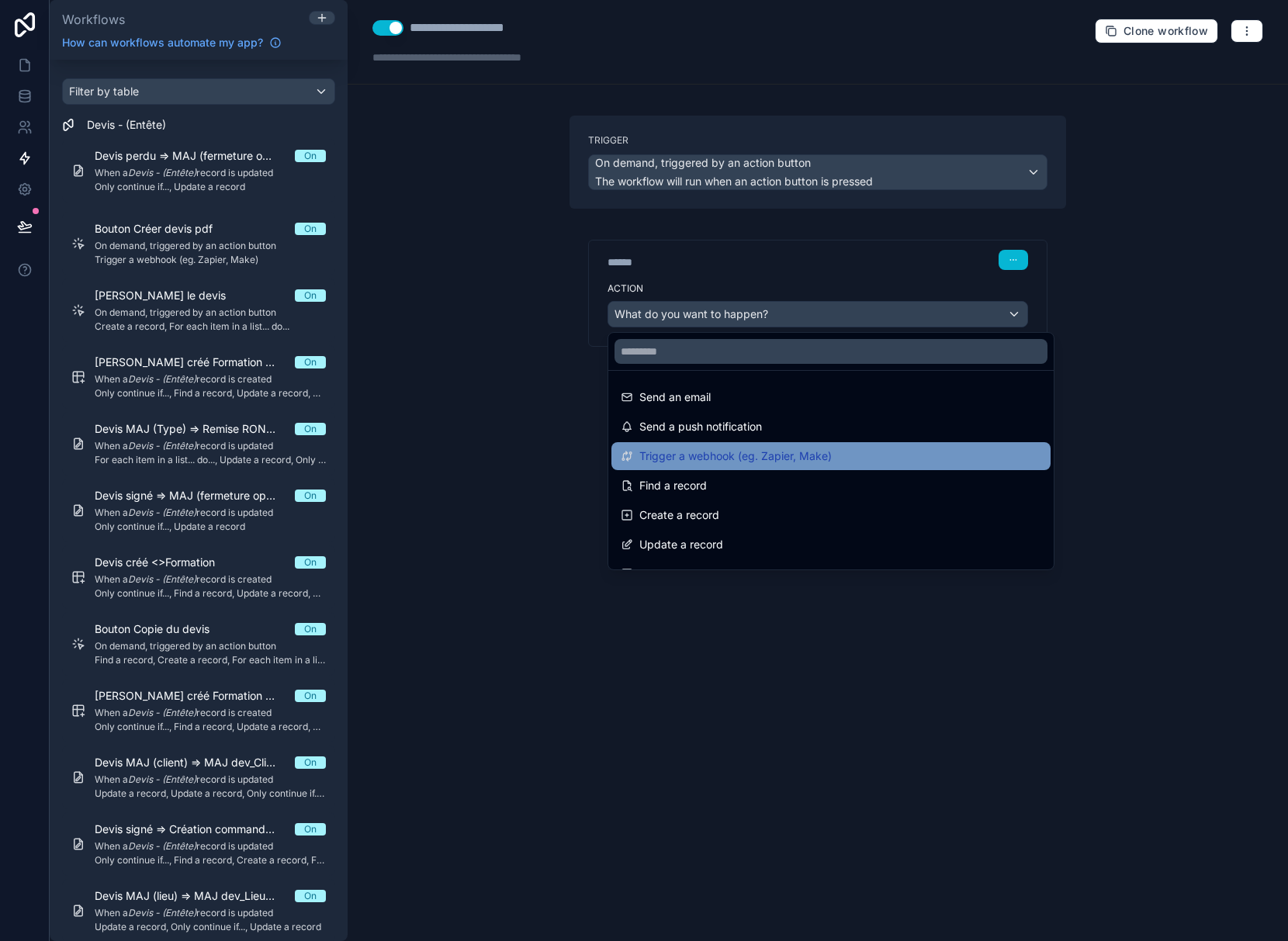
click at [792, 451] on span "Trigger a webhook (eg. Zapier, Make)" at bounding box center [735, 456] width 192 height 19
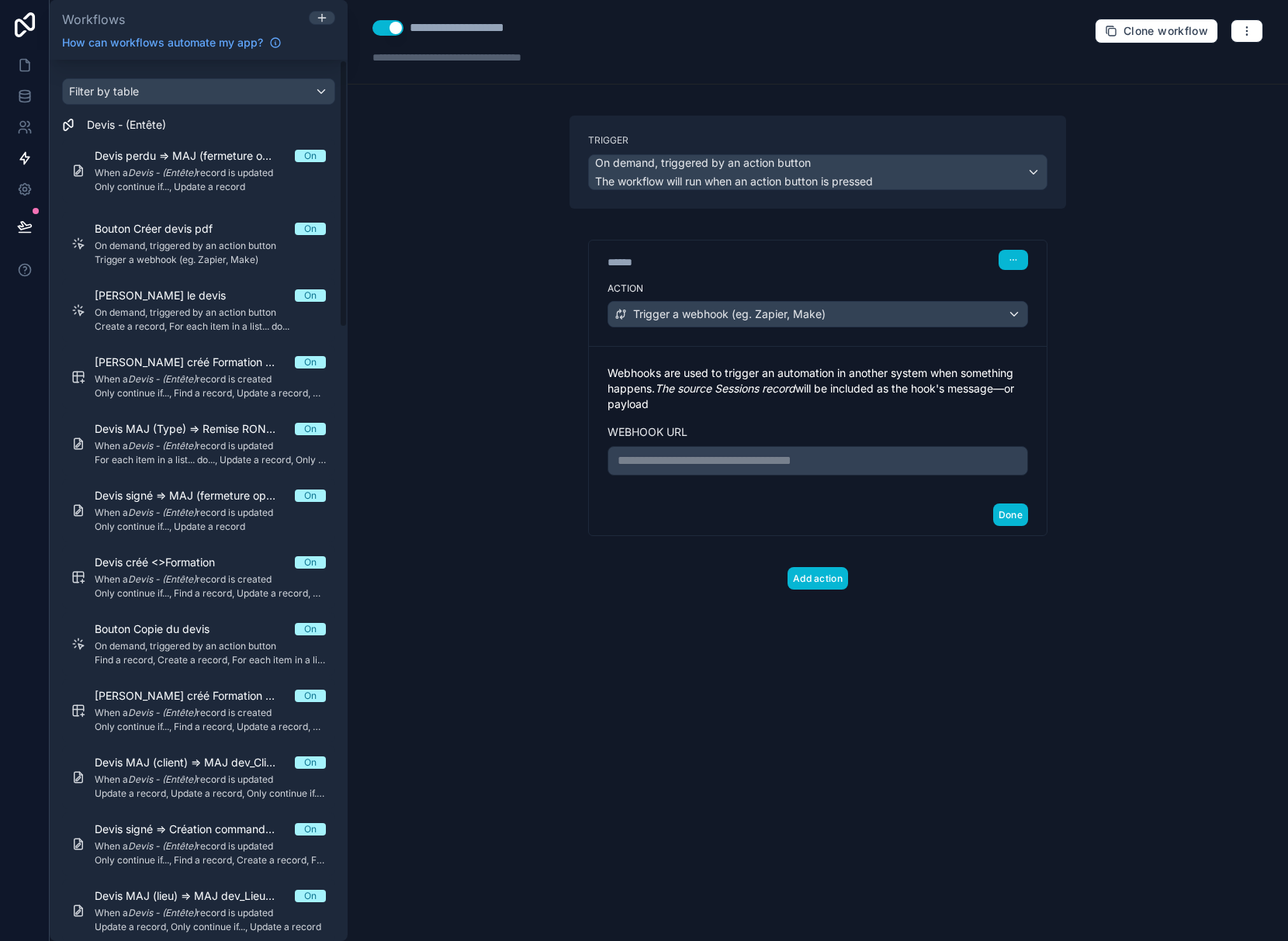
click at [767, 462] on p "**********" at bounding box center [818, 461] width 400 height 19
click at [1015, 526] on button "Done" at bounding box center [1010, 514] width 35 height 23
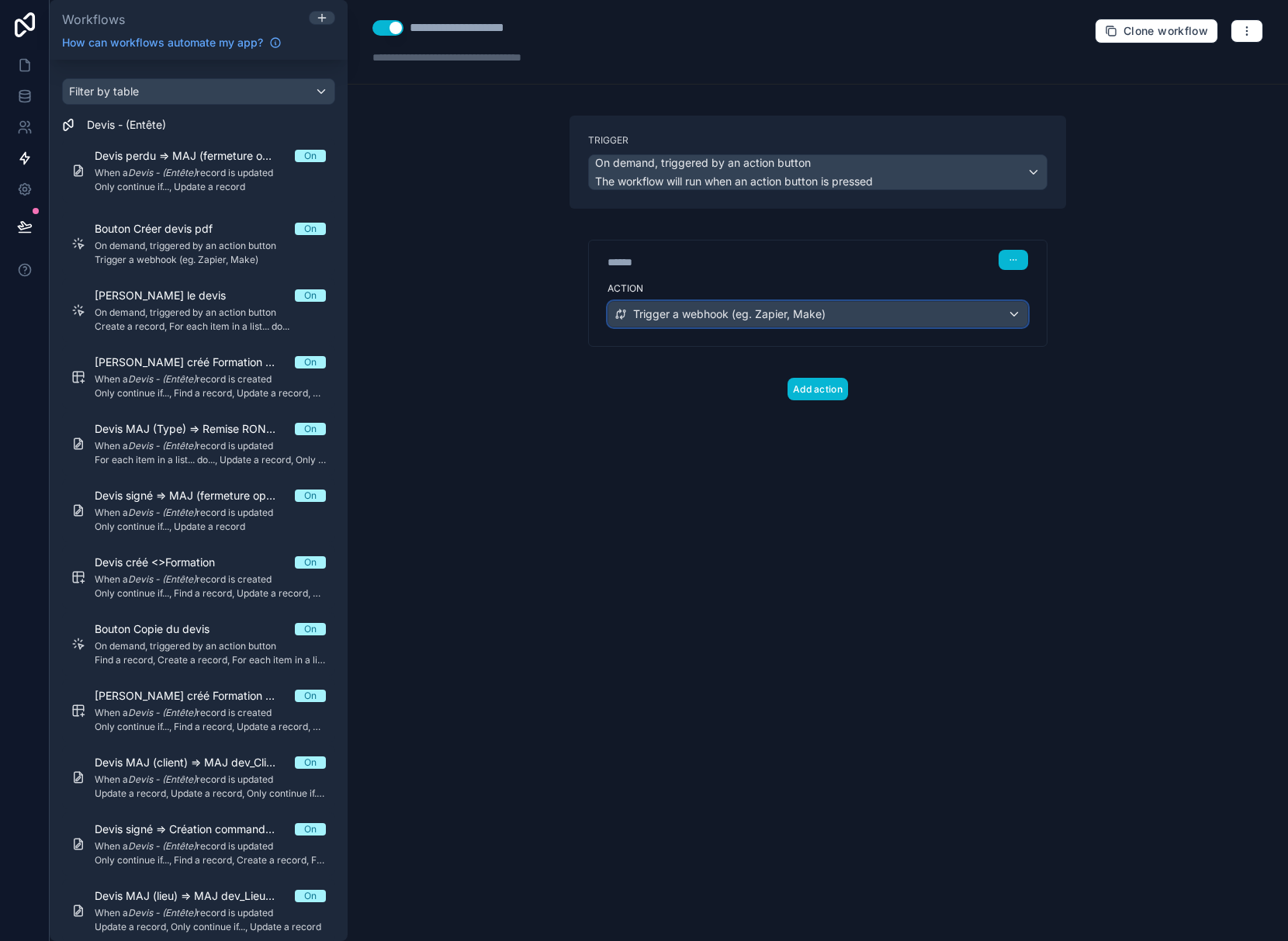
click at [924, 321] on div "Trigger a webhook (eg. Zapier, Make)" at bounding box center [818, 314] width 419 height 25
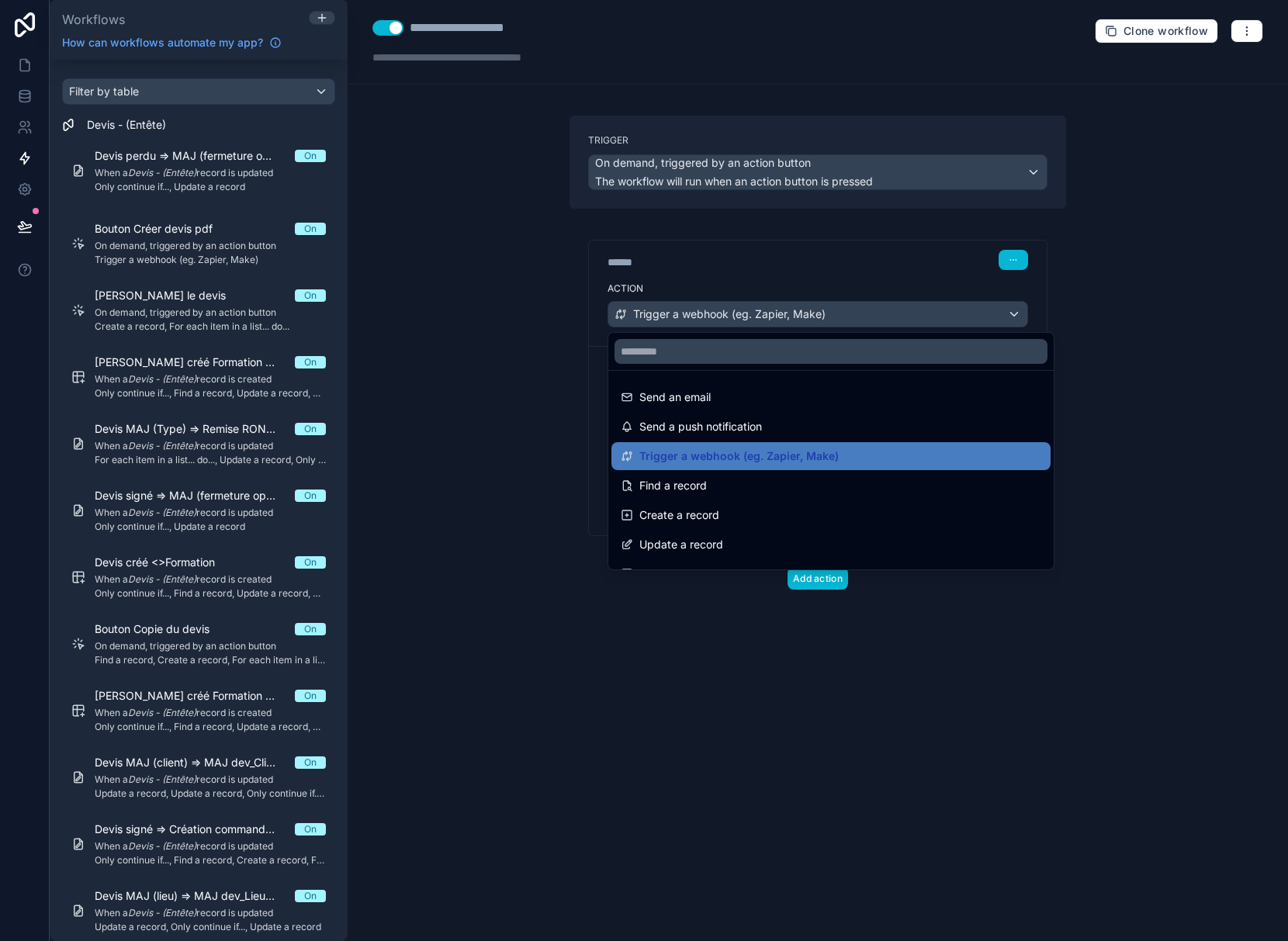
click at [924, 321] on div at bounding box center [644, 470] width 1288 height 941
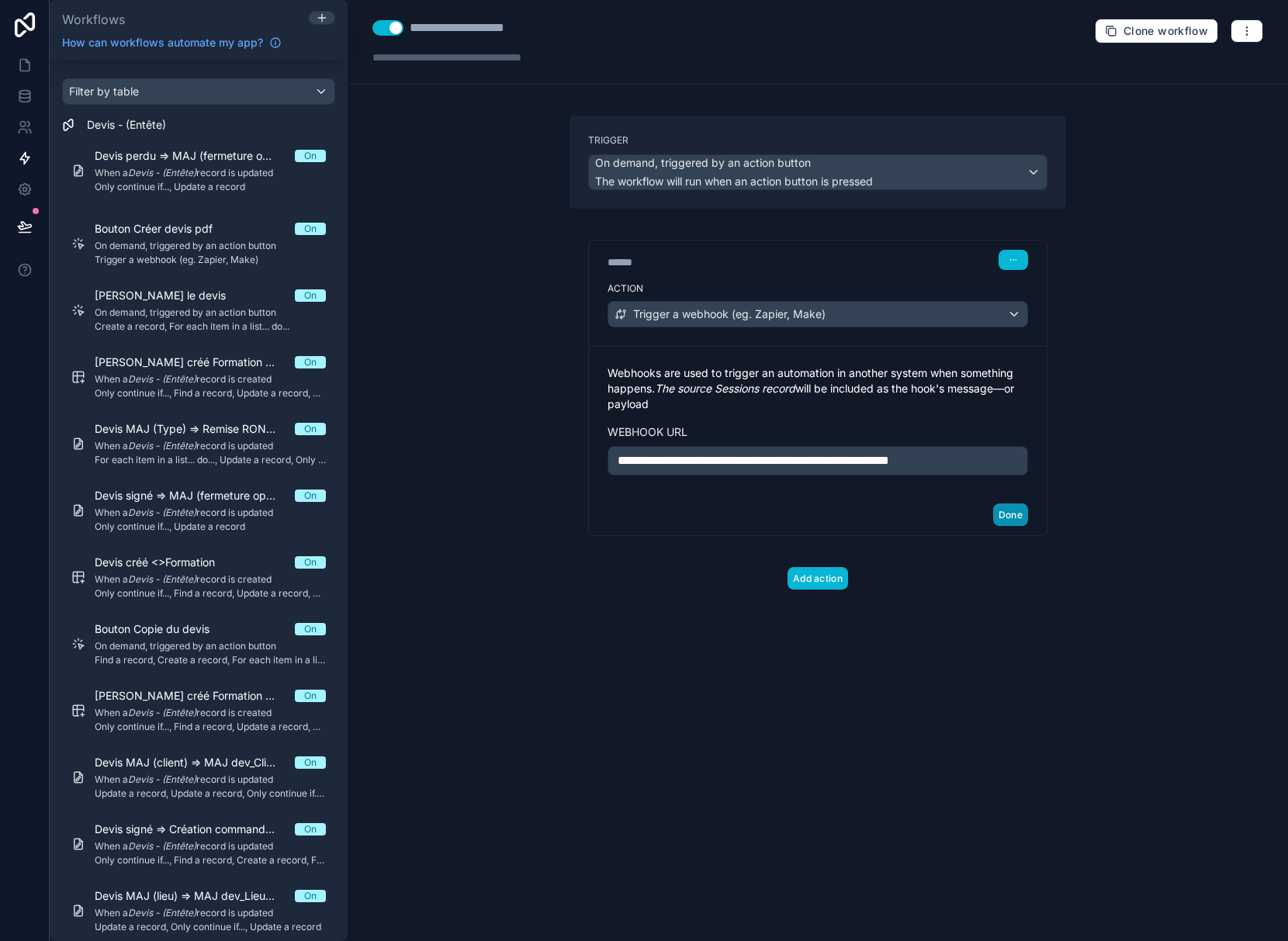
click at [1010, 526] on button "Done" at bounding box center [1010, 514] width 35 height 23
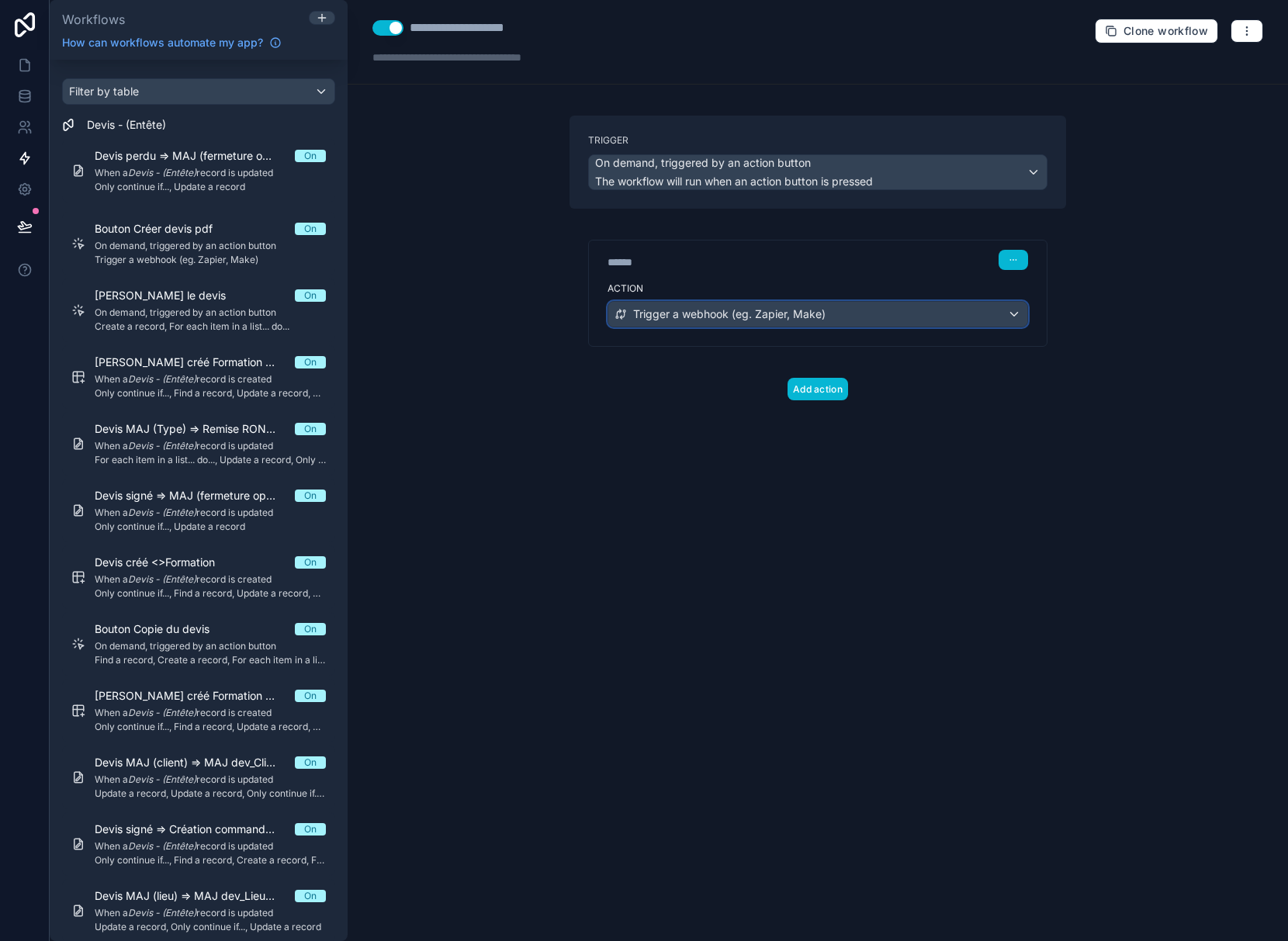
click at [785, 316] on span "Trigger a webhook (eg. Zapier, Make)" at bounding box center [729, 314] width 192 height 16
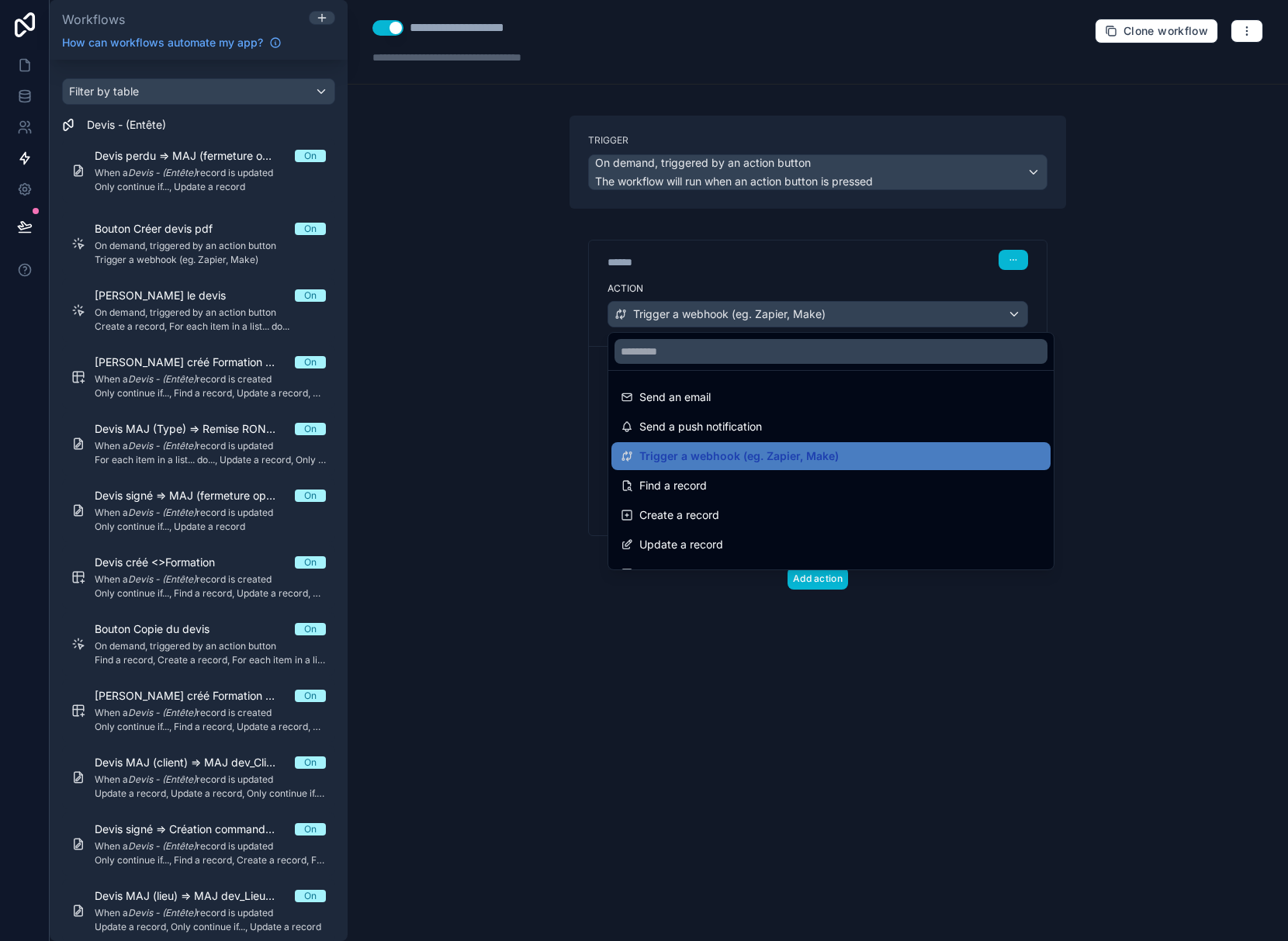
click at [785, 316] on div at bounding box center [644, 470] width 1288 height 941
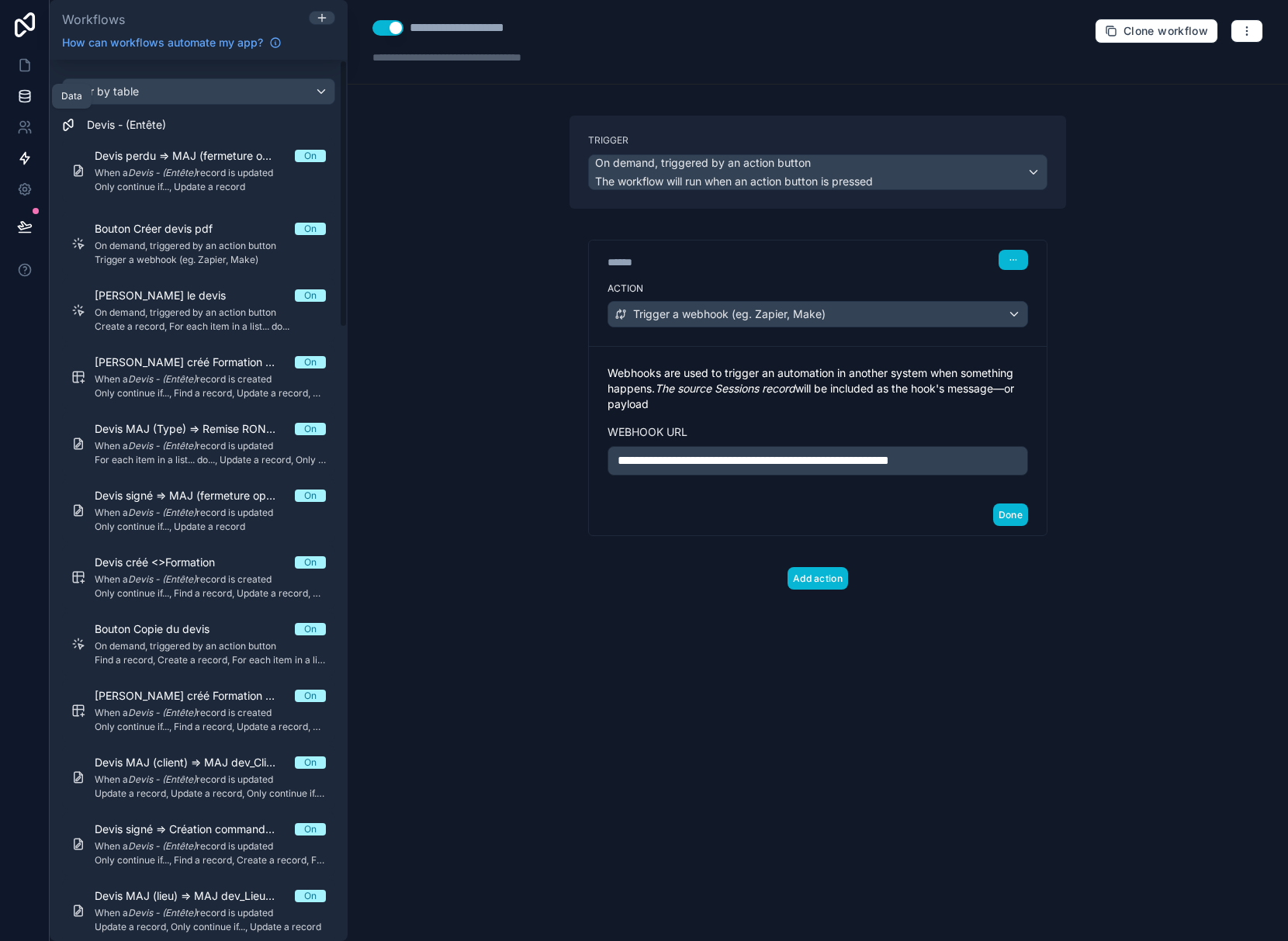
click at [26, 98] on icon at bounding box center [24, 96] width 10 height 6
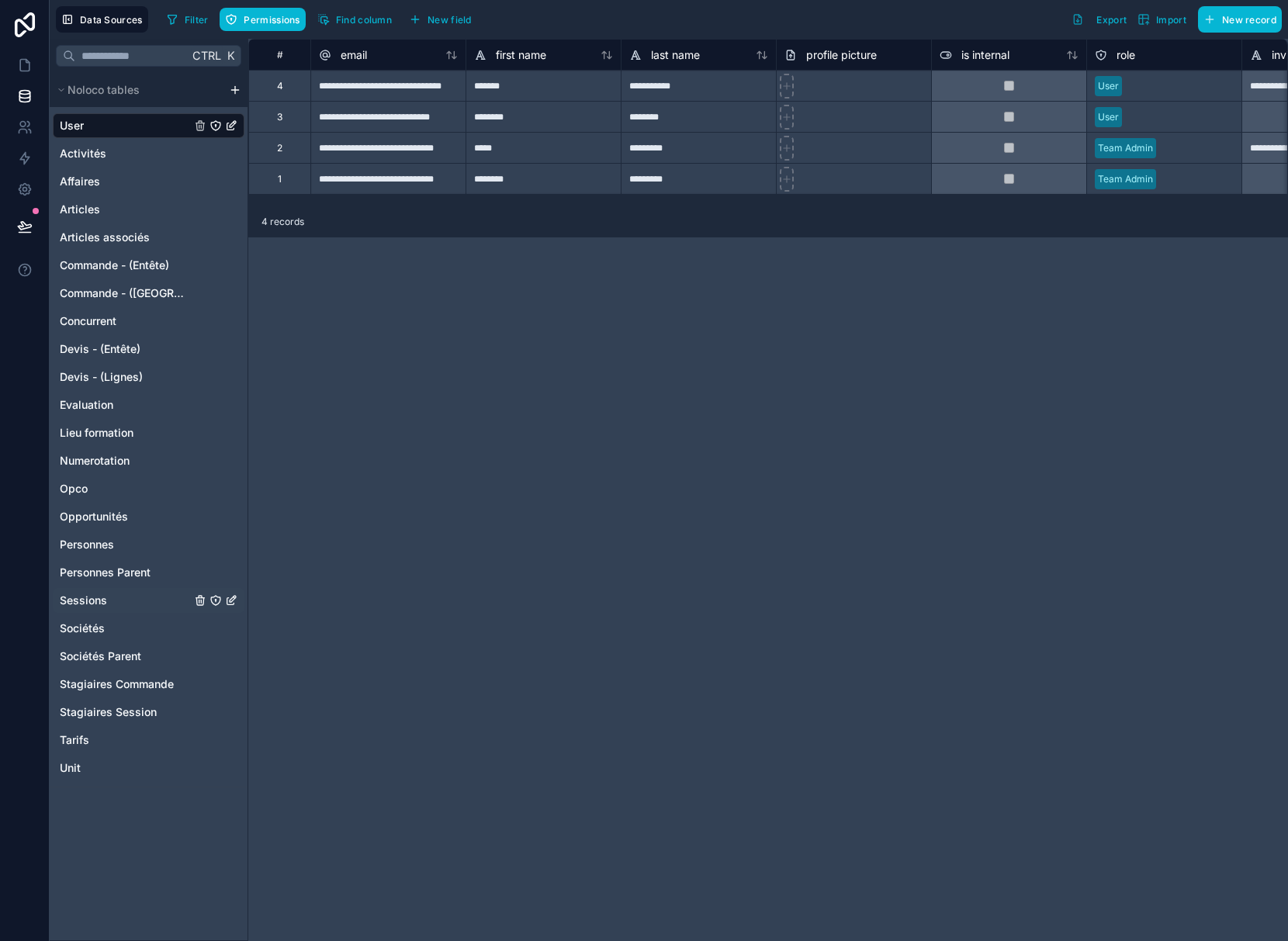
click at [93, 599] on span "Sessions" at bounding box center [83, 600] width 48 height 16
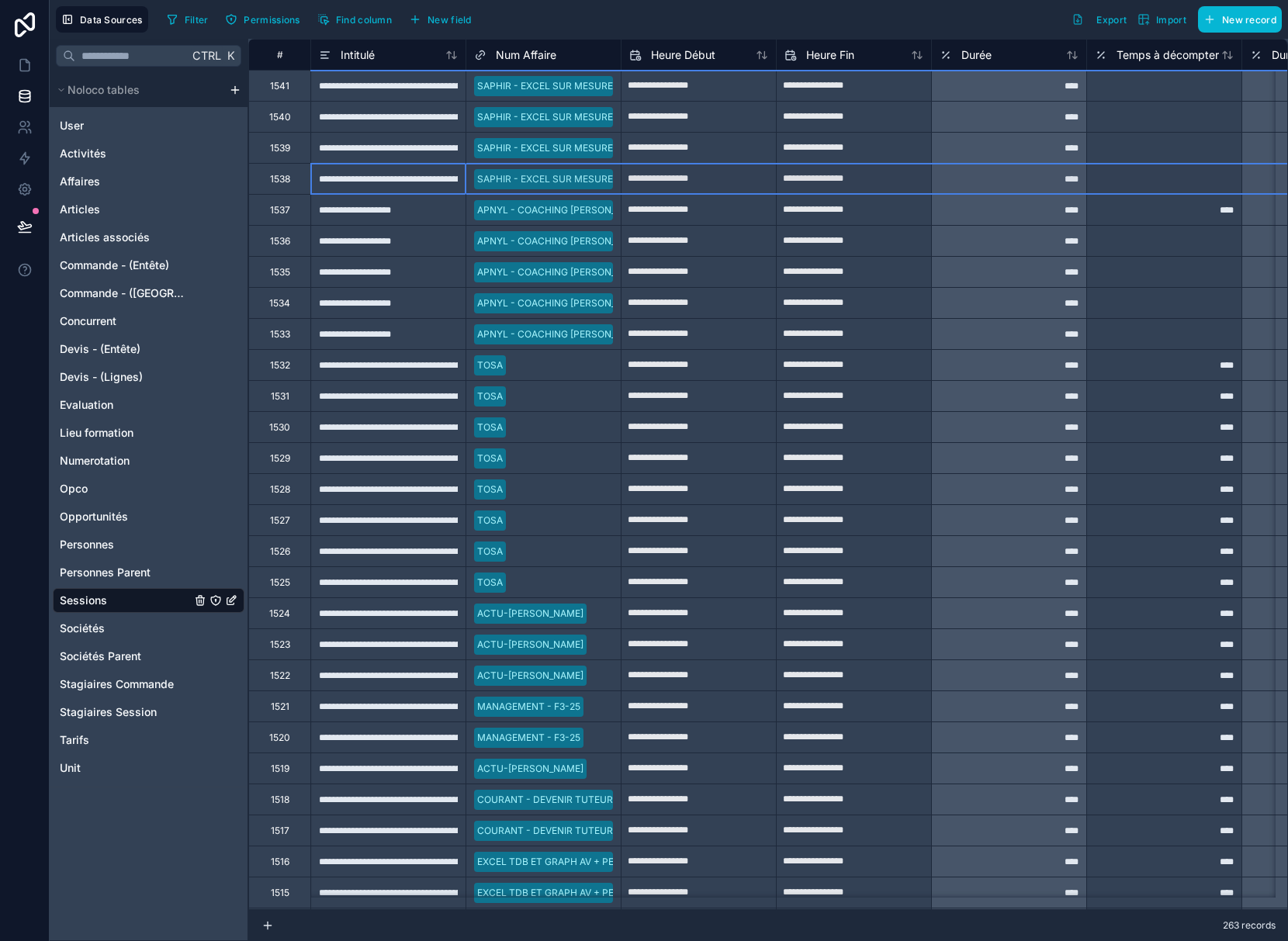
click at [276, 184] on div "1538" at bounding box center [280, 179] width 20 height 12
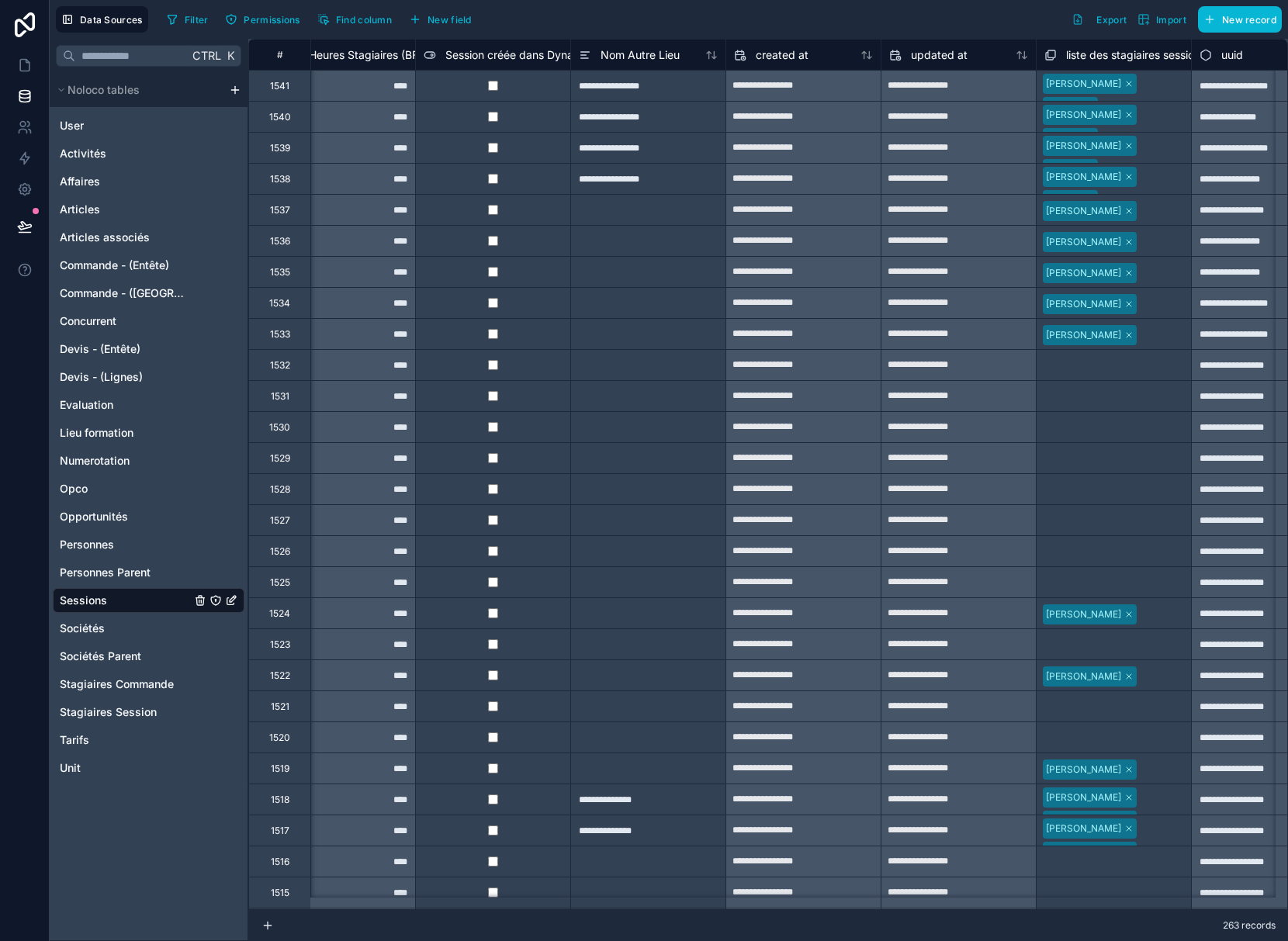
scroll to position [0, 3225]
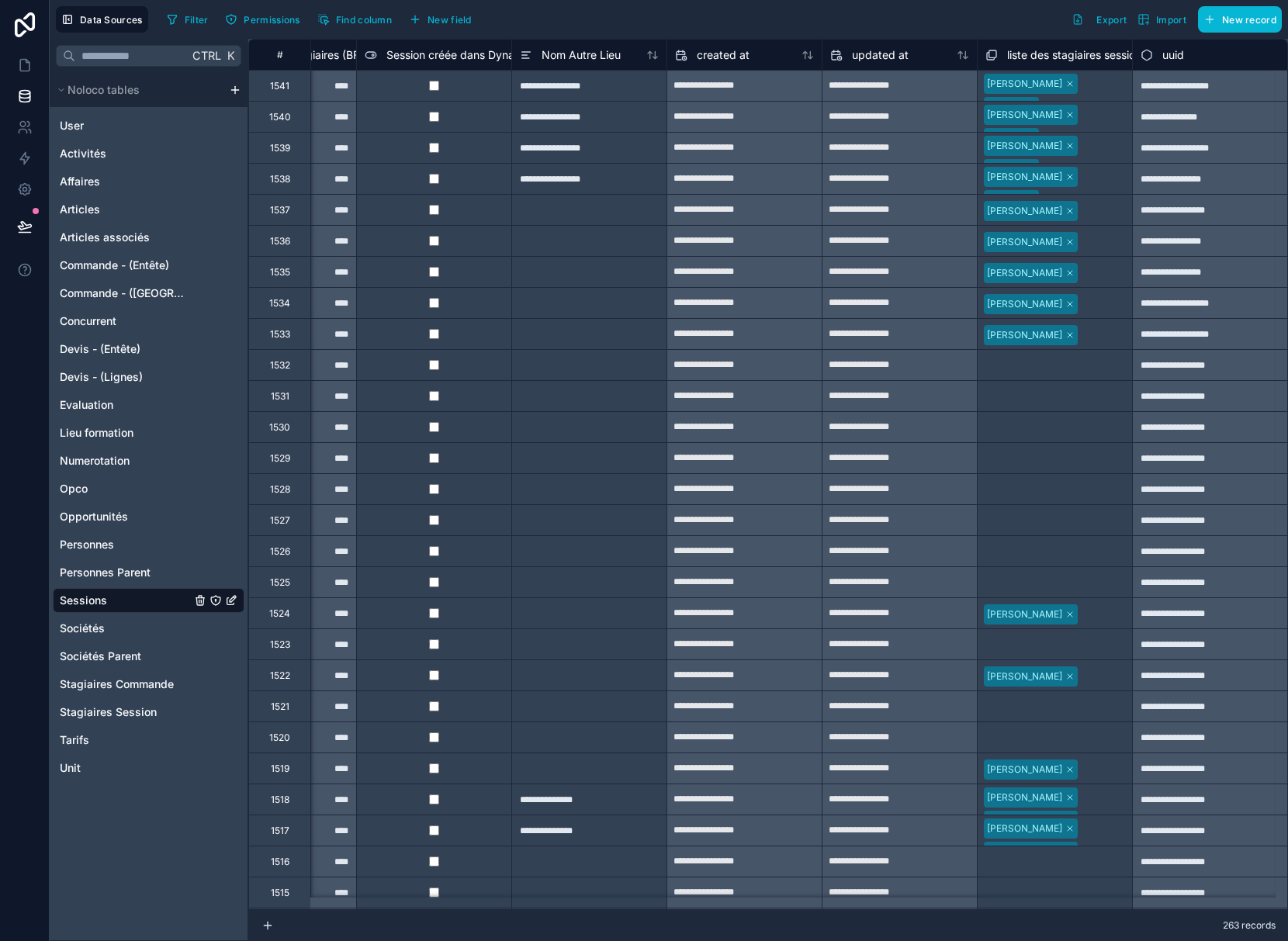
click at [1178, 172] on div "**********" at bounding box center [1209, 178] width 155 height 31
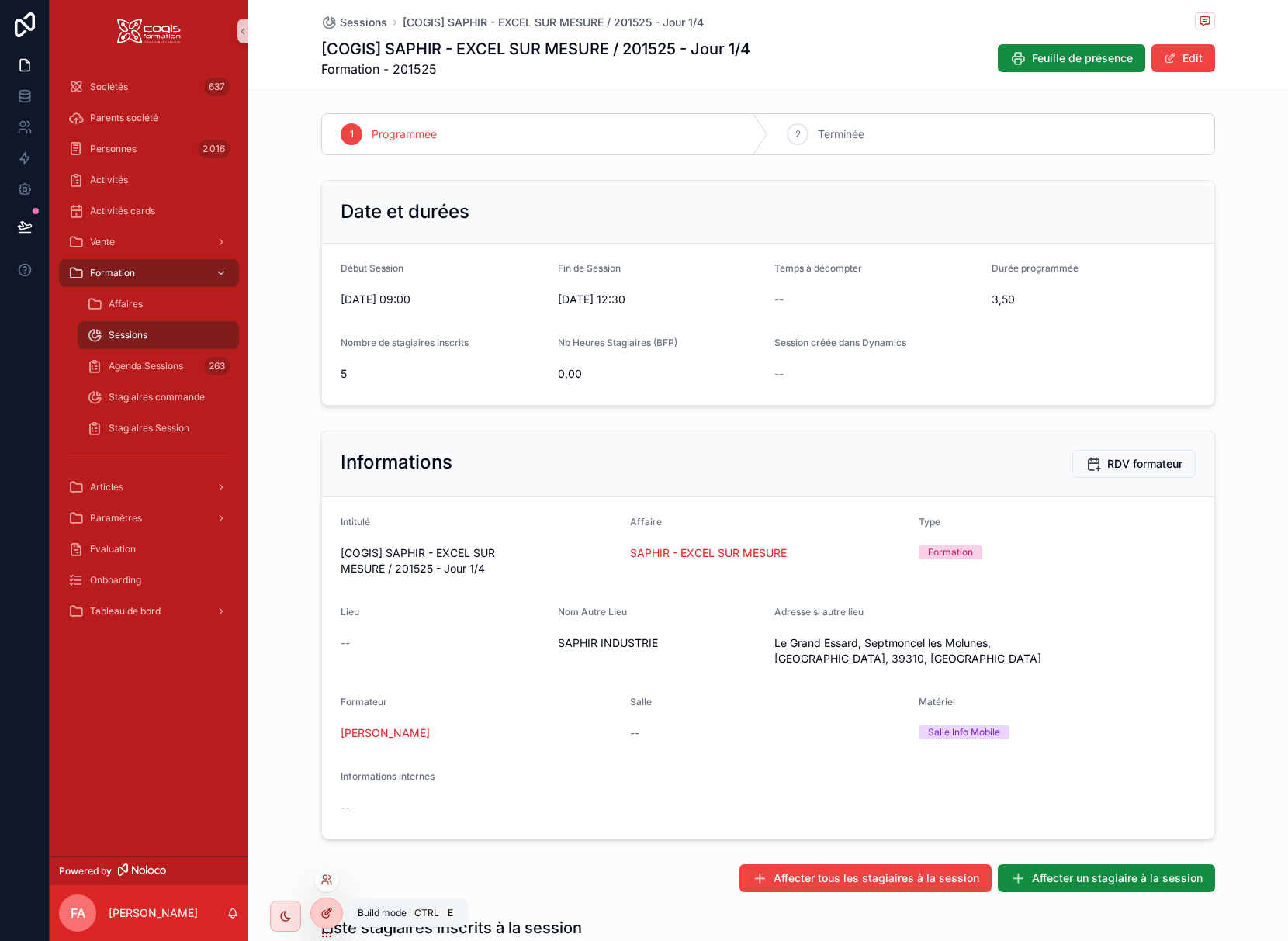
click at [322, 911] on icon at bounding box center [327, 913] width 12 height 12
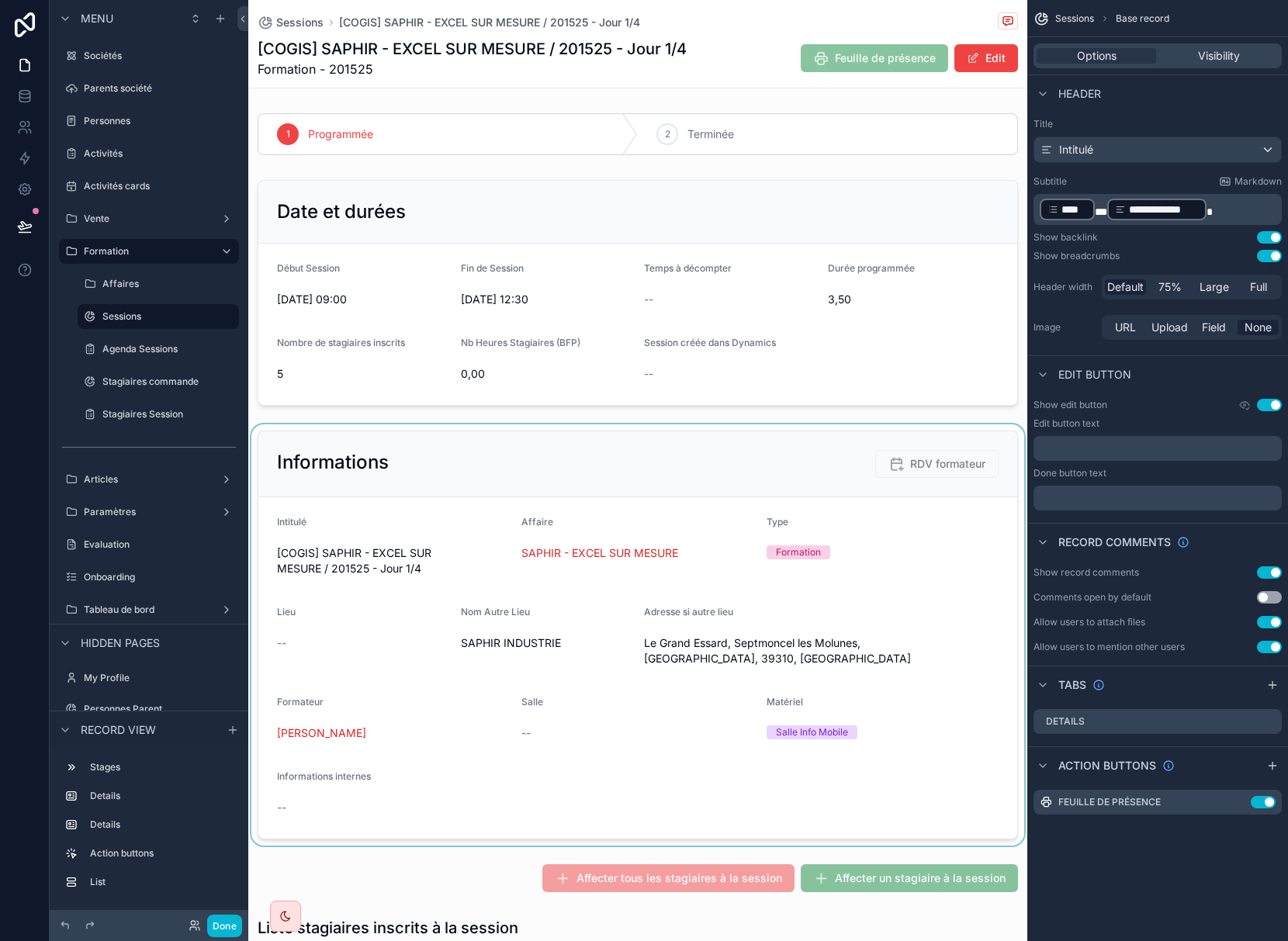
click at [950, 491] on div "scrollable content" at bounding box center [638, 634] width 779 height 421
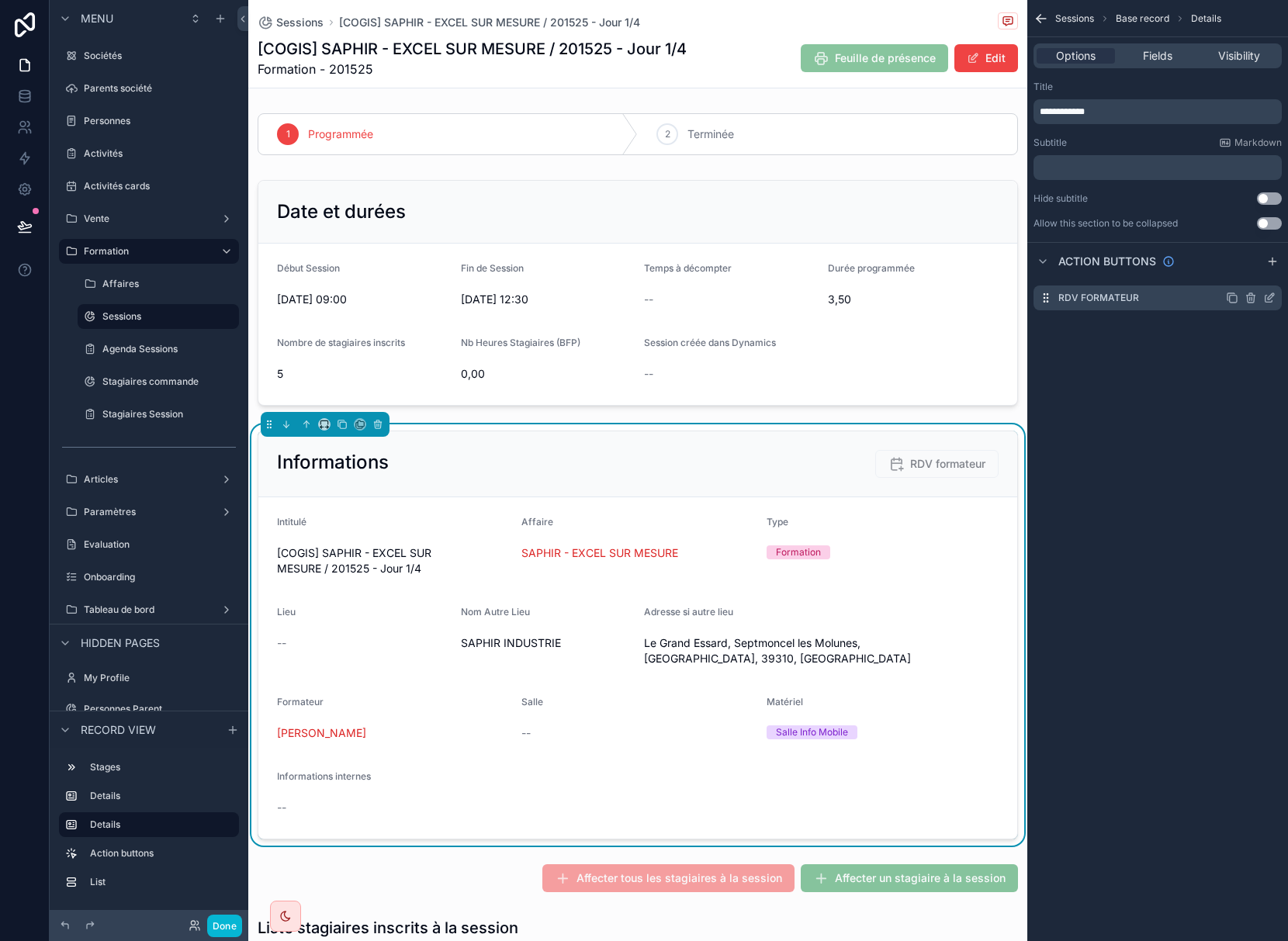
click at [1271, 299] on icon "scrollable content" at bounding box center [1269, 298] width 12 height 12
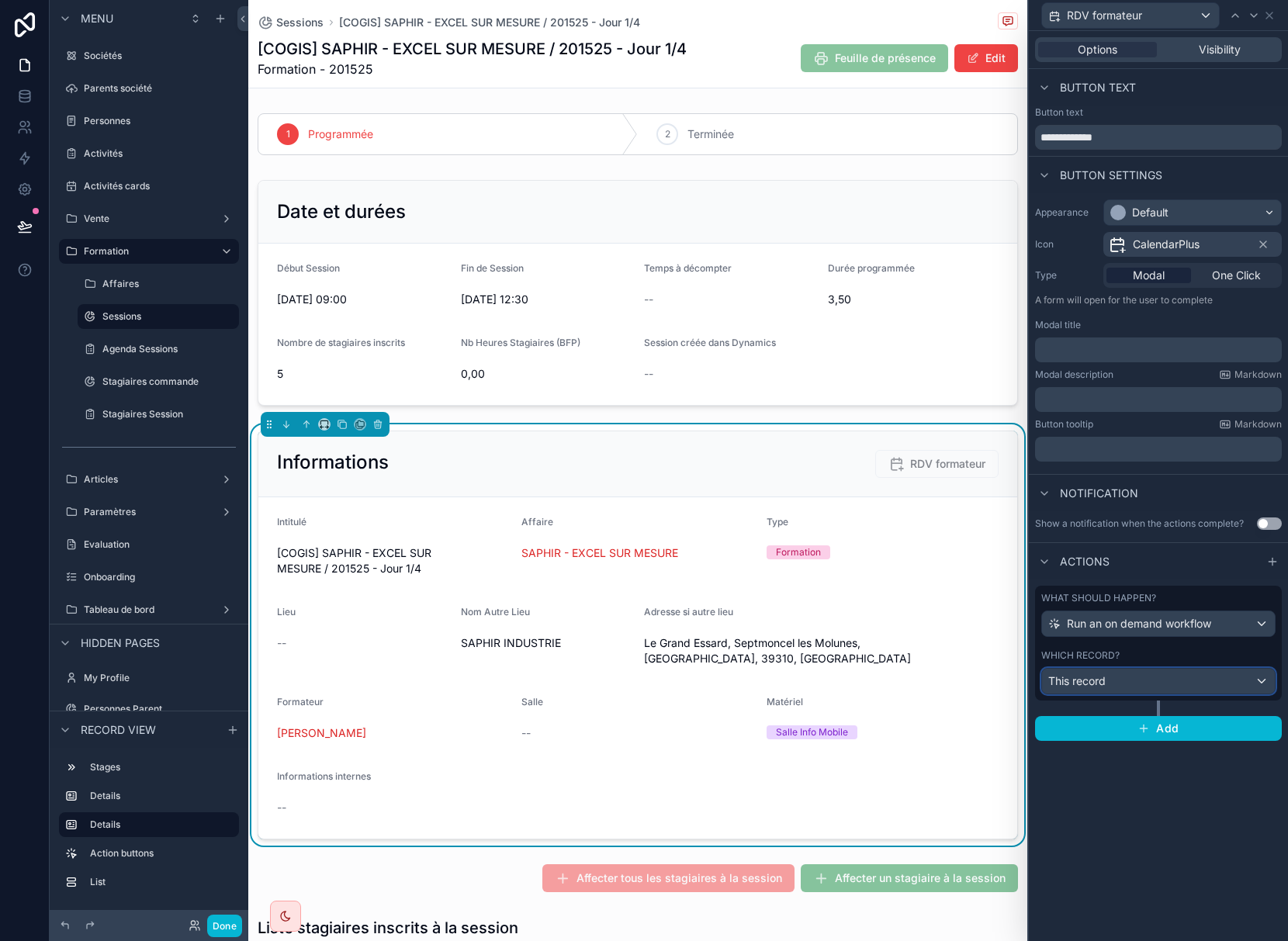
click at [1195, 682] on div "This record" at bounding box center [1158, 681] width 233 height 25
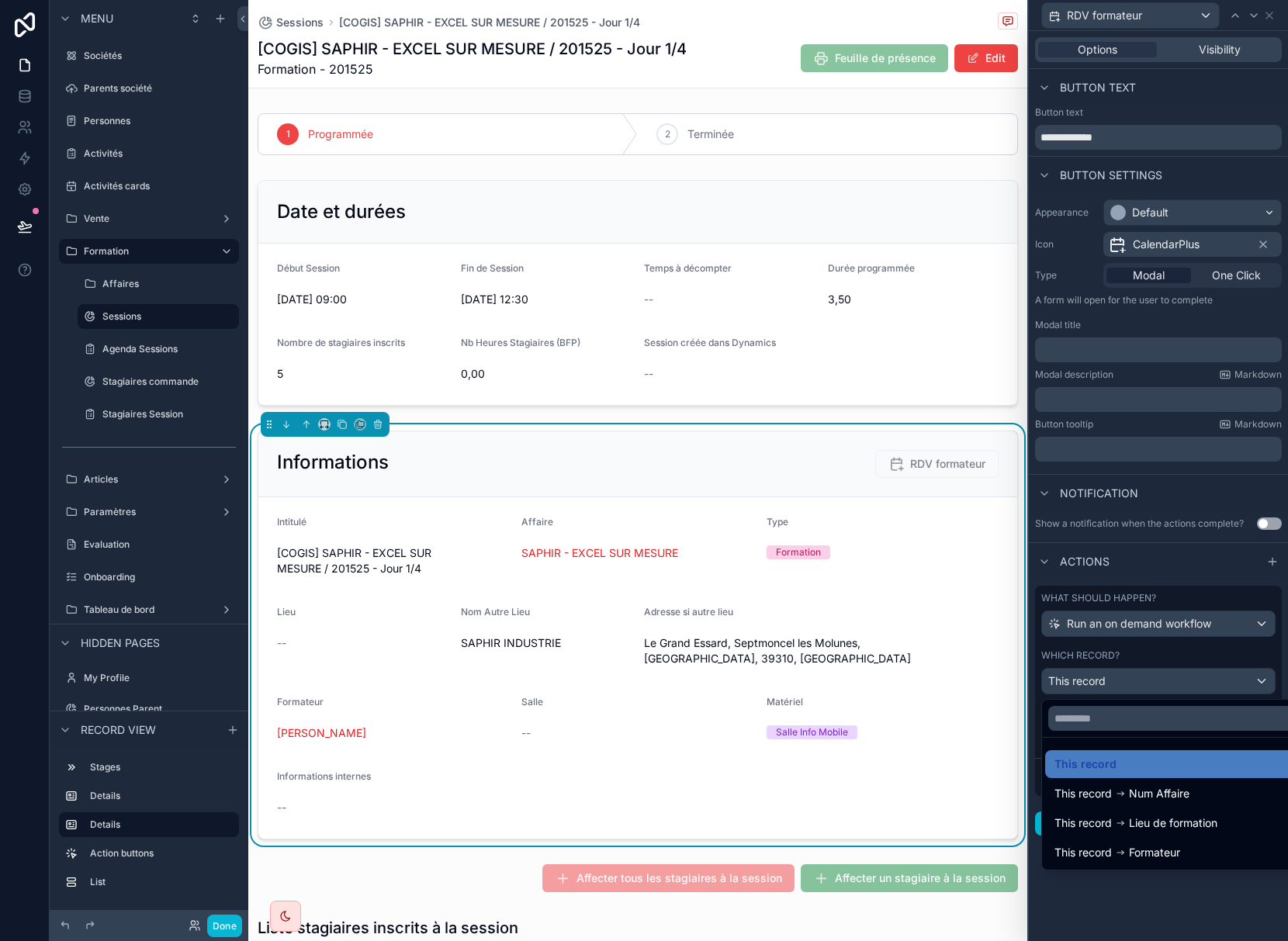
click at [1195, 682] on div at bounding box center [1158, 470] width 259 height 941
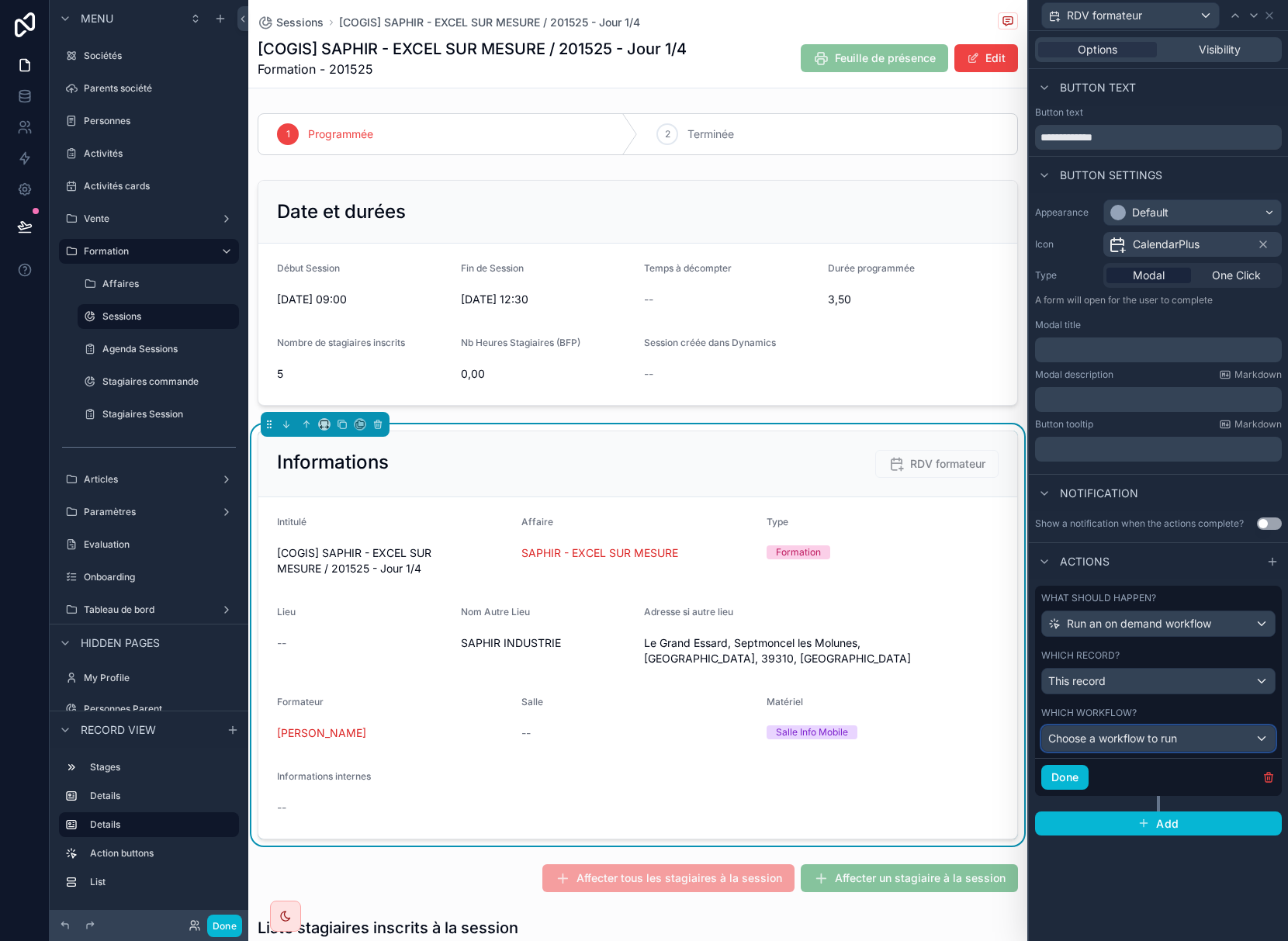
click at [1177, 741] on span "Choose a workflow to run" at bounding box center [1112, 738] width 128 height 13
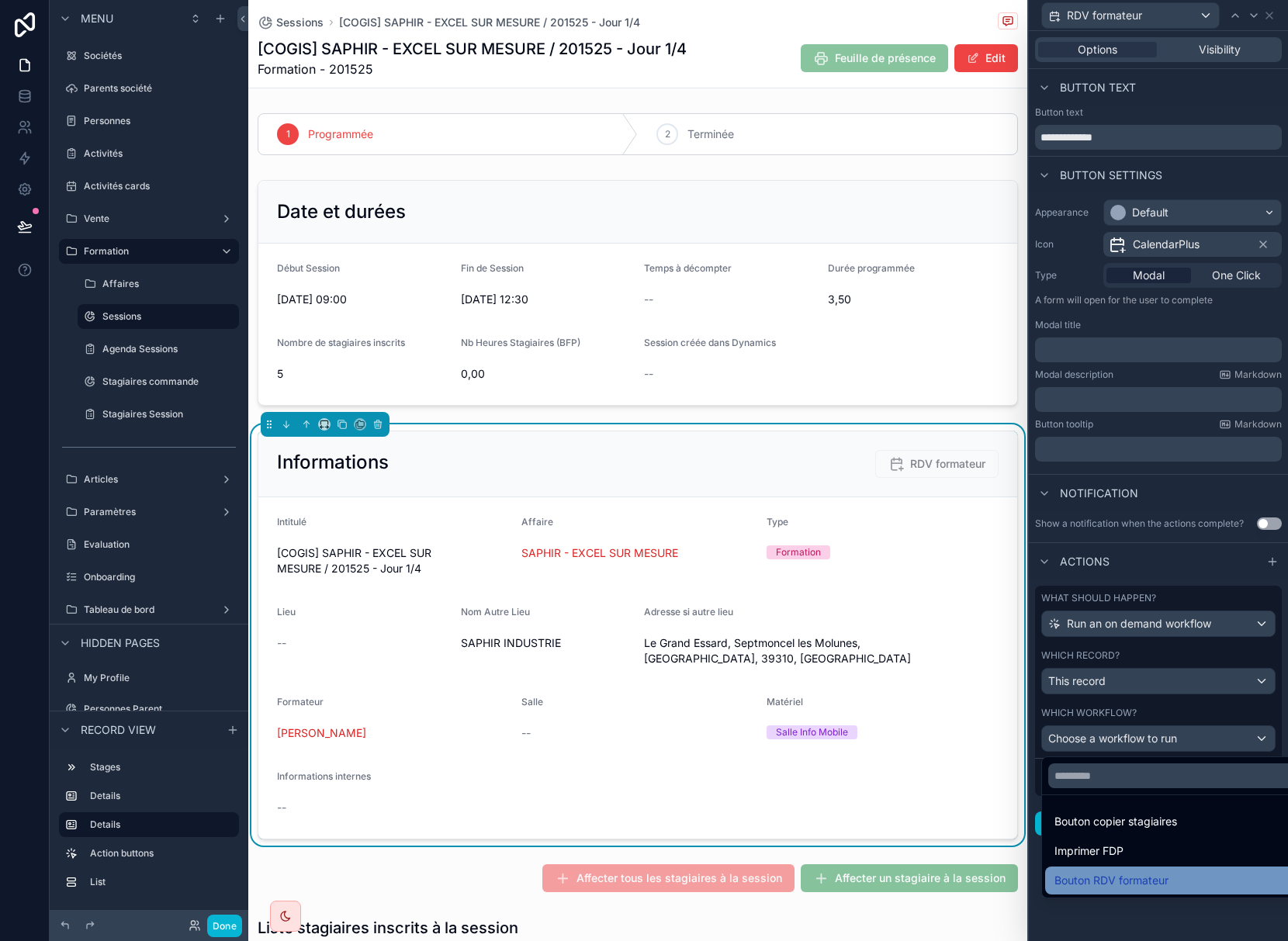
click at [1155, 876] on span "Bouton RDV formateur" at bounding box center [1111, 880] width 114 height 19
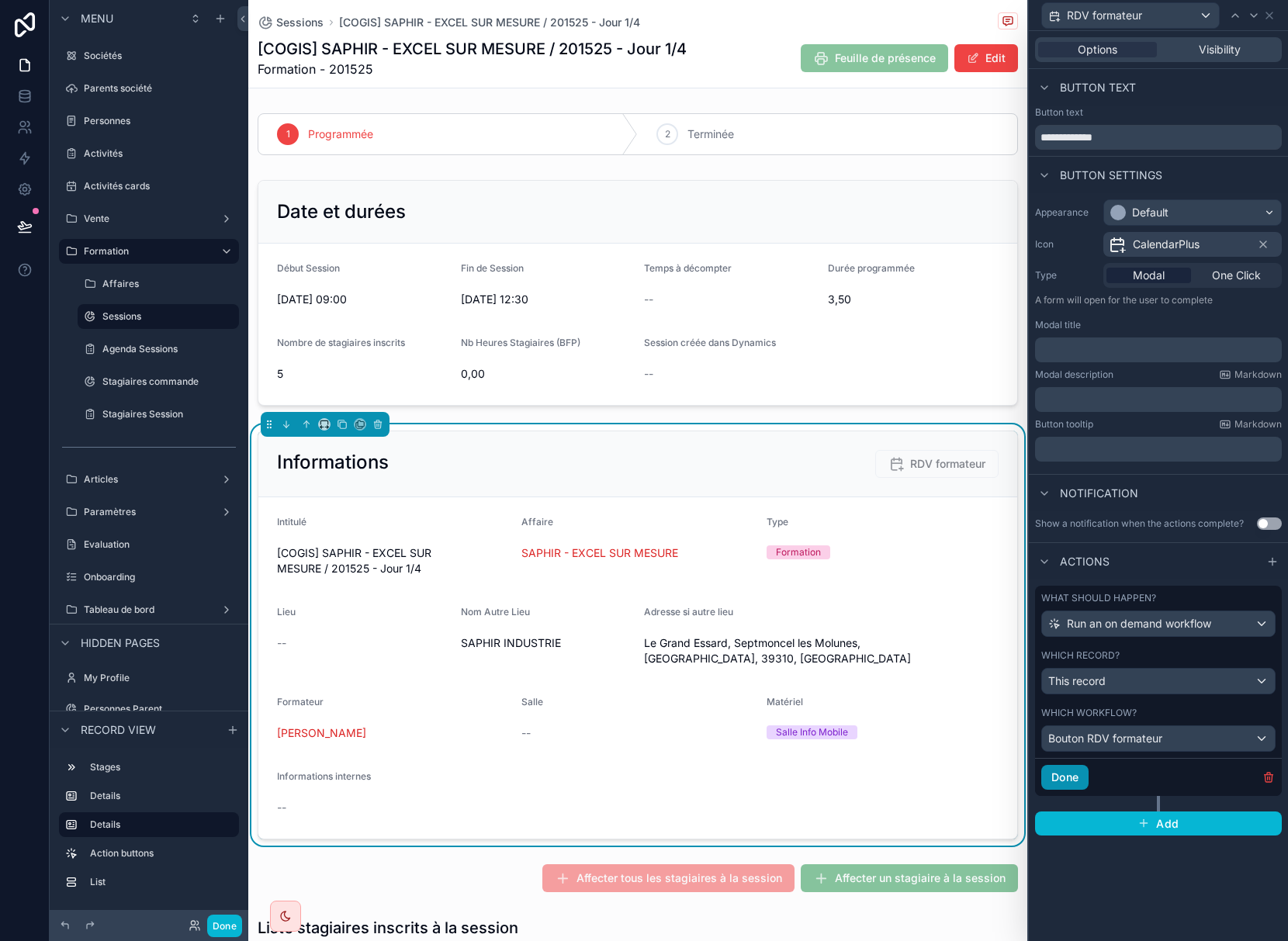
click at [1070, 778] on button "Done" at bounding box center [1065, 777] width 48 height 25
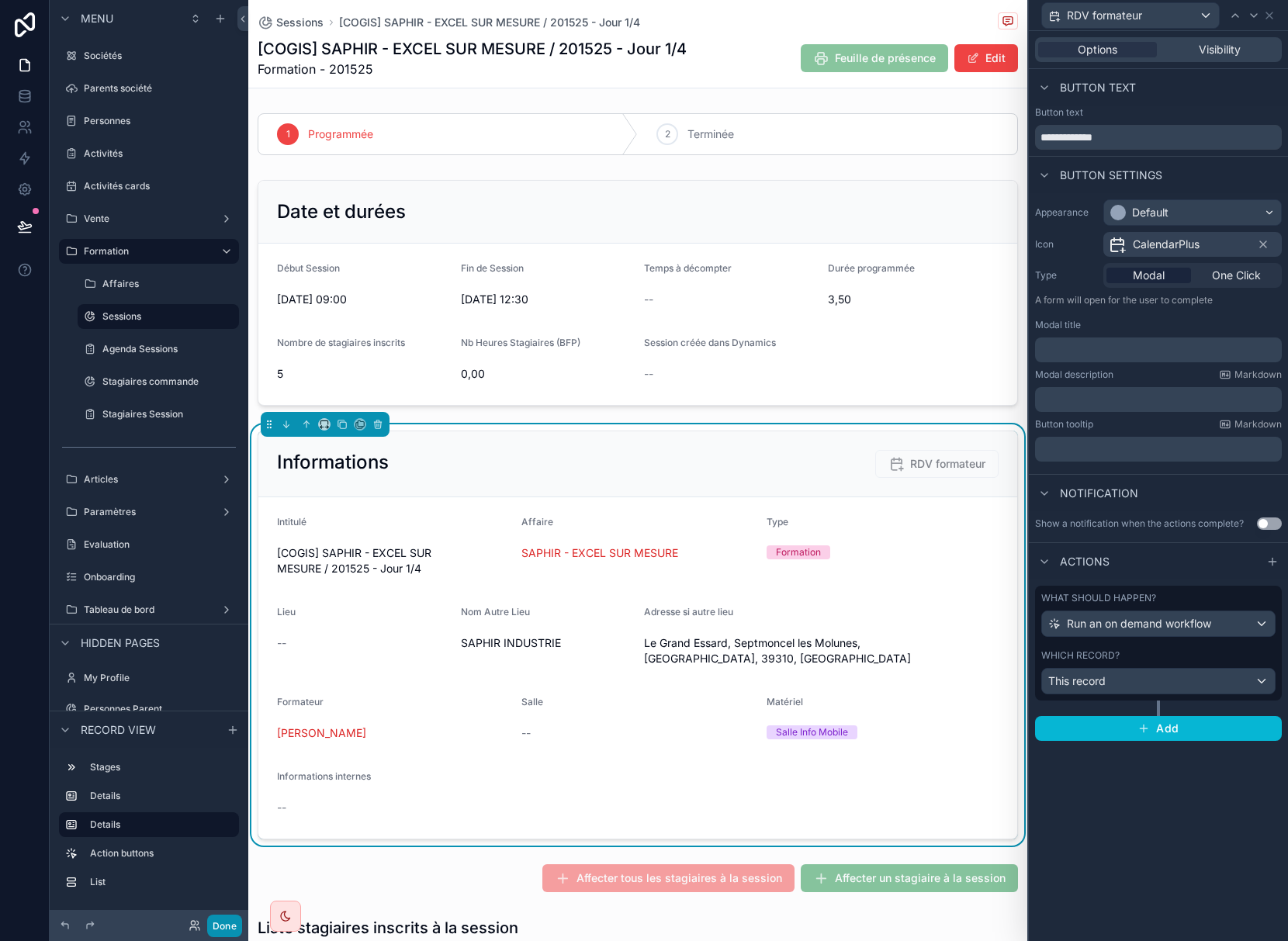
click at [234, 924] on button "Done" at bounding box center [224, 925] width 35 height 23
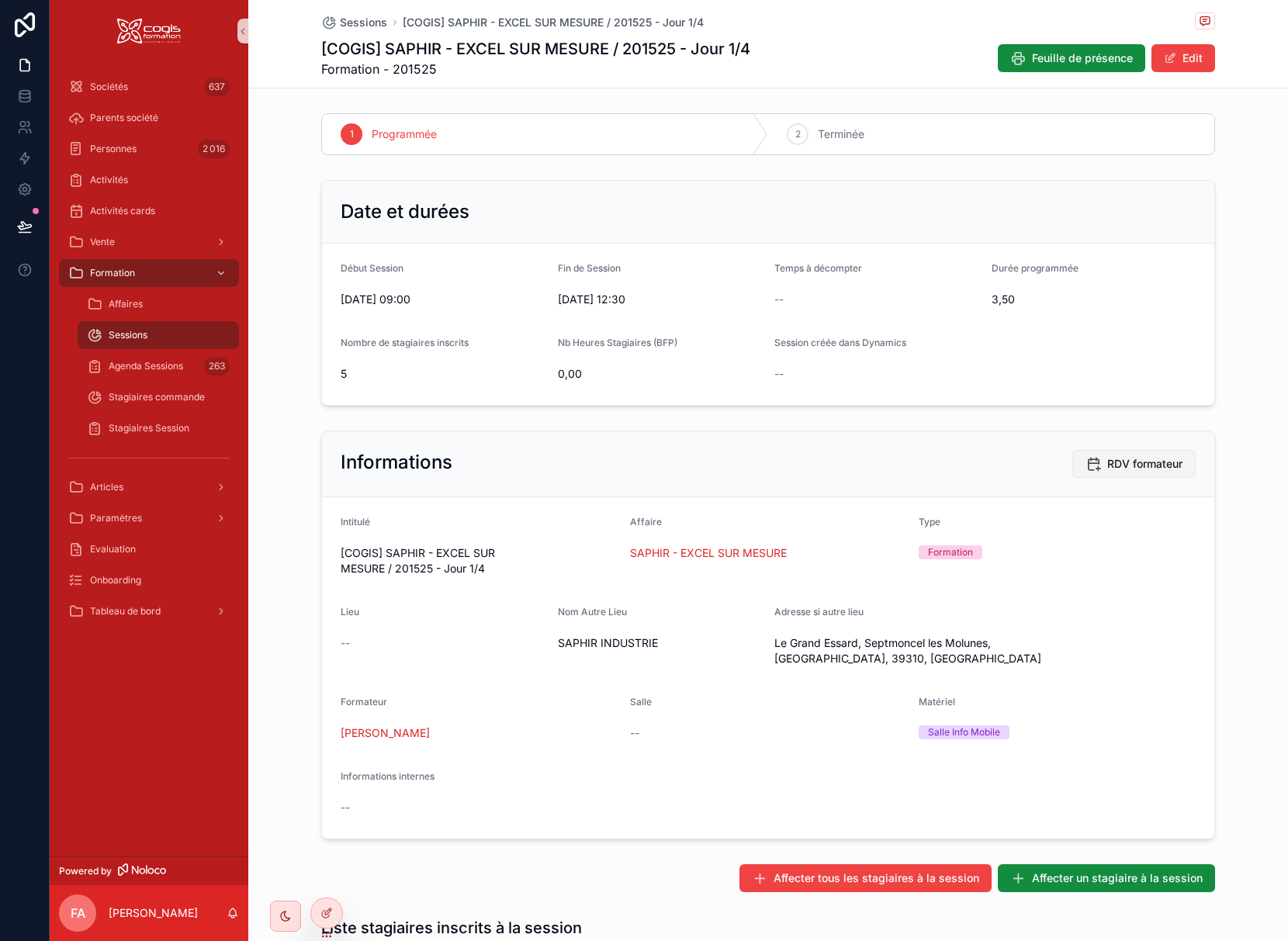
click at [1119, 463] on span "RDV formateur" at bounding box center [1145, 464] width 76 height 16
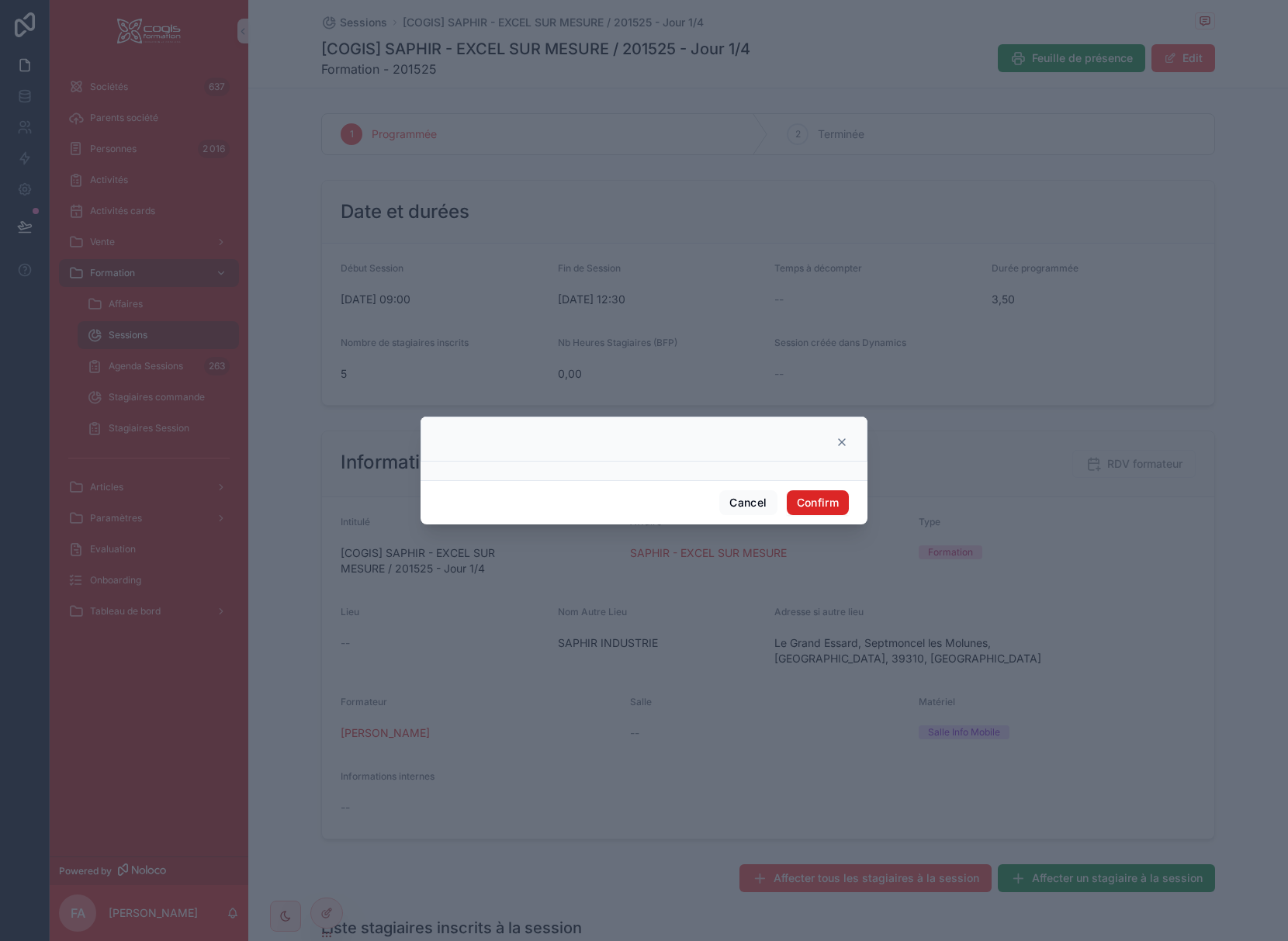
click at [818, 497] on button "Confirm" at bounding box center [818, 503] width 62 height 25
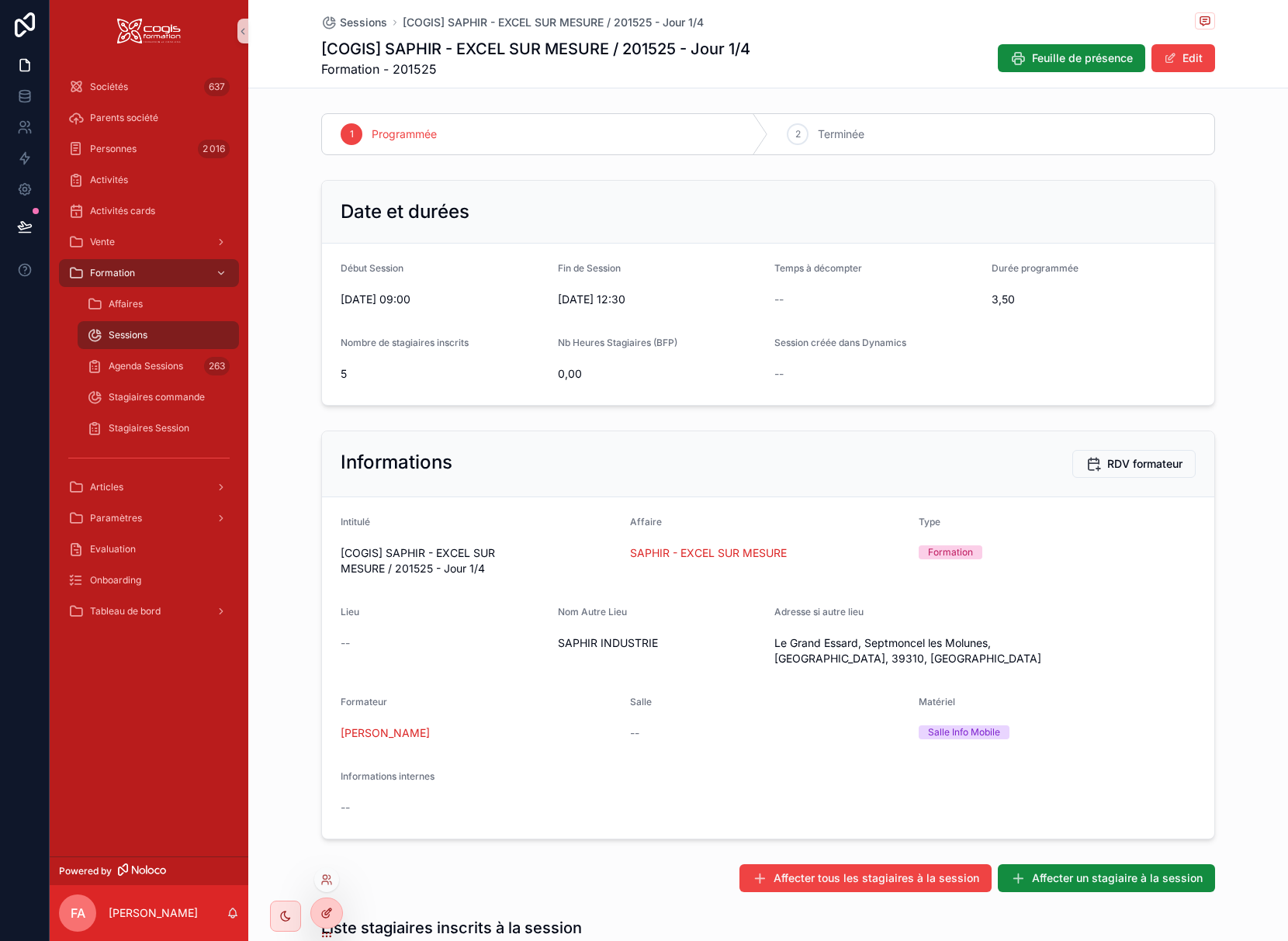
click at [329, 913] on icon at bounding box center [327, 913] width 12 height 12
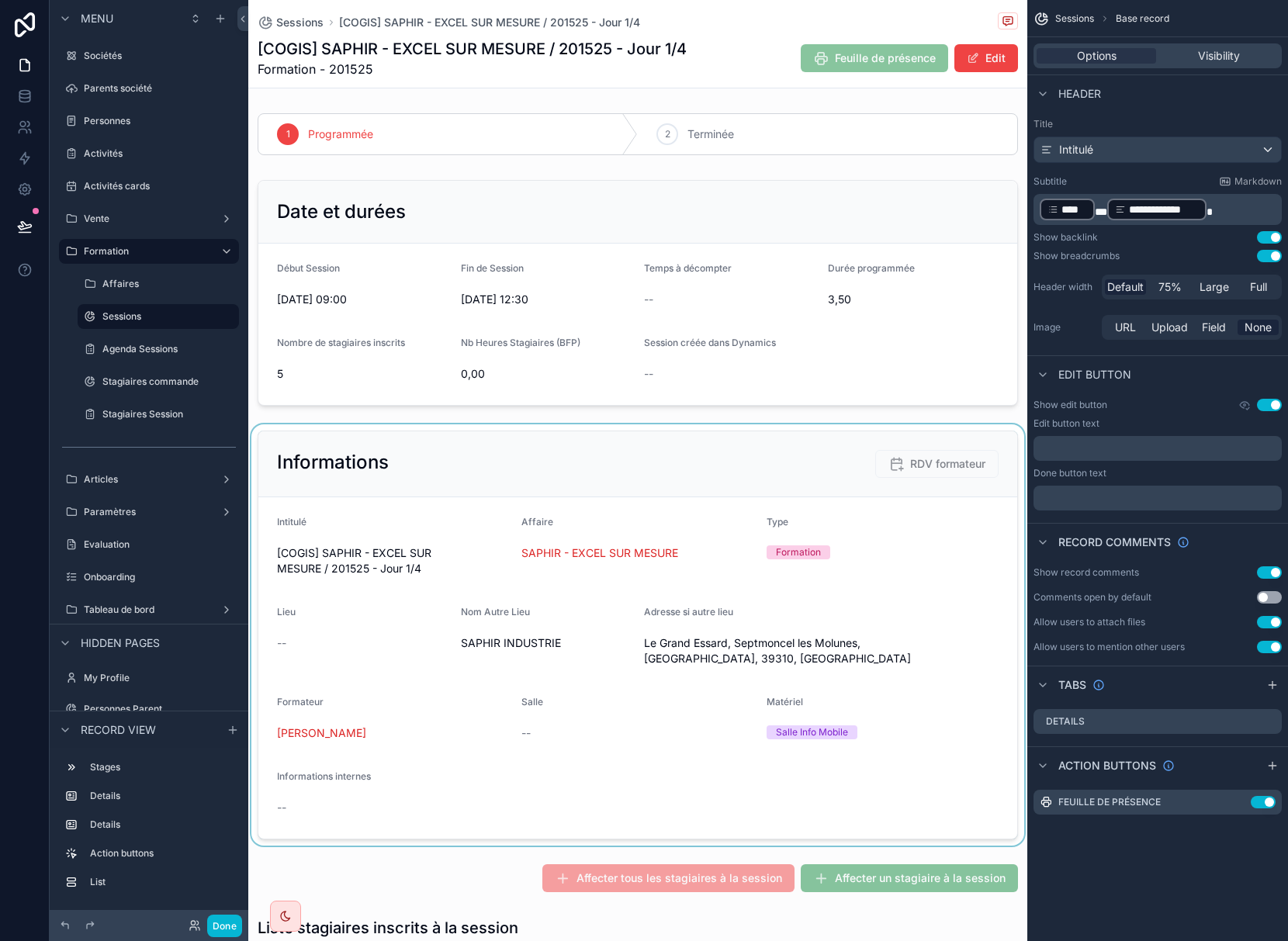
click at [966, 711] on div "scrollable content" at bounding box center [638, 634] width 779 height 421
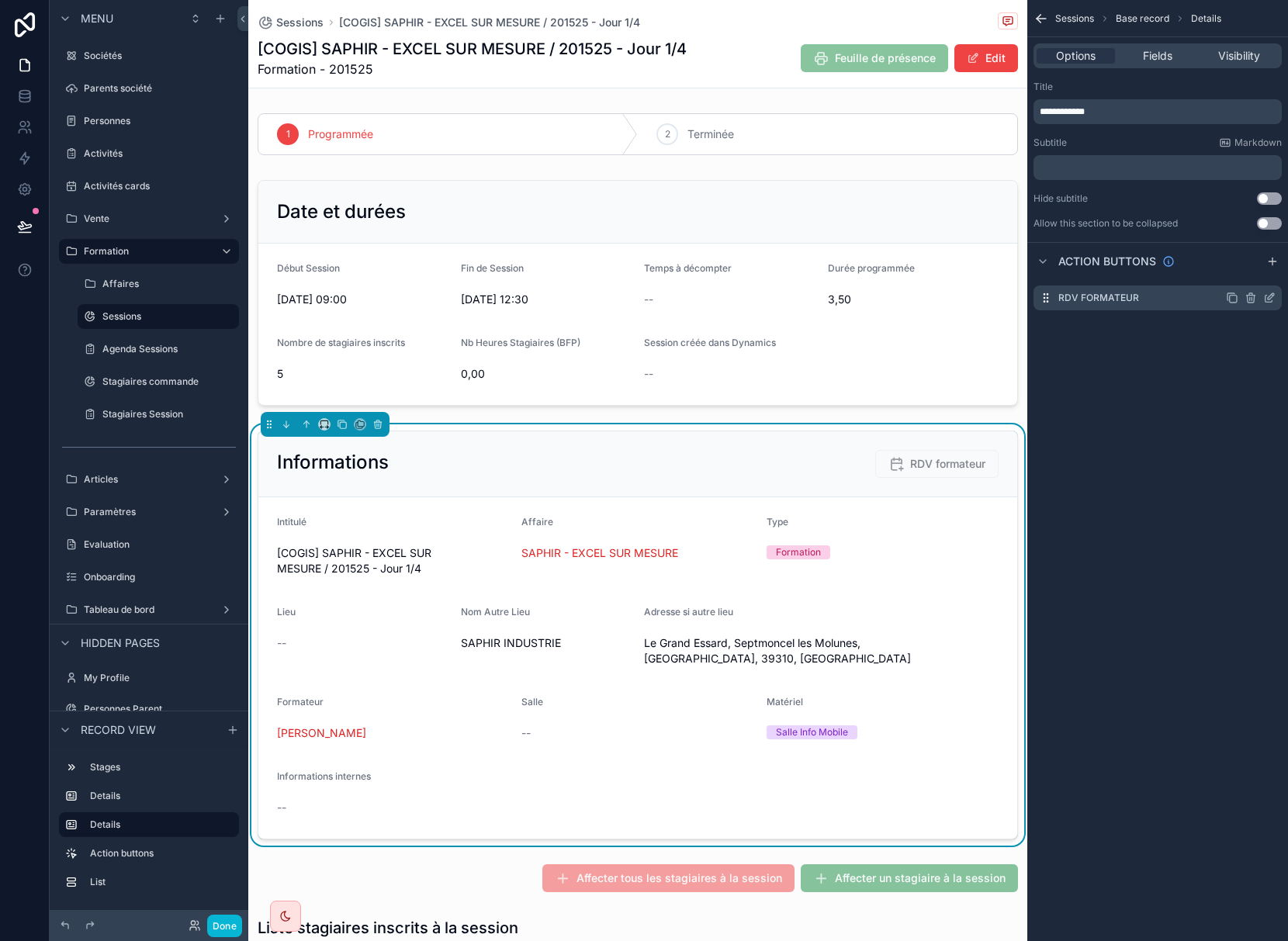
click at [1269, 299] on icon "scrollable content" at bounding box center [1269, 298] width 12 height 12
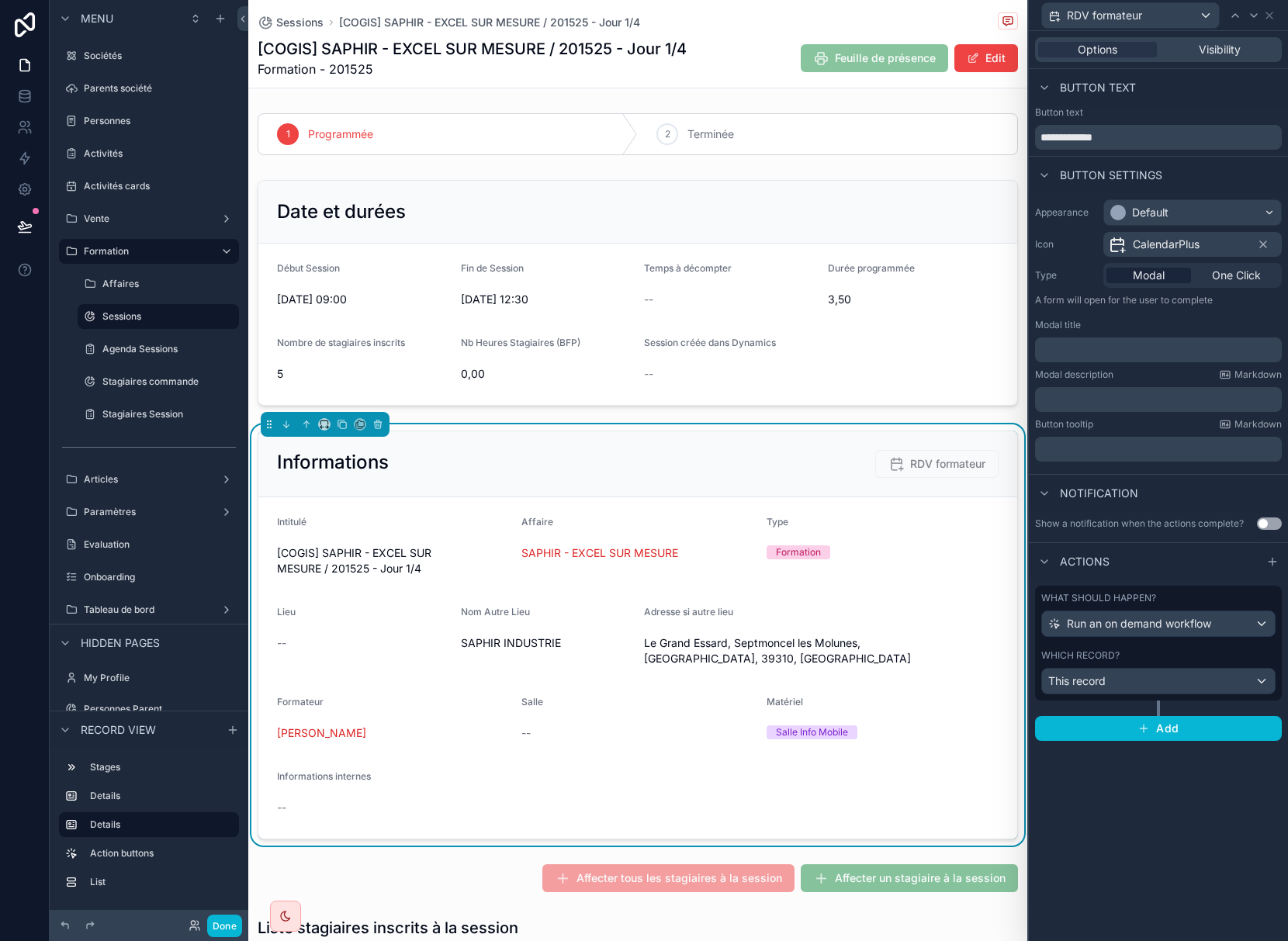
click at [1118, 339] on div "﻿" at bounding box center [1158, 349] width 247 height 25
click at [1118, 343] on p "﻿" at bounding box center [1160, 349] width 238 height 16
click at [1111, 399] on p "﻿" at bounding box center [1160, 399] width 238 height 16
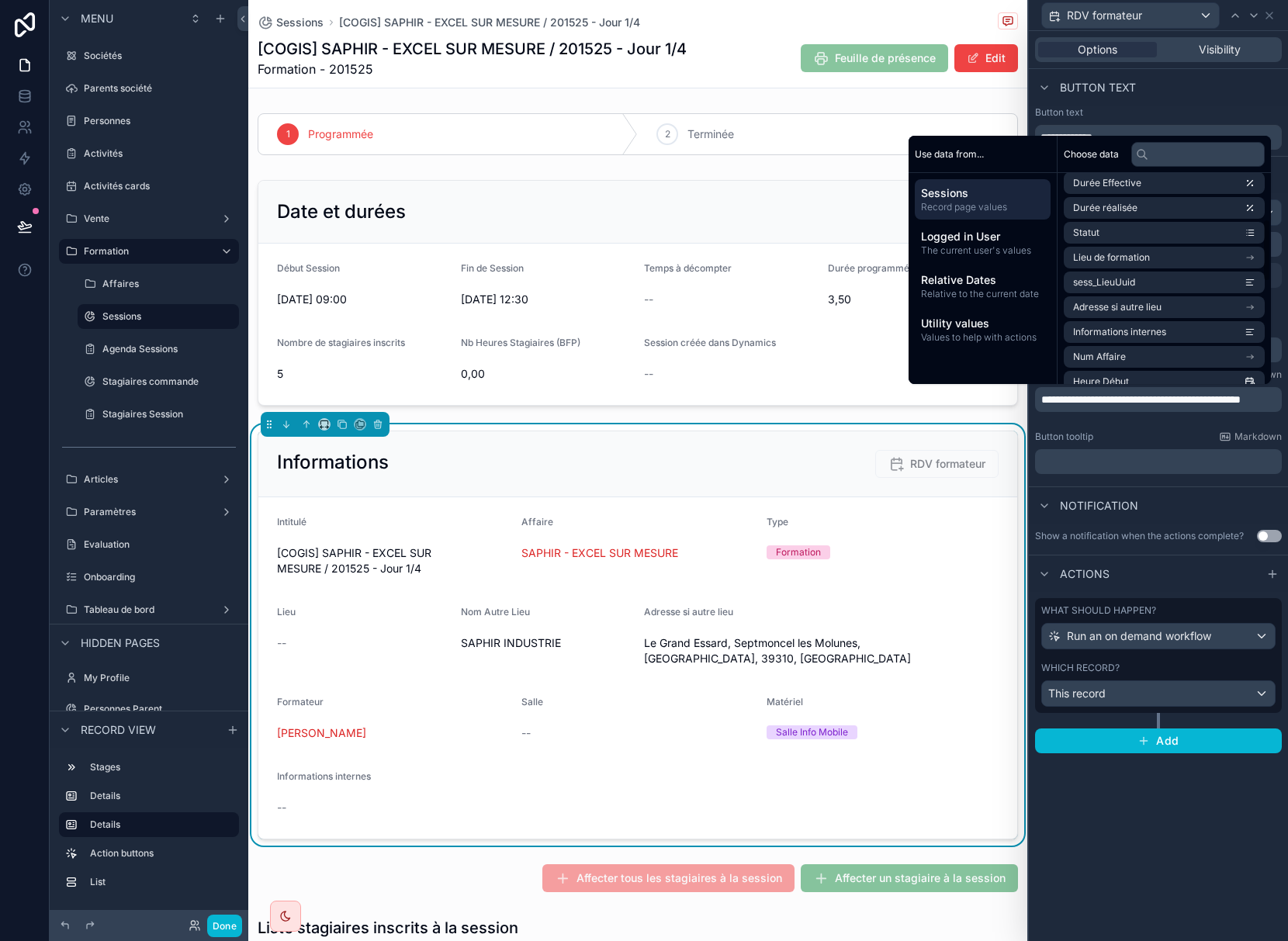
scroll to position [155, 0]
click at [1170, 153] on input "text" at bounding box center [1198, 154] width 133 height 25
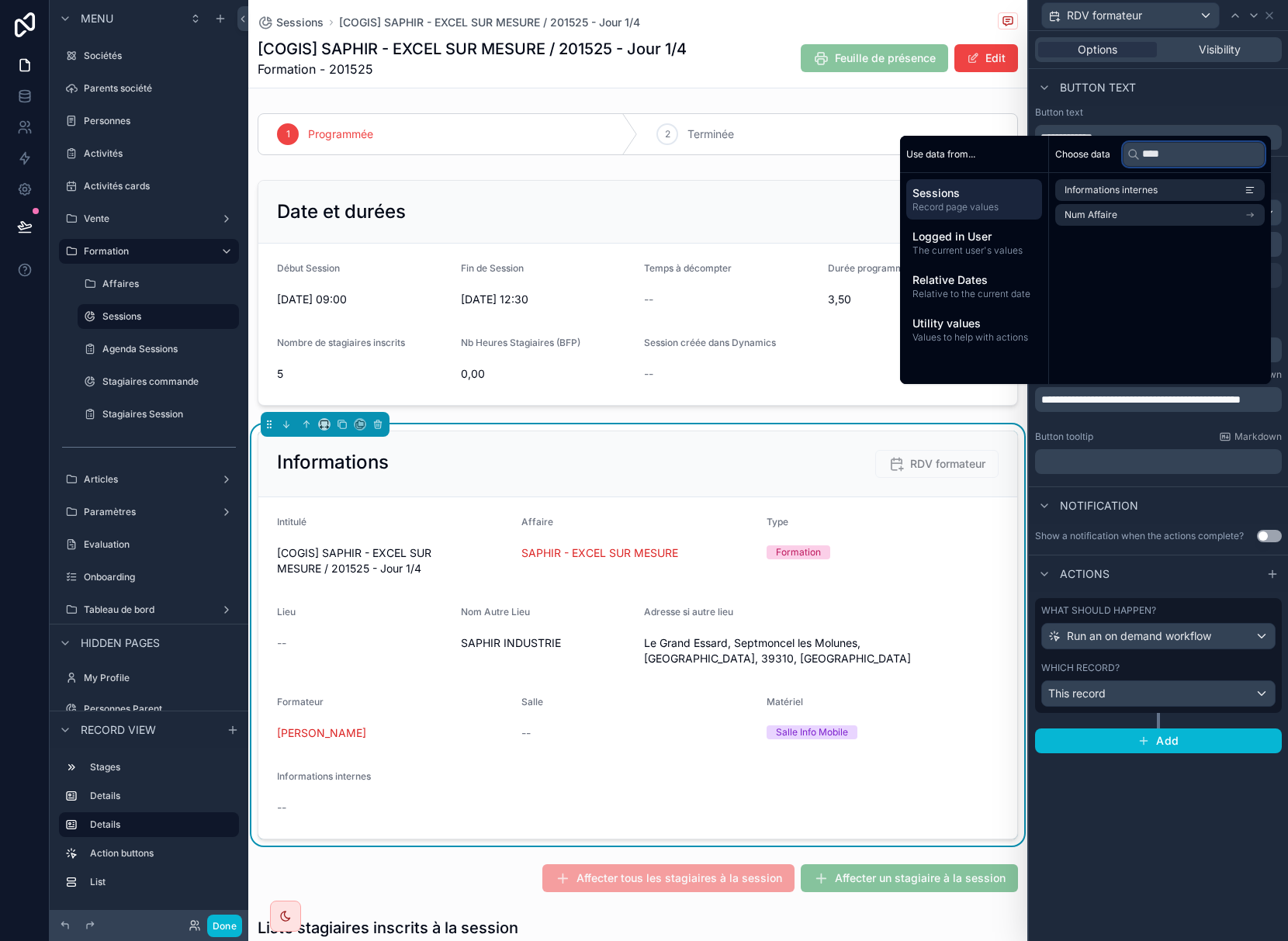
type input "****"
click at [998, 198] on span "Sessions" at bounding box center [974, 193] width 123 height 16
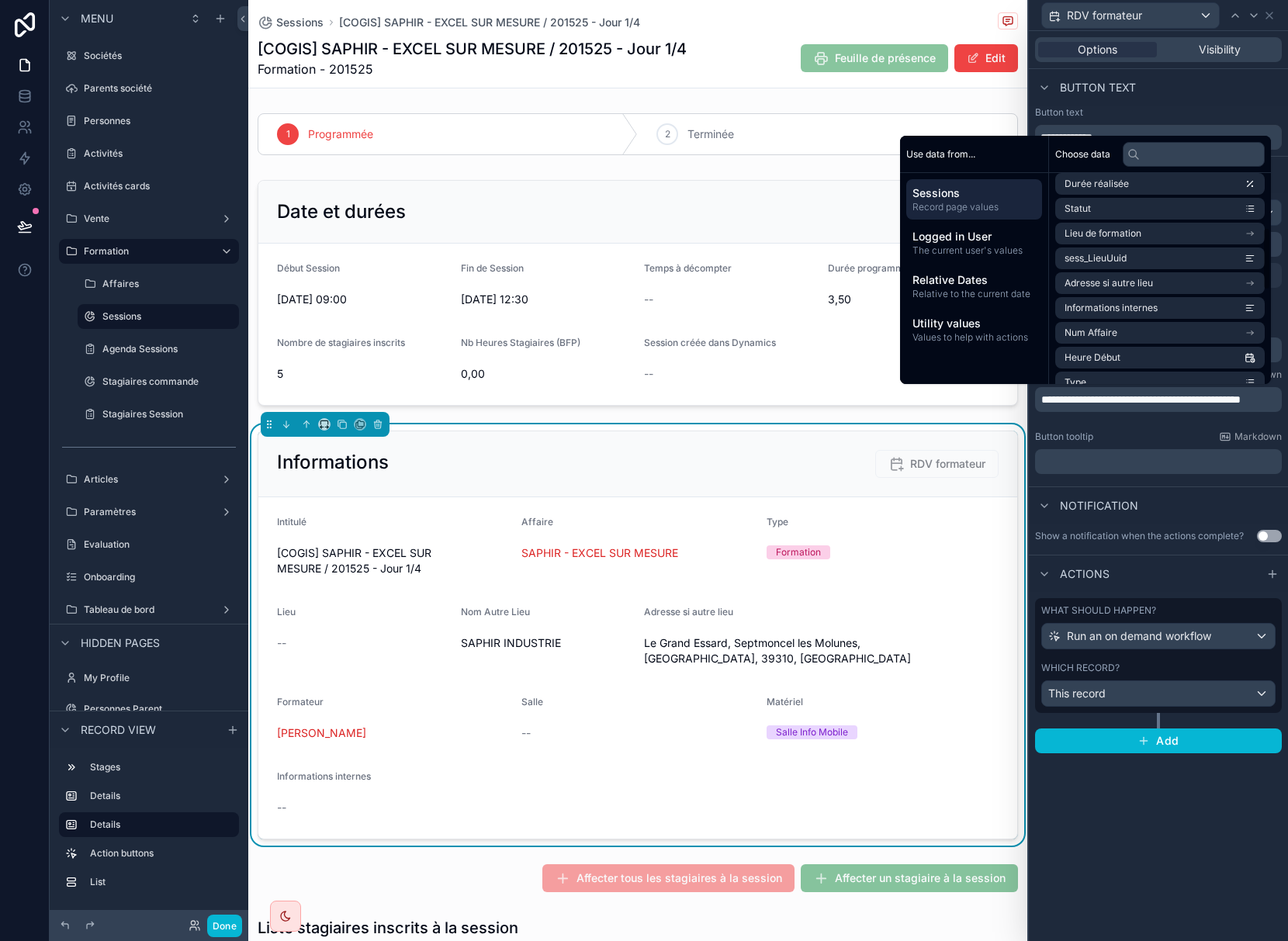
scroll to position [233, 0]
click at [1177, 327] on li "Formateur" at bounding box center [1160, 330] width 209 height 22
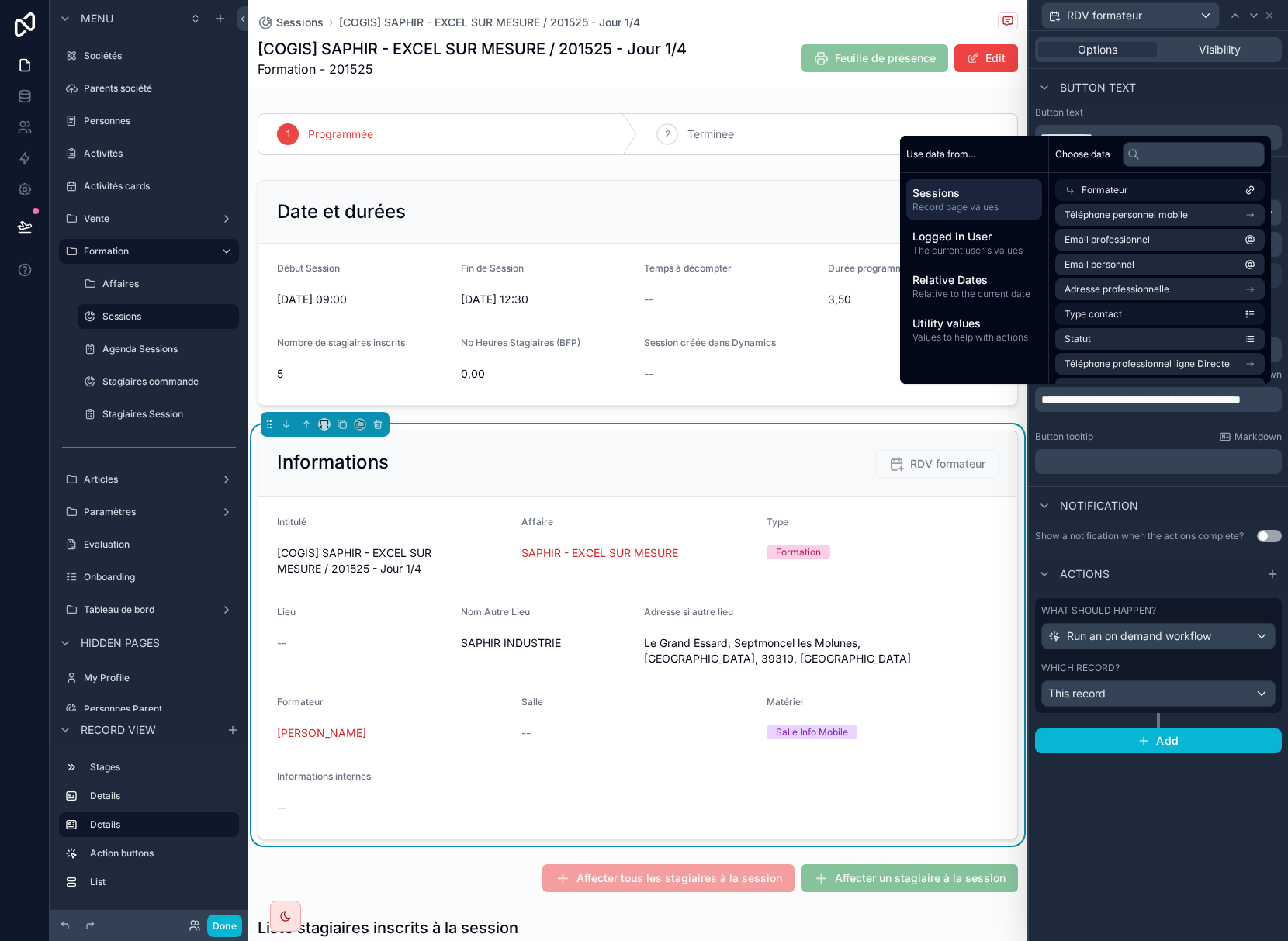
scroll to position [0, 0]
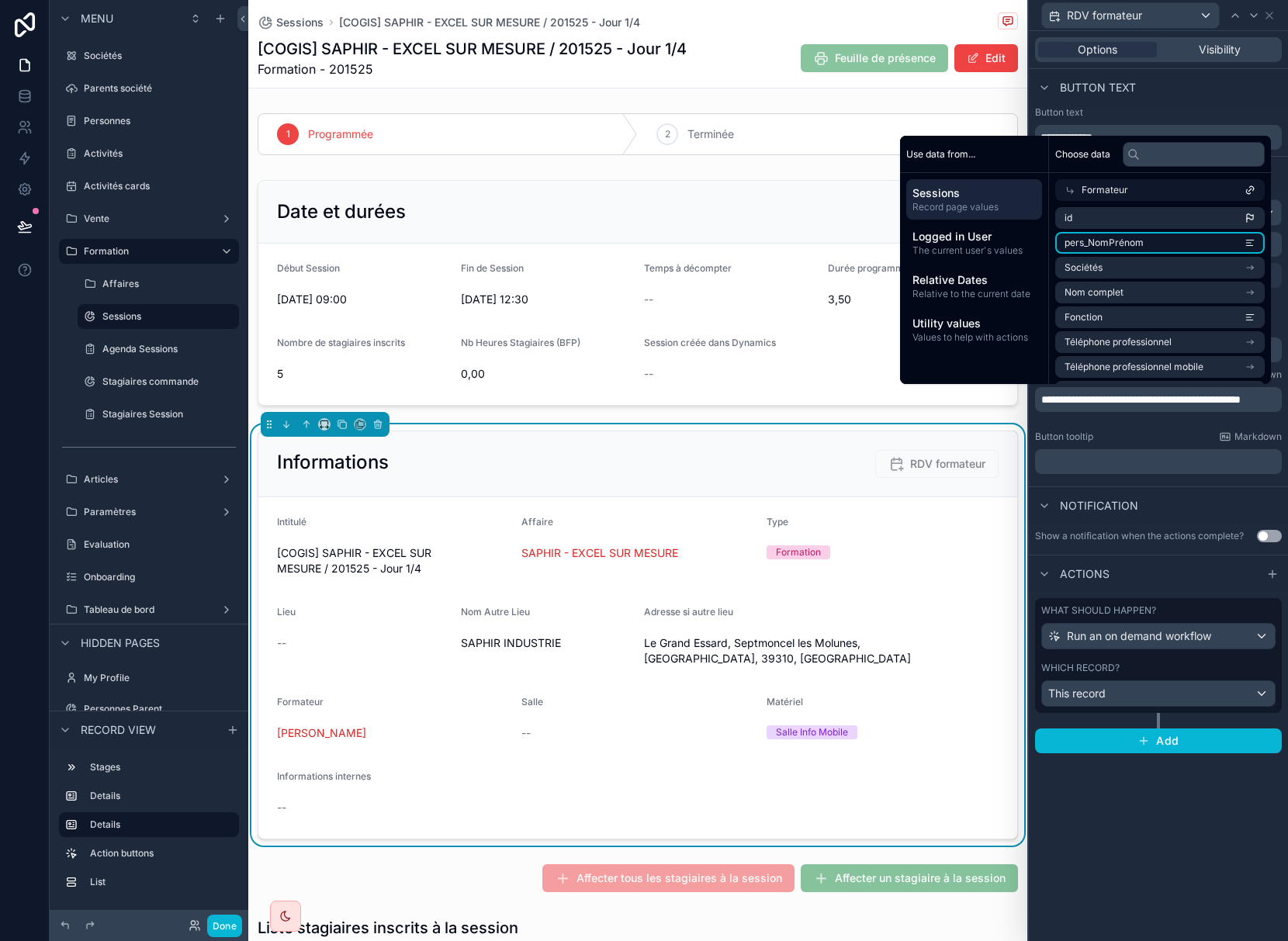
click at [1199, 243] on li "pers_NomPrénom" at bounding box center [1160, 243] width 209 height 22
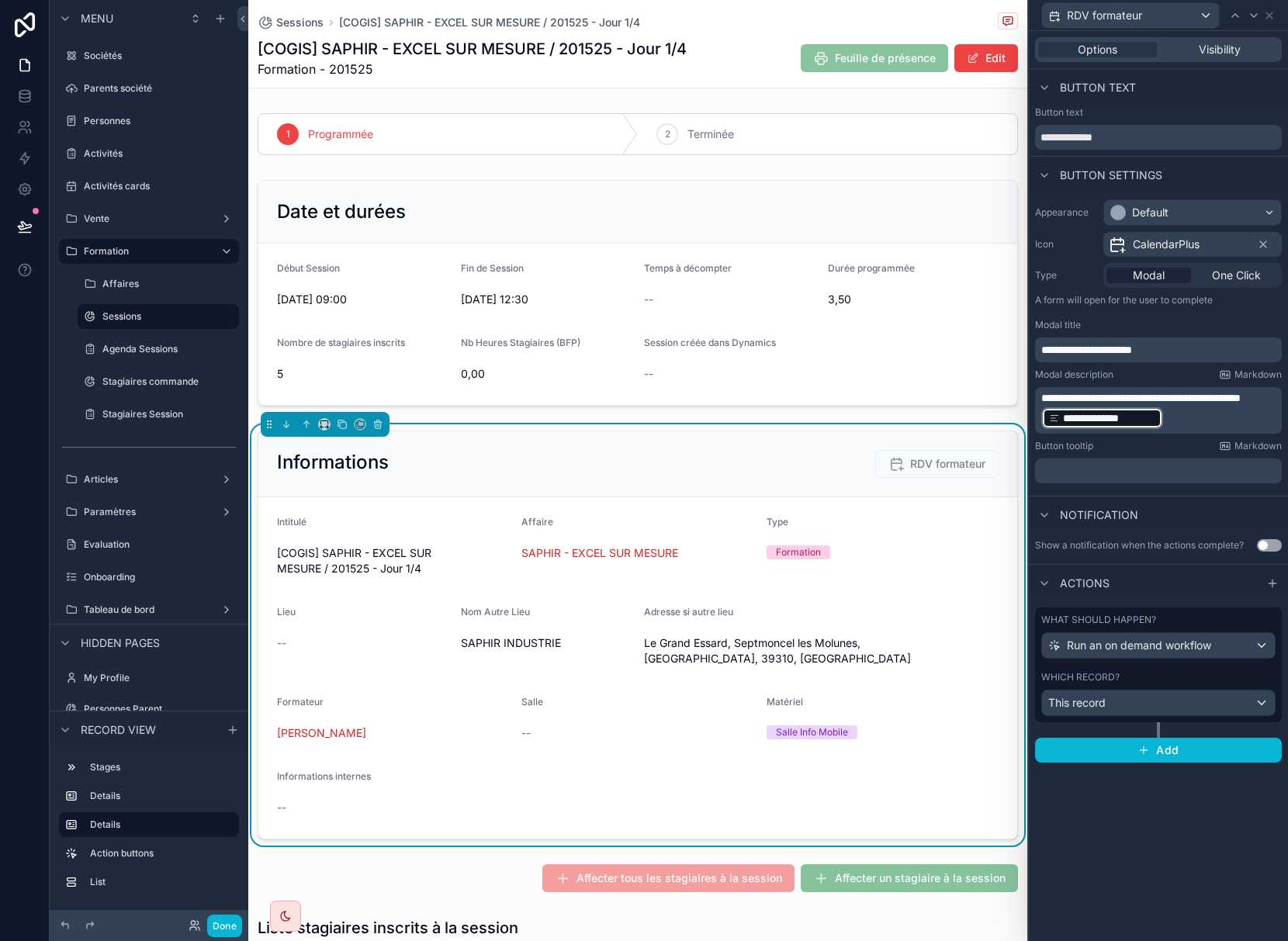
click at [1248, 410] on p "**********" at bounding box center [1160, 410] width 238 height 40
click at [1195, 805] on div "**********" at bounding box center [1158, 486] width 259 height 910
click at [1188, 711] on div "This record" at bounding box center [1158, 703] width 233 height 25
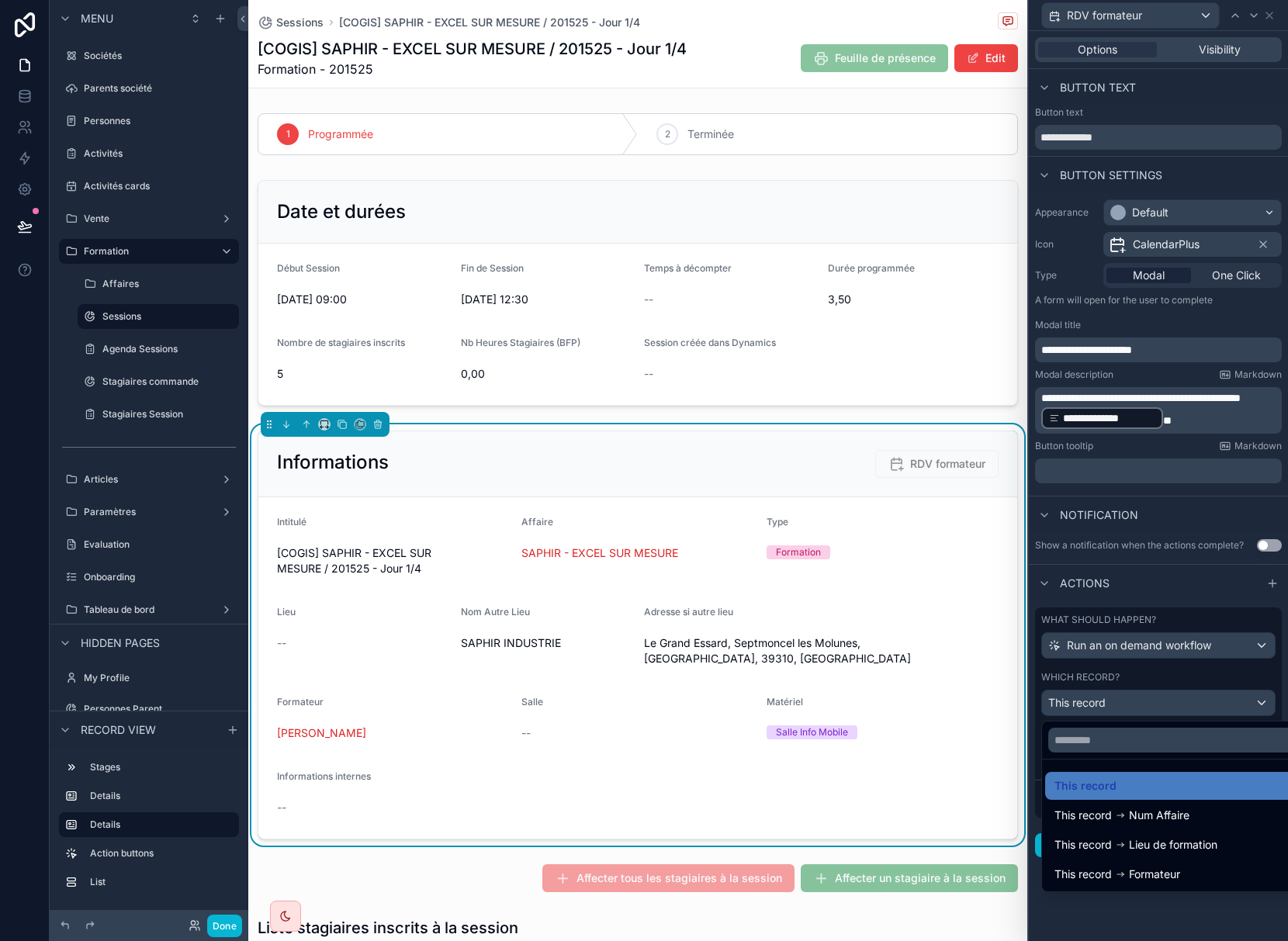
click at [1188, 711] on div at bounding box center [1158, 470] width 259 height 941
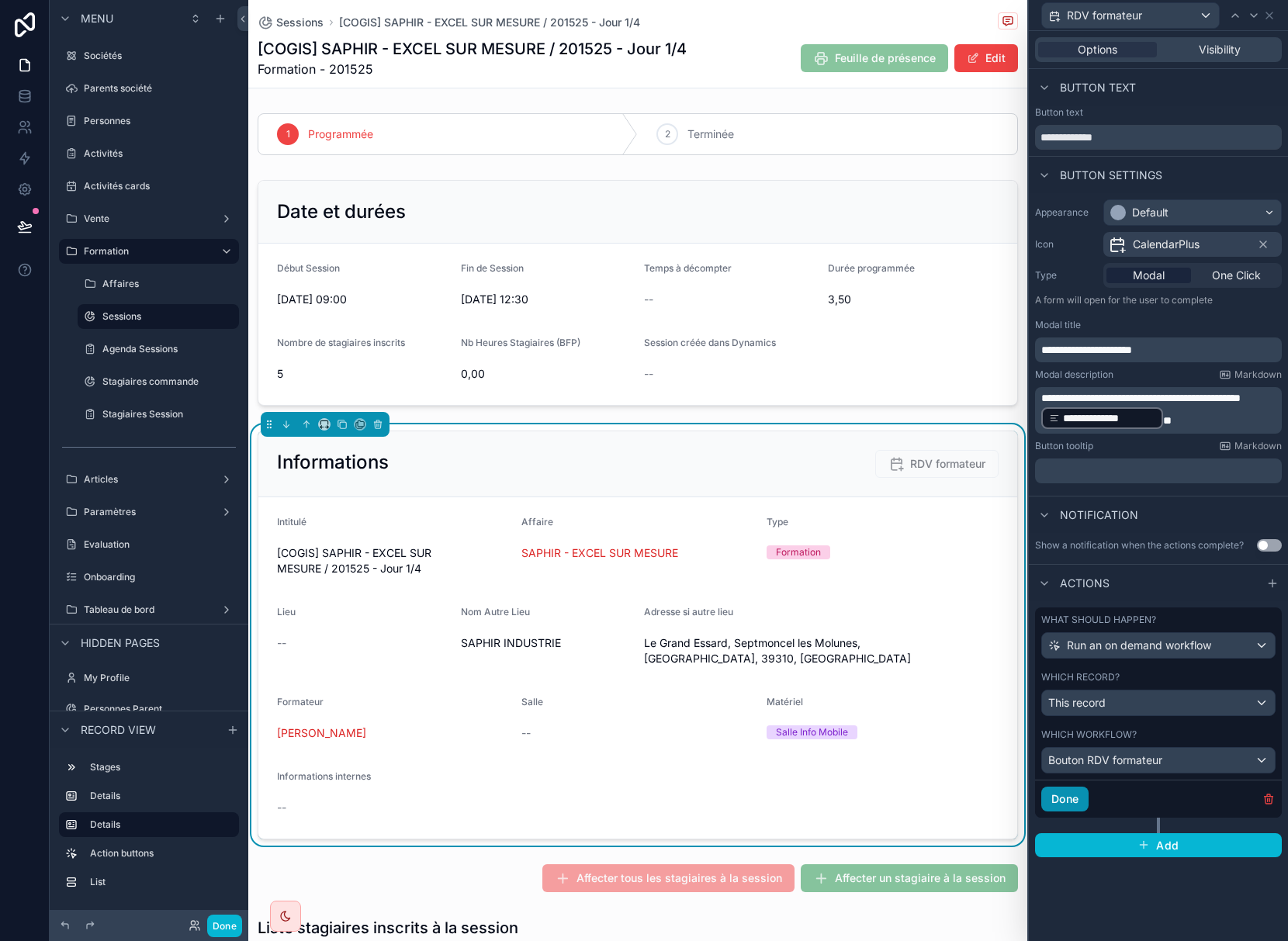
click at [1079, 798] on button "Done" at bounding box center [1065, 799] width 48 height 25
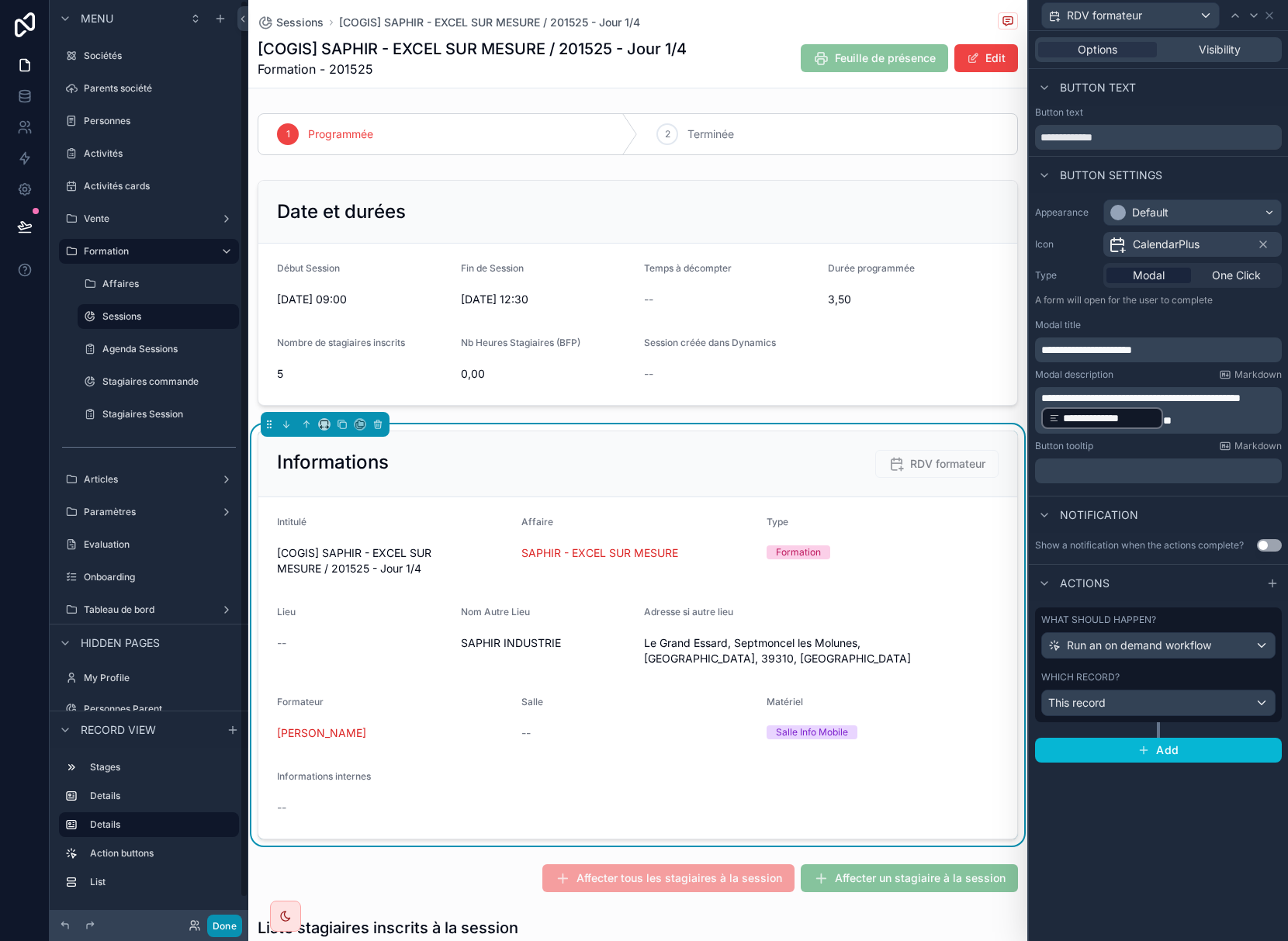
click at [228, 927] on button "Done" at bounding box center [224, 925] width 35 height 23
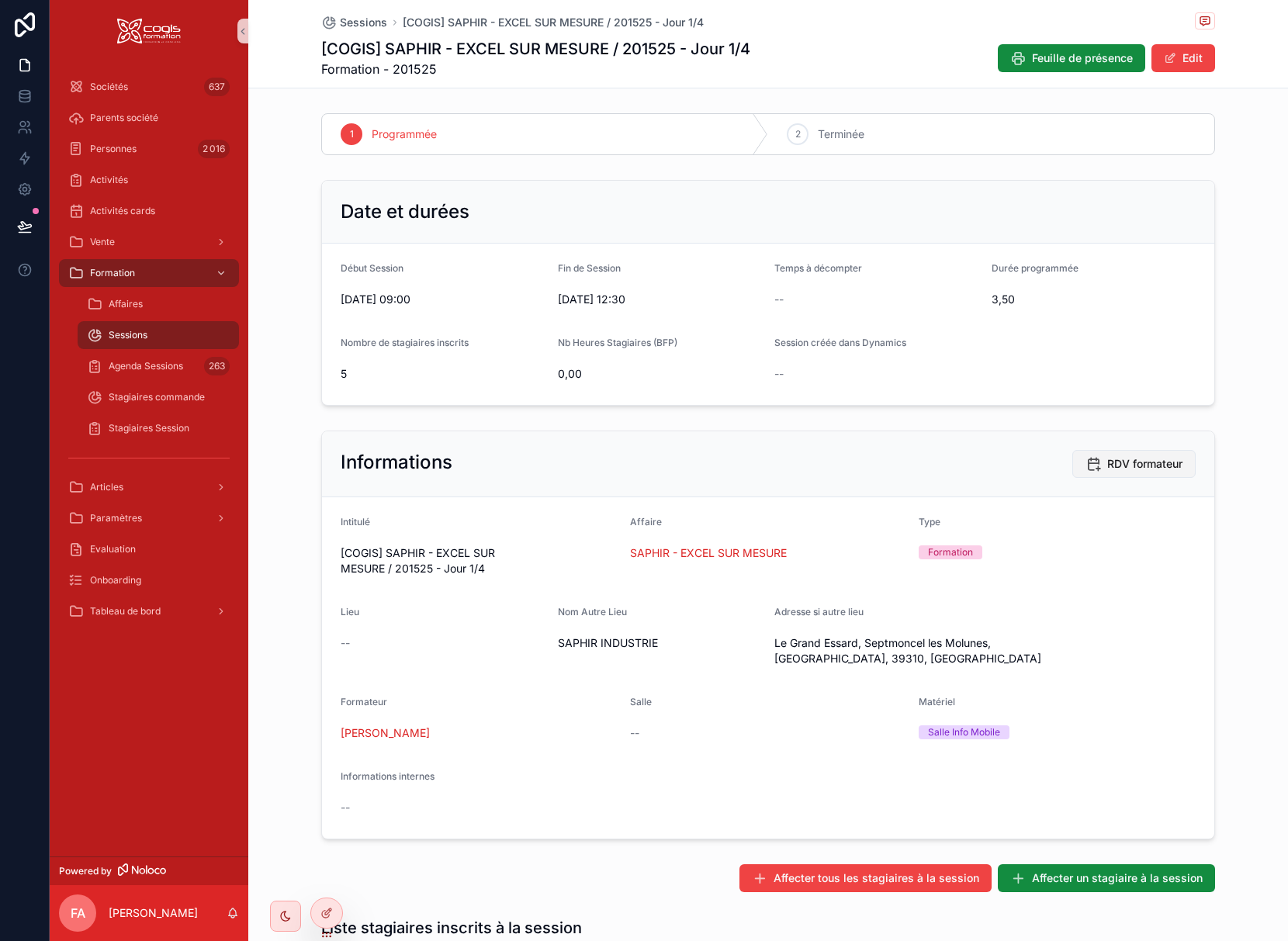
click at [1129, 472] on button "RDV formateur" at bounding box center [1134, 464] width 123 height 28
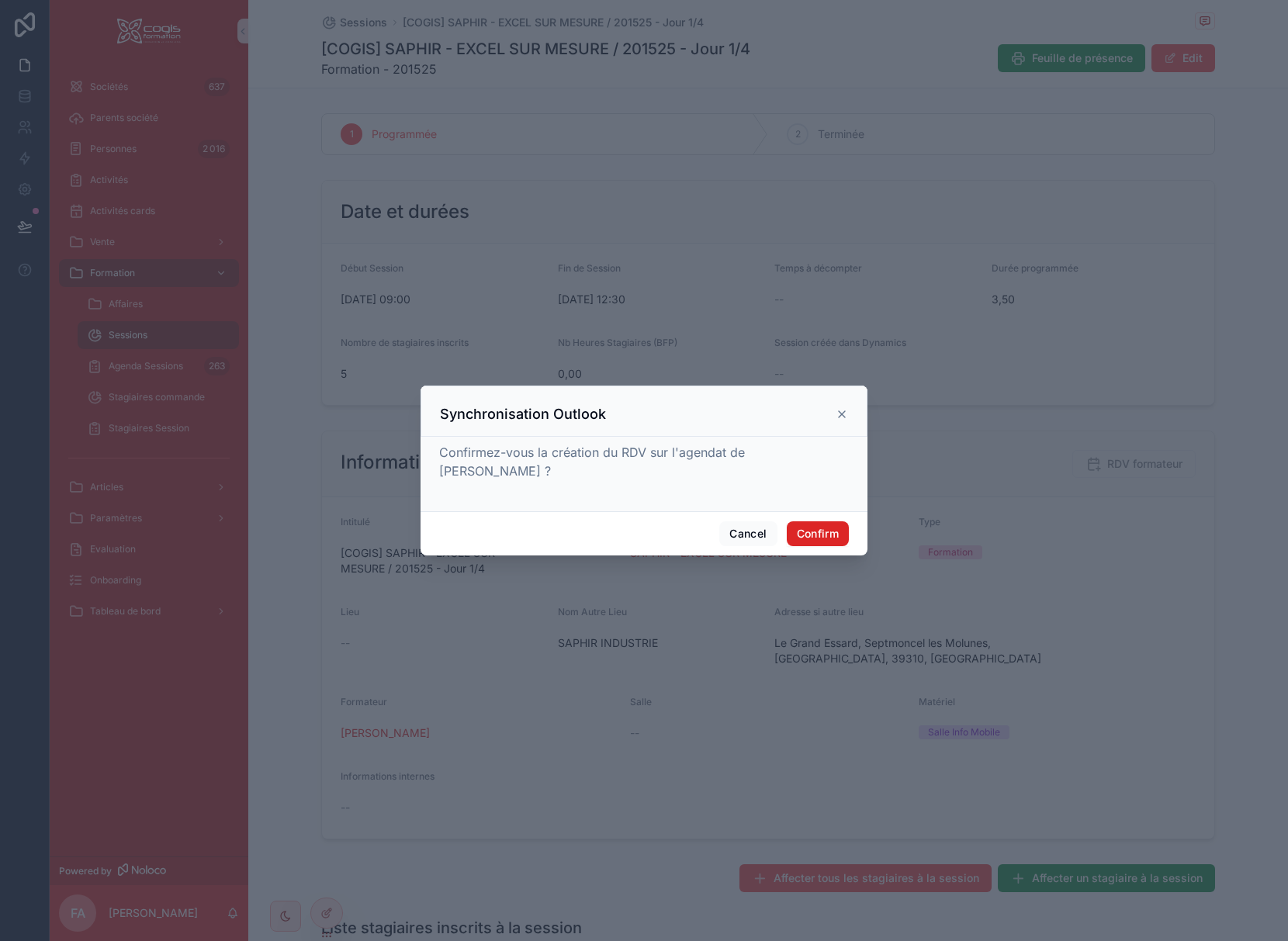
click at [813, 533] on button "Confirm" at bounding box center [818, 534] width 62 height 25
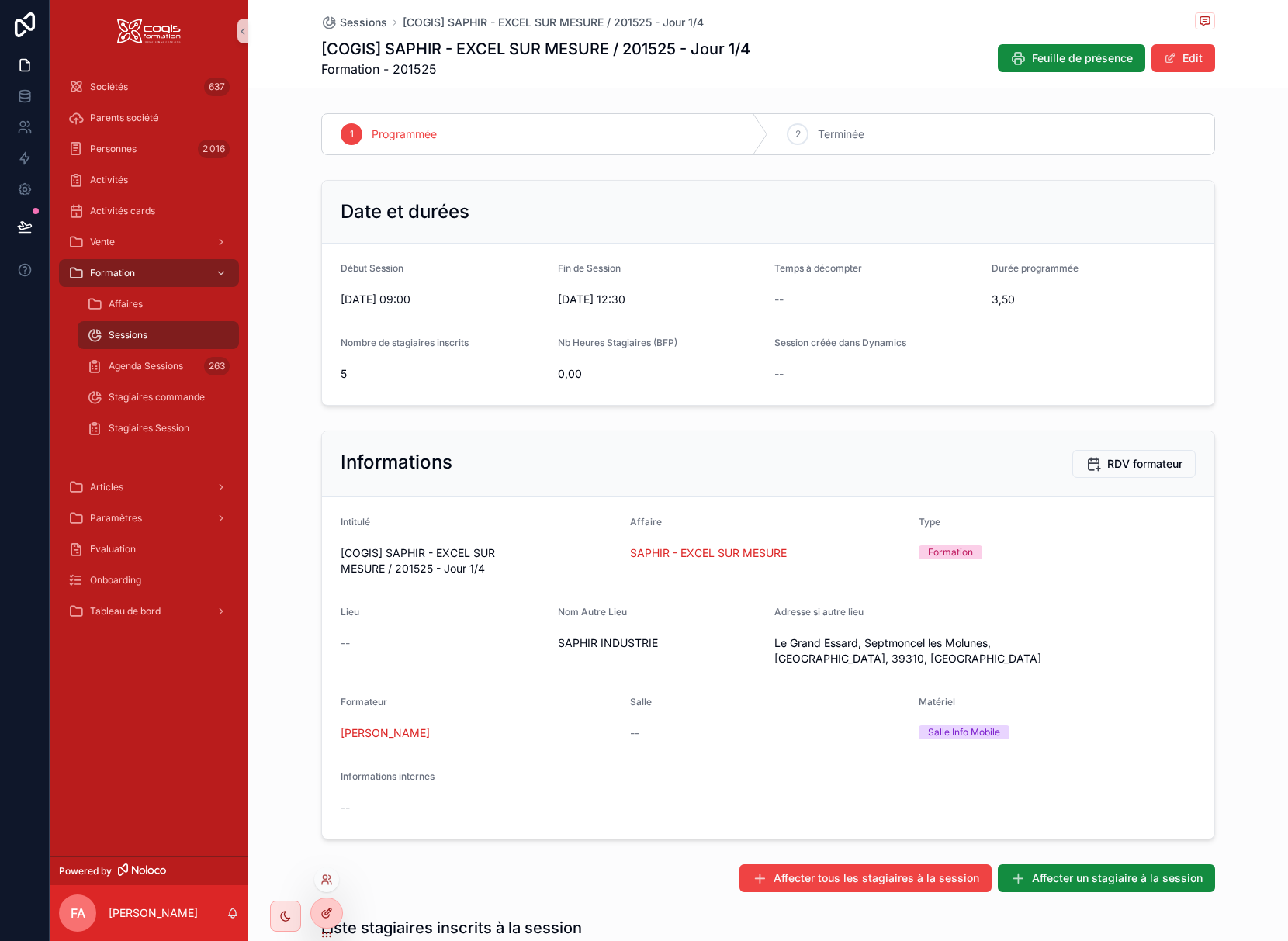
click at [327, 913] on icon at bounding box center [327, 913] width 12 height 12
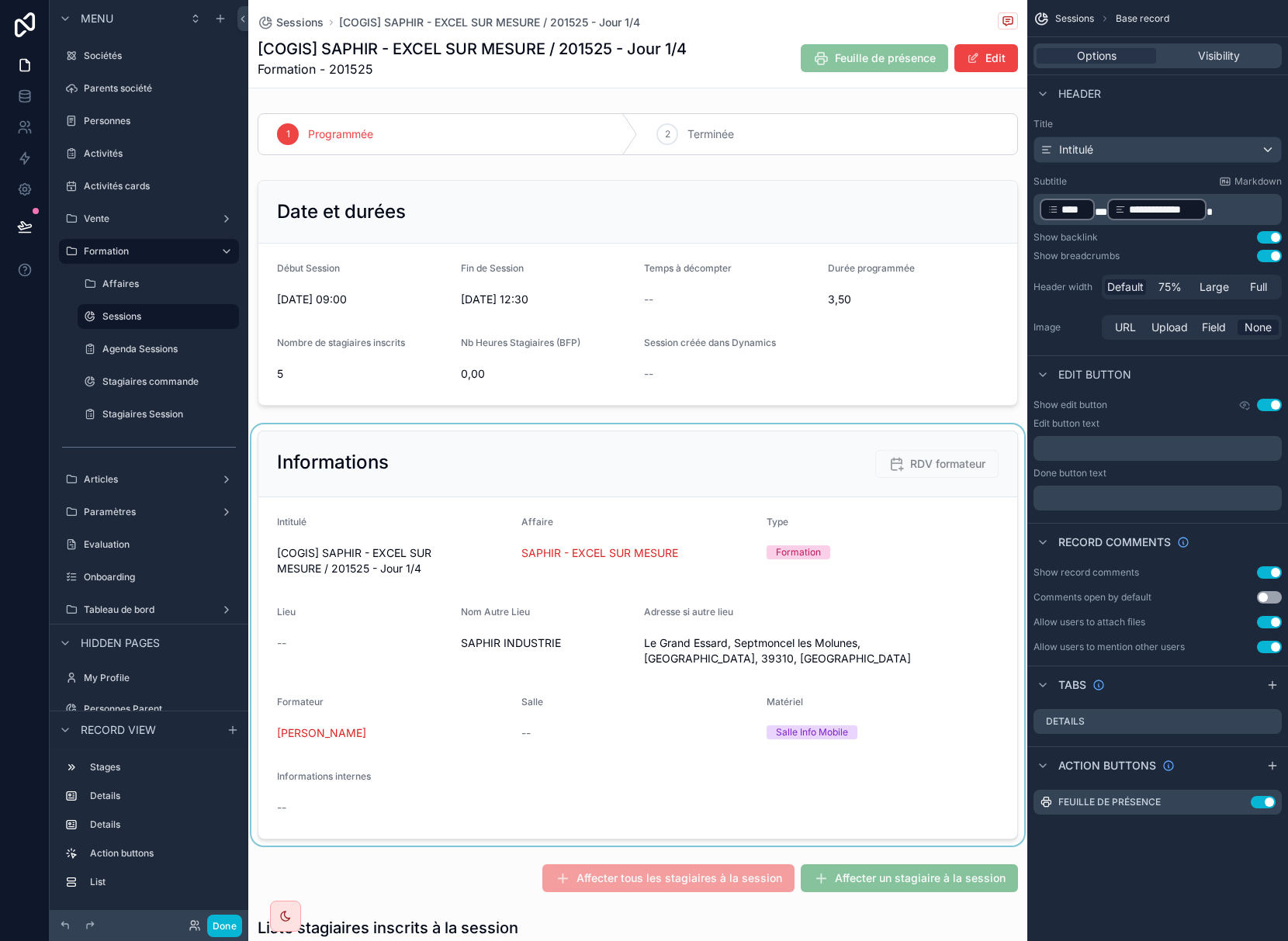
click at [952, 718] on div "scrollable content" at bounding box center [638, 634] width 779 height 421
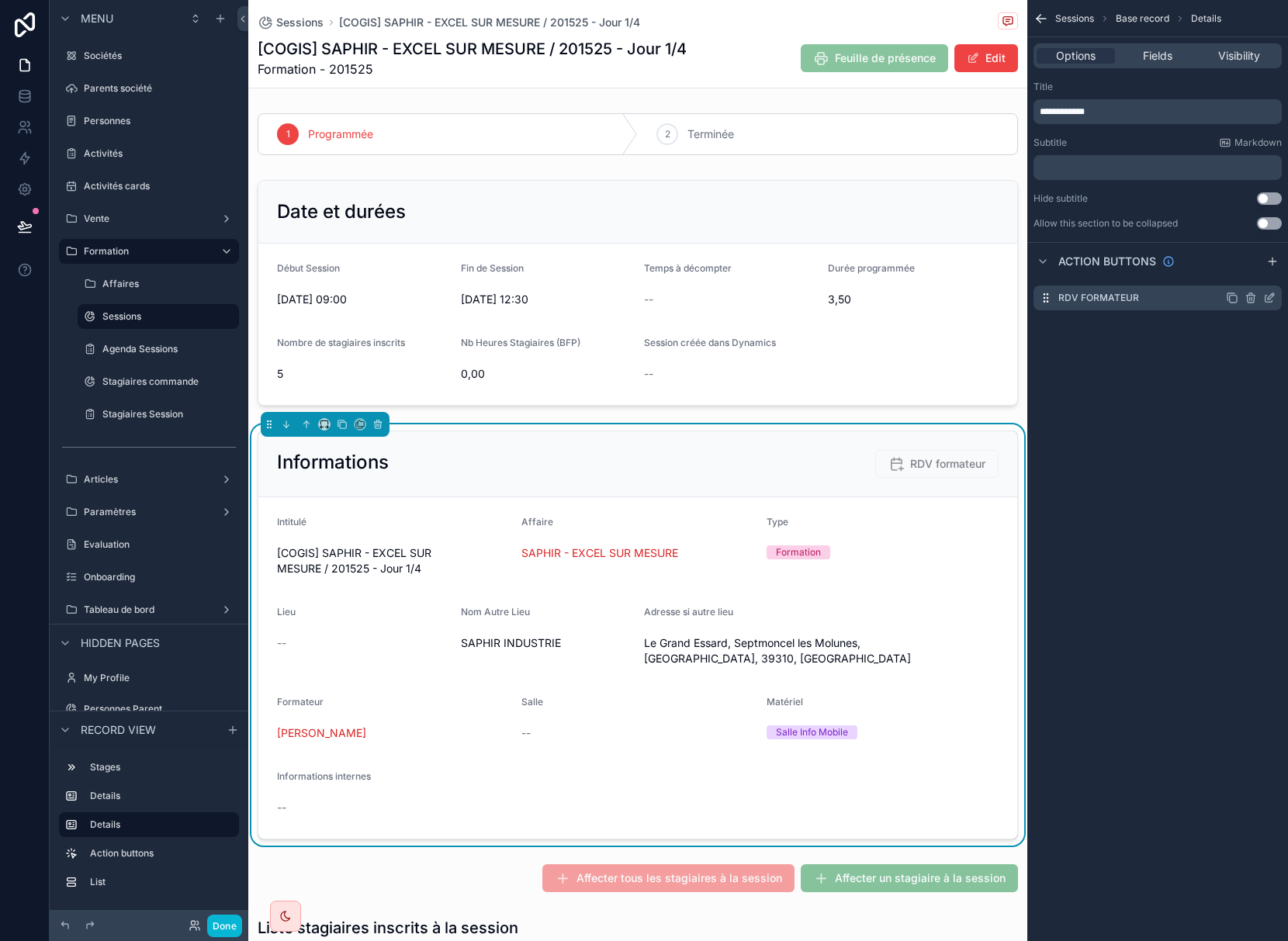
click at [1268, 299] on icon "scrollable content" at bounding box center [1271, 297] width 6 height 6
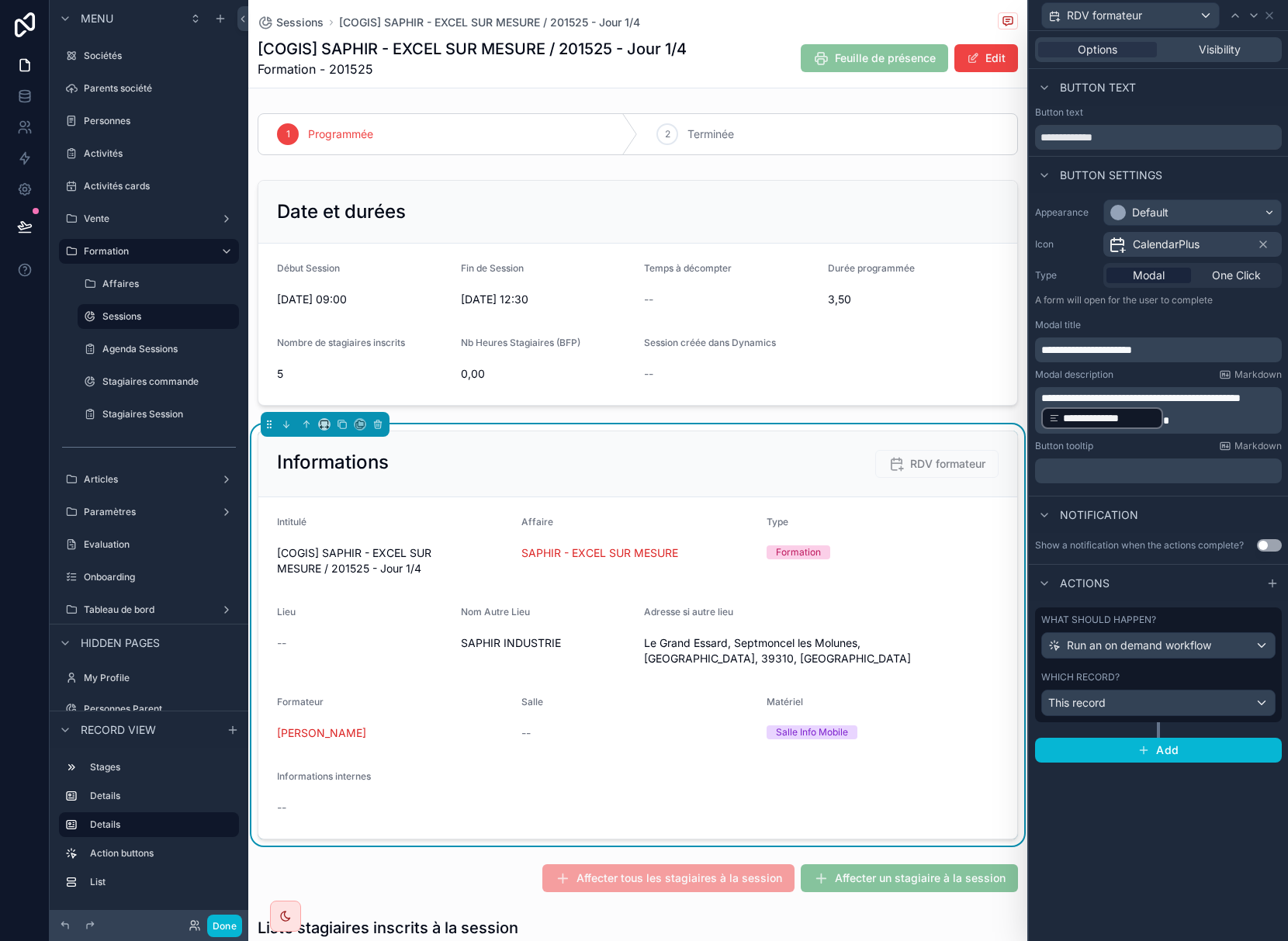
click at [1091, 403] on span "**********" at bounding box center [1141, 398] width 199 height 11
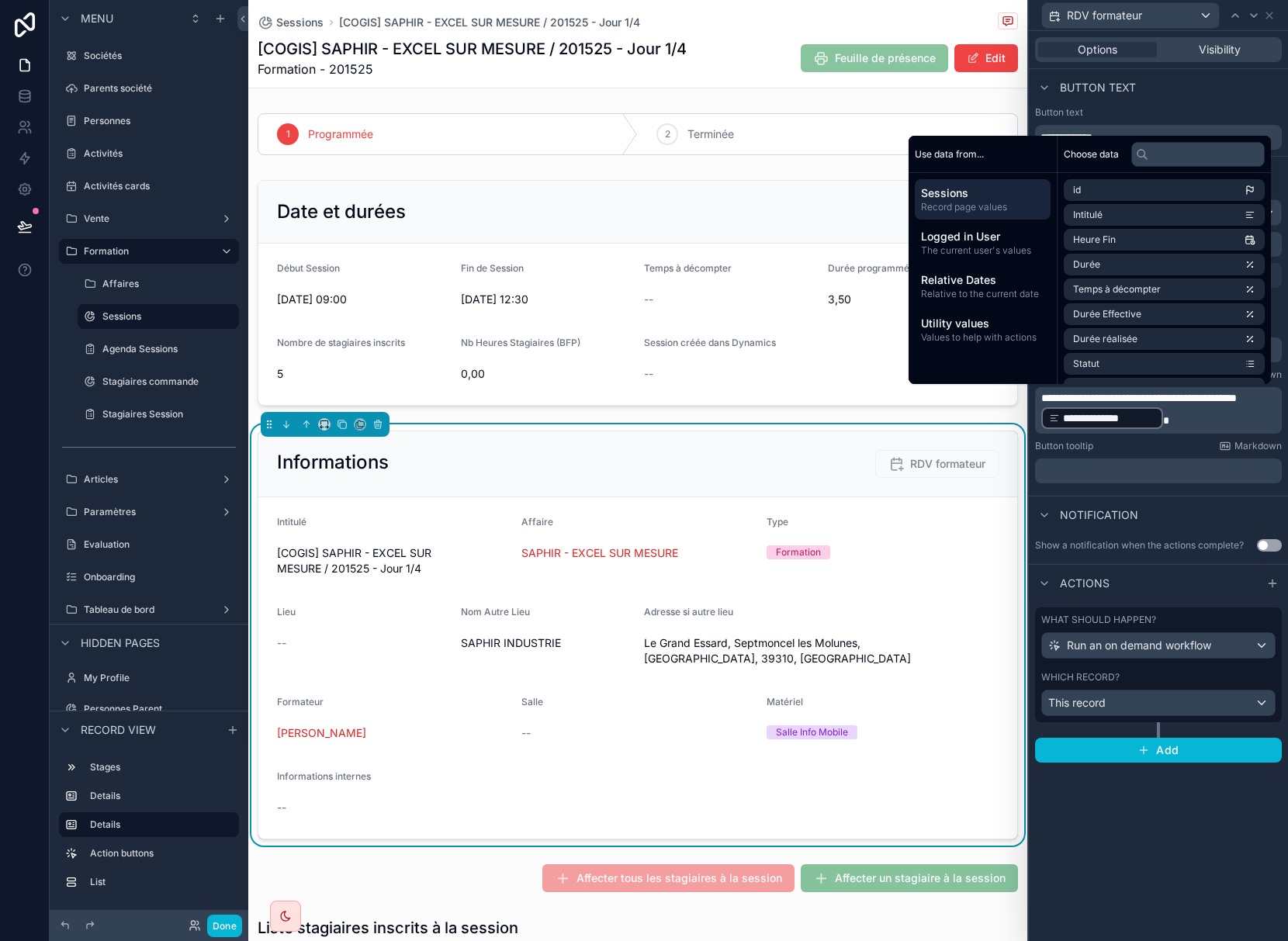
click at [1130, 885] on div "**********" at bounding box center [1158, 486] width 259 height 910
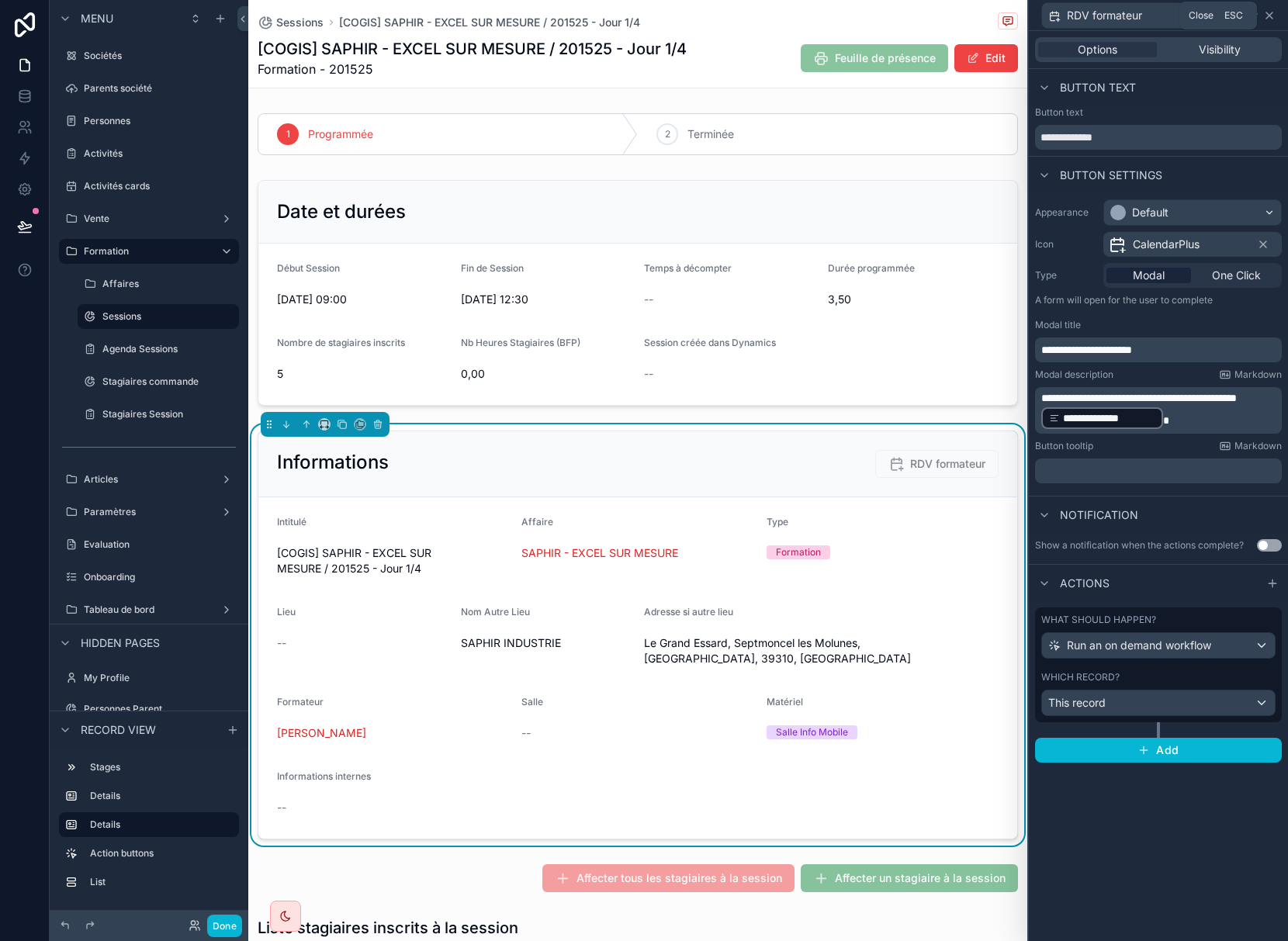
click at [1273, 12] on icon at bounding box center [1269, 16] width 12 height 12
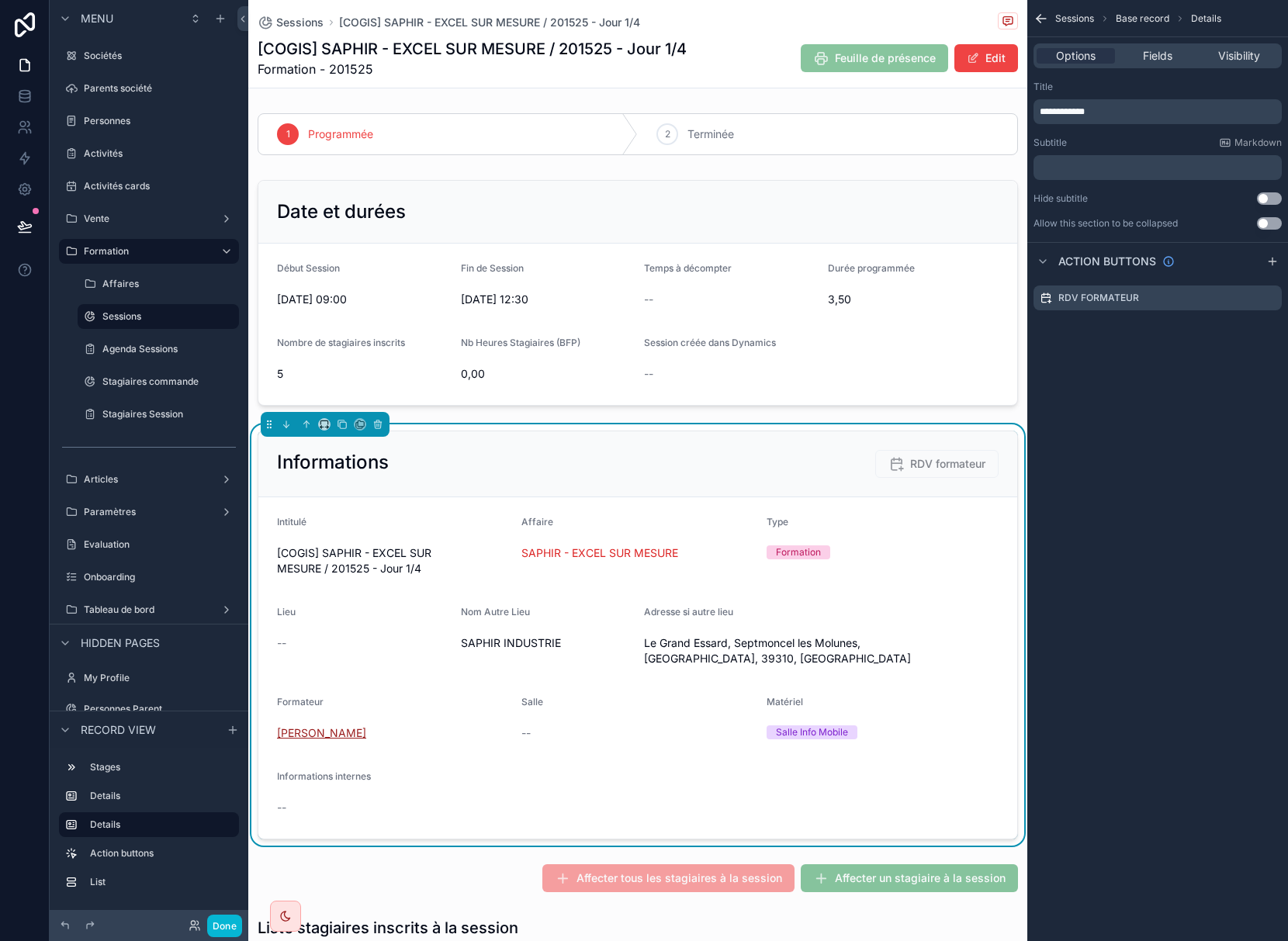
click at [333, 734] on span "[PERSON_NAME]" at bounding box center [322, 733] width 90 height 16
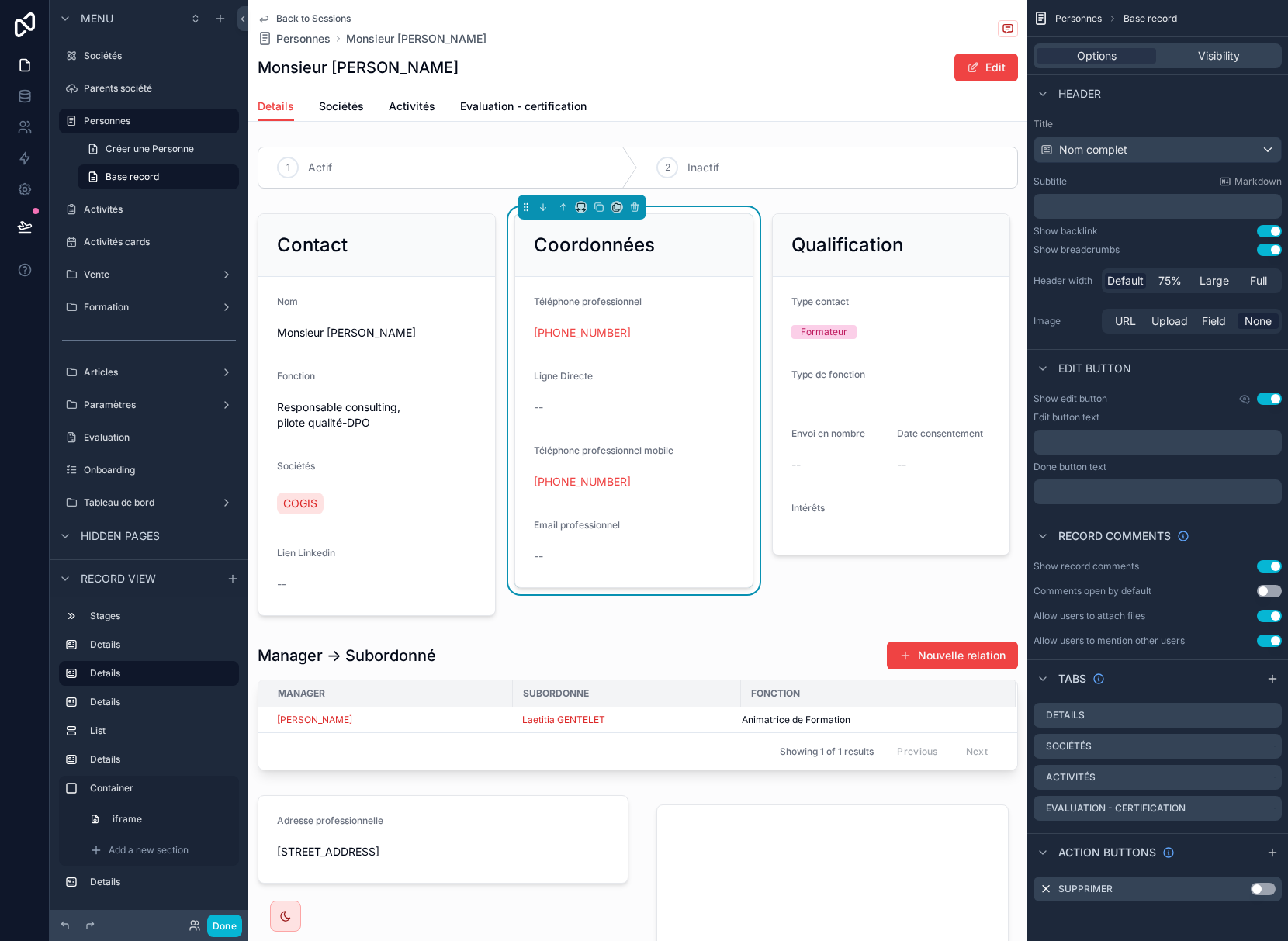
click at [546, 550] on div "--" at bounding box center [634, 556] width 199 height 16
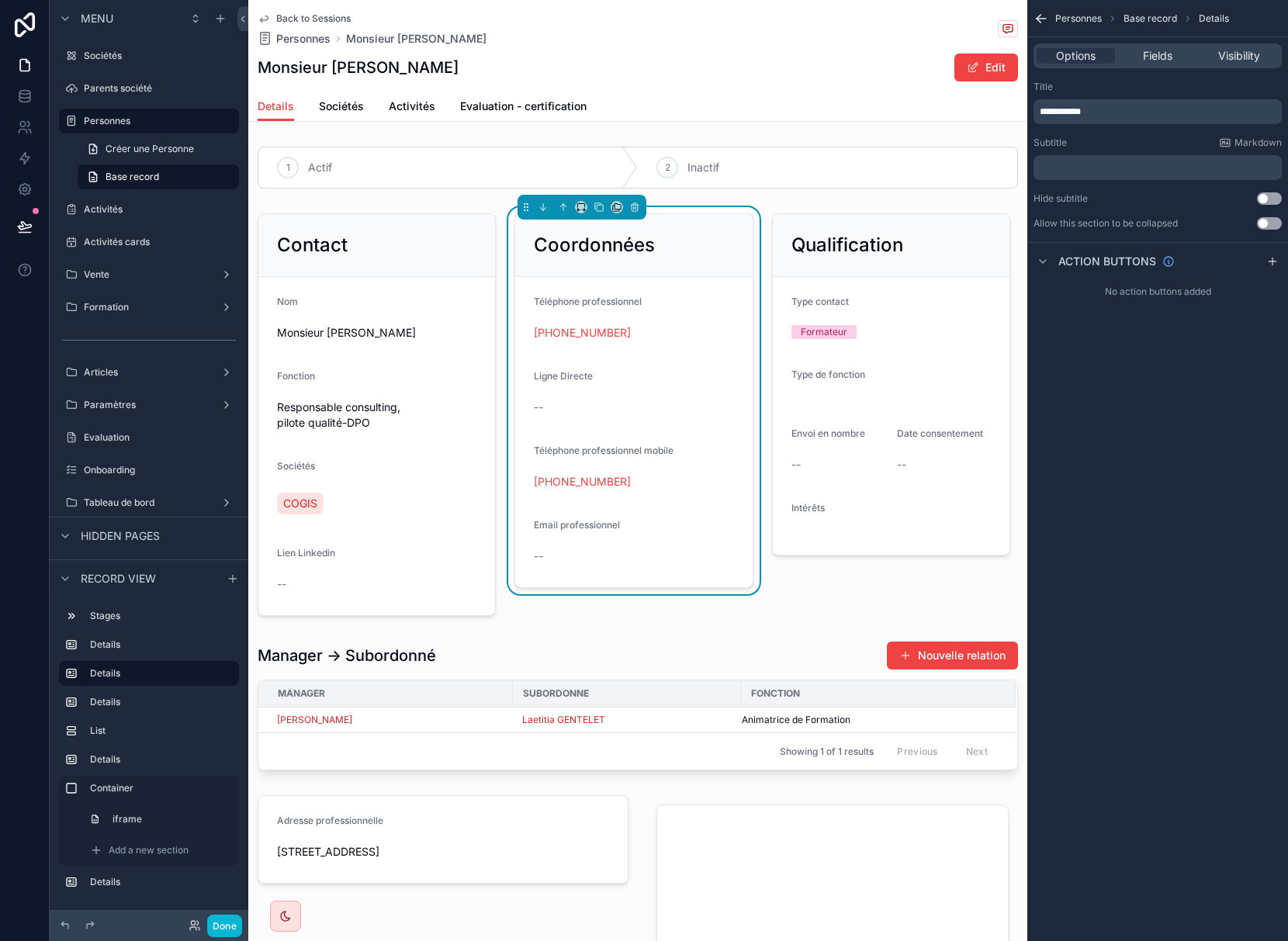
drag, startPoint x: 981, startPoint y: 62, endPoint x: 948, endPoint y: 107, distance: 55.8
click at [982, 62] on button "Edit" at bounding box center [987, 68] width 64 height 28
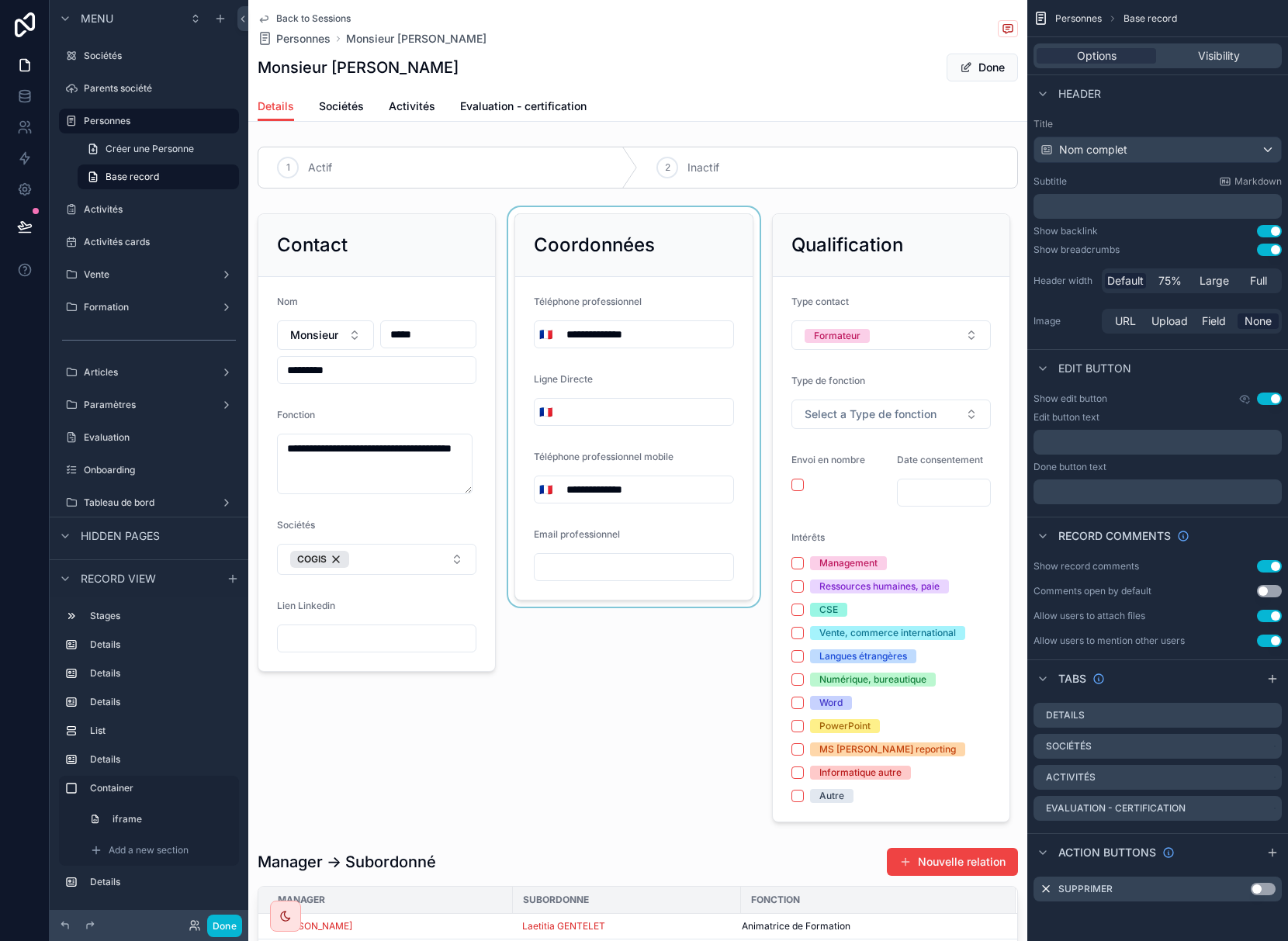
click at [580, 565] on div "scrollable content" at bounding box center [634, 518] width 257 height 621
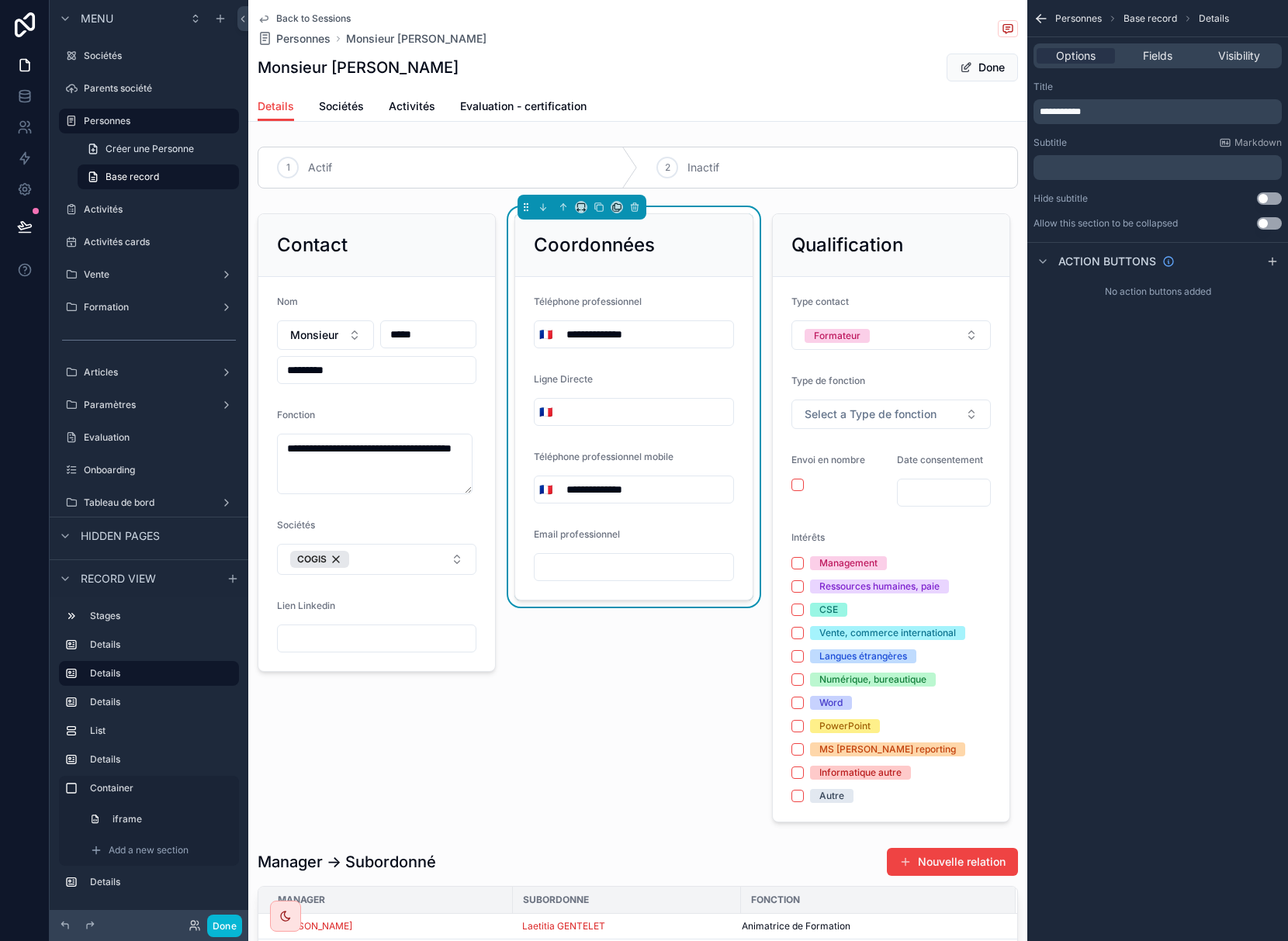
click at [565, 569] on input "scrollable content" at bounding box center [634, 567] width 198 height 22
type input "**********"
click at [985, 67] on button "Done" at bounding box center [983, 68] width 72 height 28
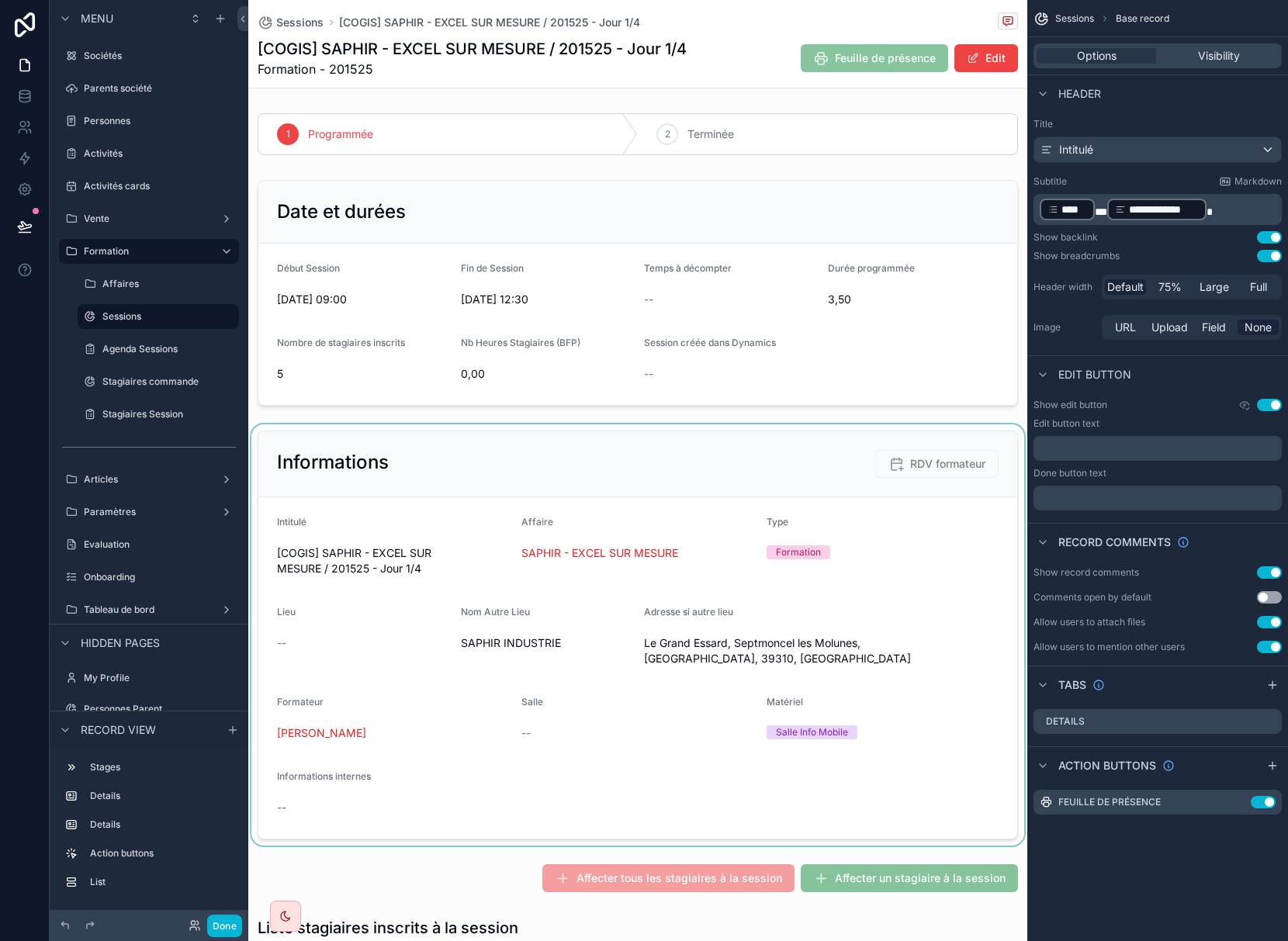
click at [967, 538] on div "scrollable content" at bounding box center [638, 634] width 779 height 421
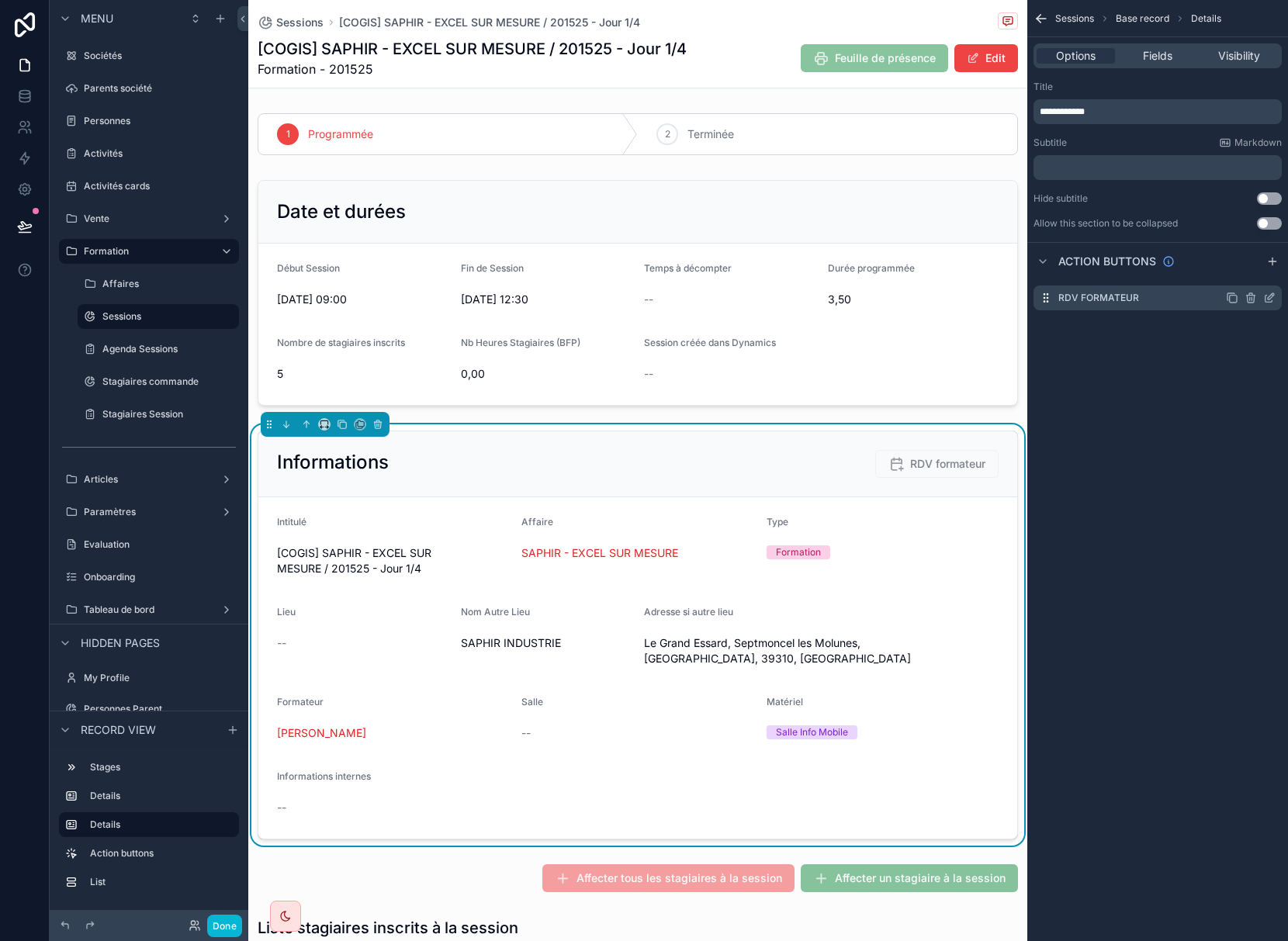
click at [1269, 297] on icon "scrollable content" at bounding box center [1271, 297] width 6 height 6
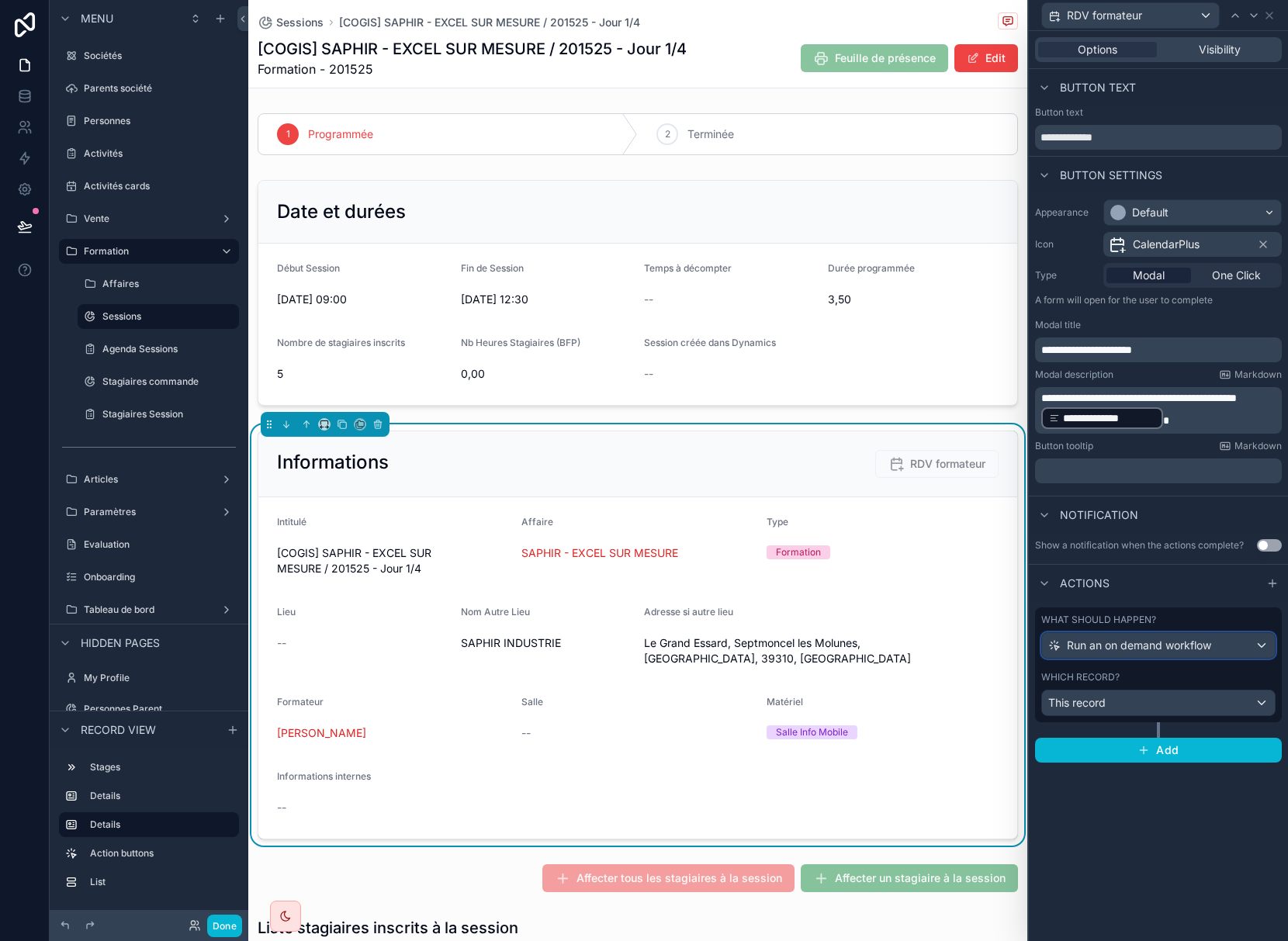
click at [1139, 641] on span "Run an on demand workflow" at bounding box center [1138, 645] width 144 height 16
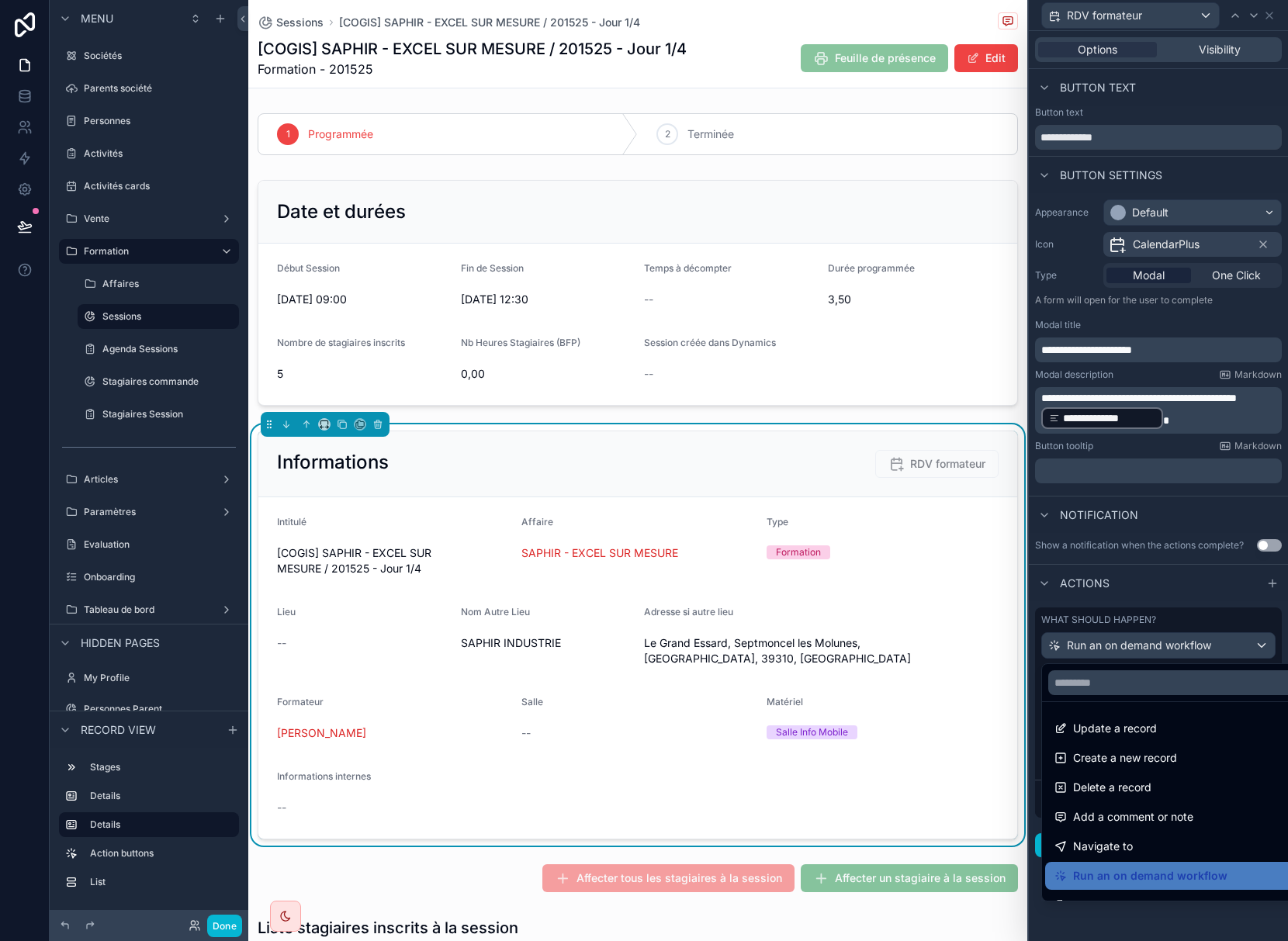
click at [984, 807] on div "--" at bounding box center [638, 807] width 722 height 16
click at [1222, 517] on div at bounding box center [1158, 470] width 259 height 941
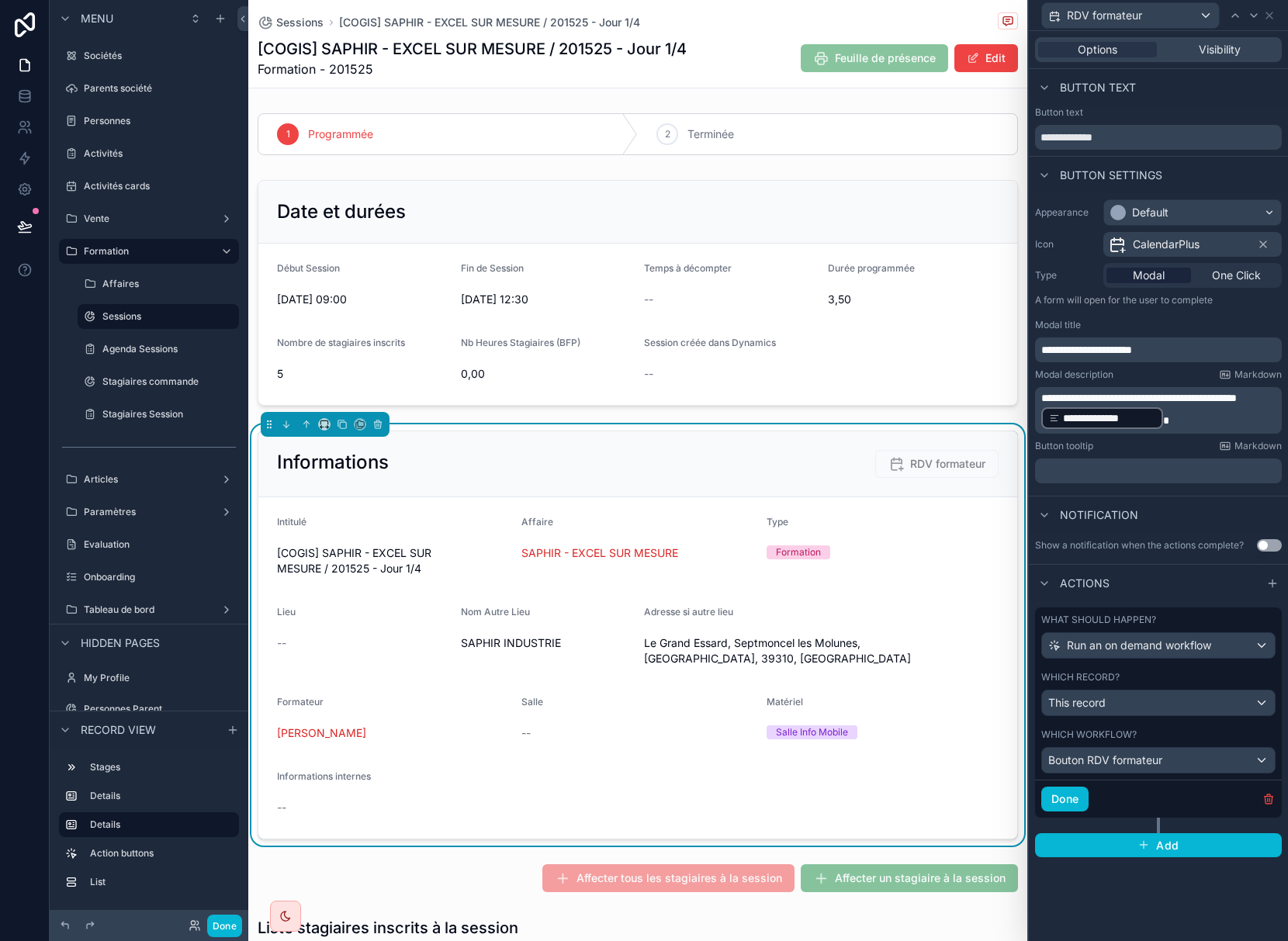
click at [1255, 416] on p "**********" at bounding box center [1160, 410] width 238 height 40
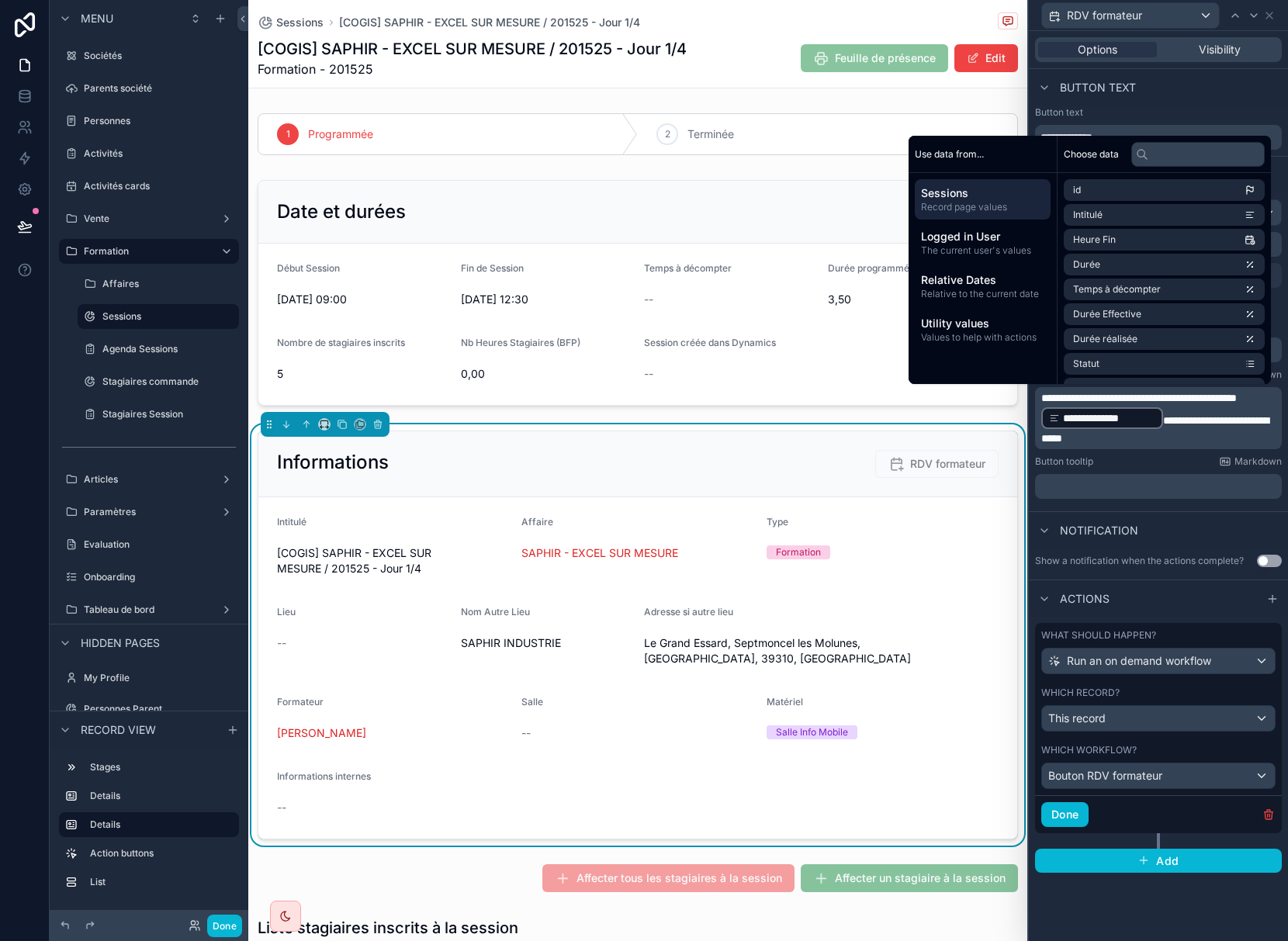
click at [1173, 440] on p "**********" at bounding box center [1160, 418] width 238 height 56
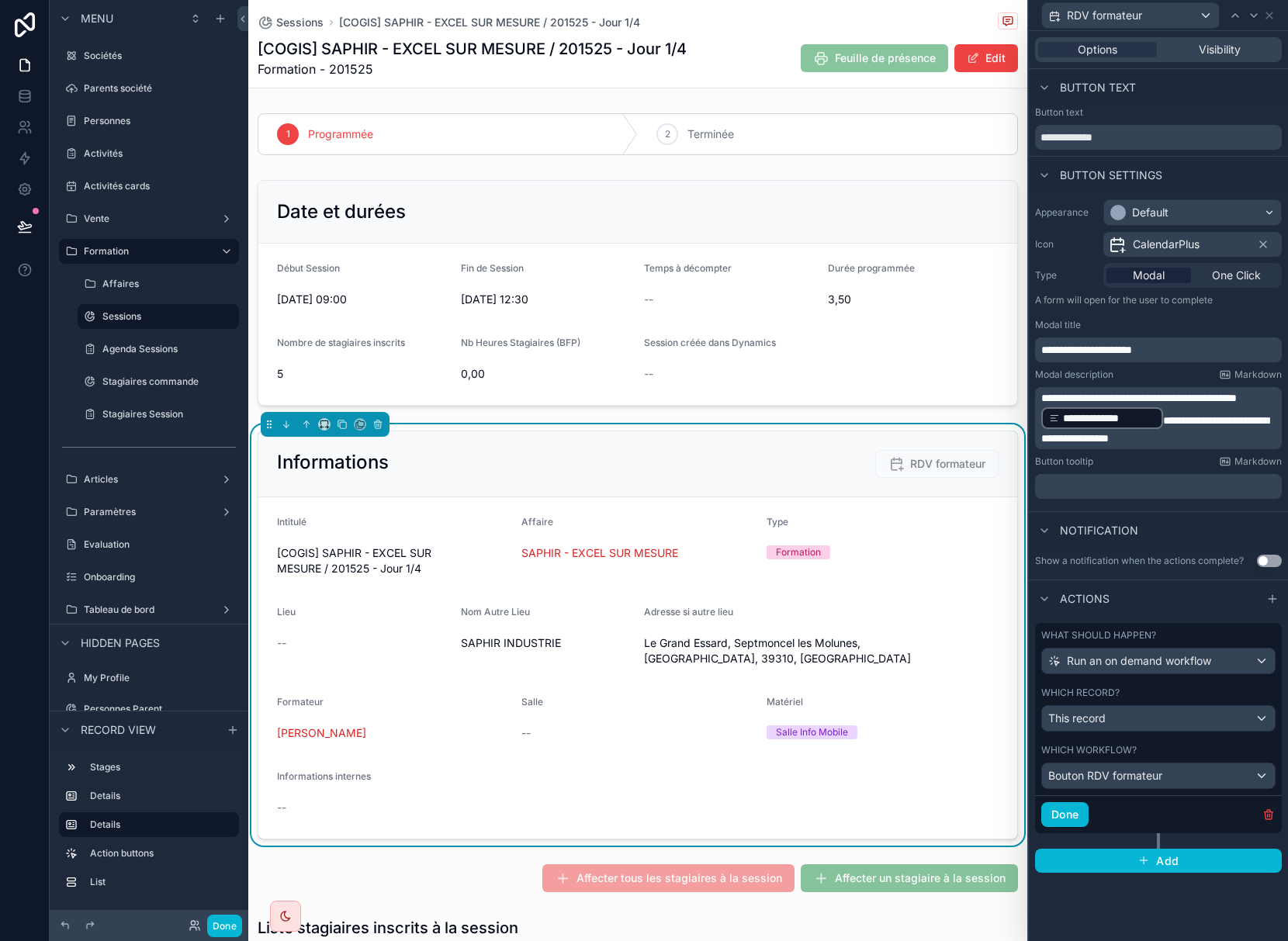
click at [1156, 906] on div "**********" at bounding box center [1158, 486] width 259 height 910
click at [1268, 16] on icon at bounding box center [1269, 16] width 6 height 6
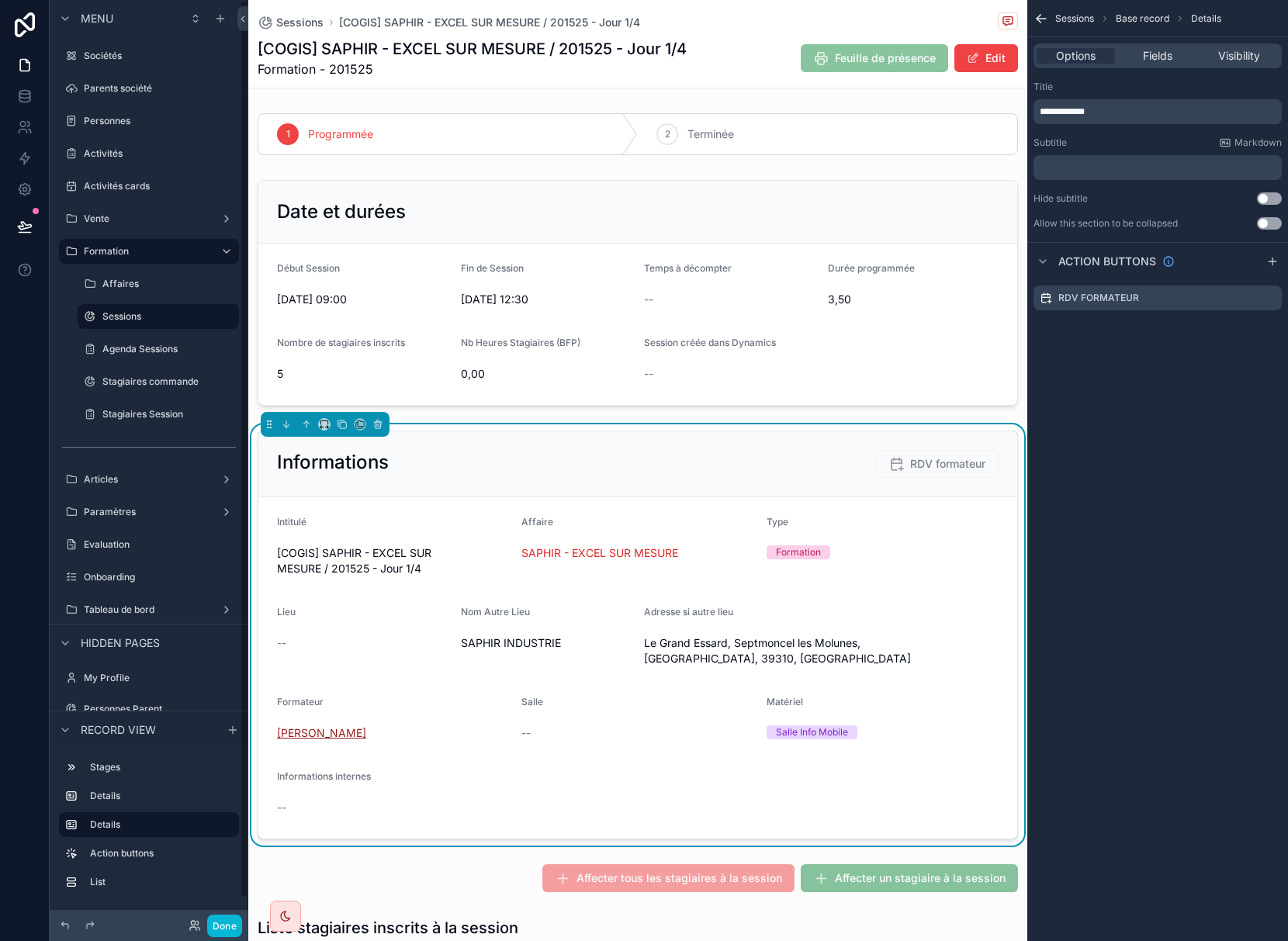
click at [335, 735] on span "[PERSON_NAME]" at bounding box center [322, 733] width 90 height 16
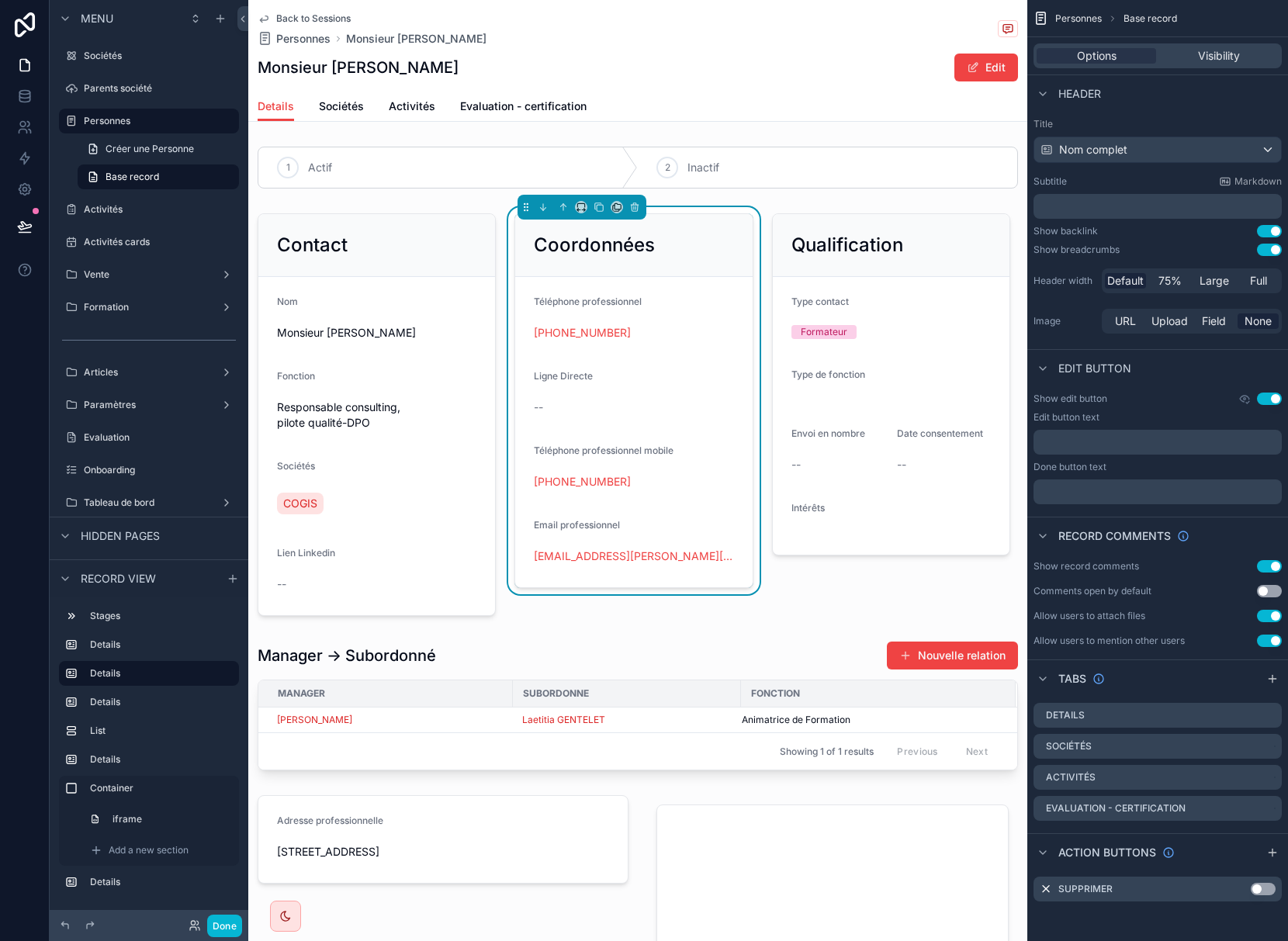
click at [268, 18] on icon "scrollable content" at bounding box center [264, 19] width 8 height 6
